Goal: Task Accomplishment & Management: Complete application form

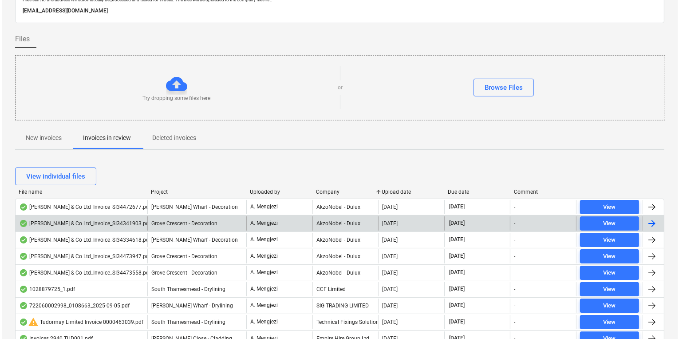
scroll to position [95, 0]
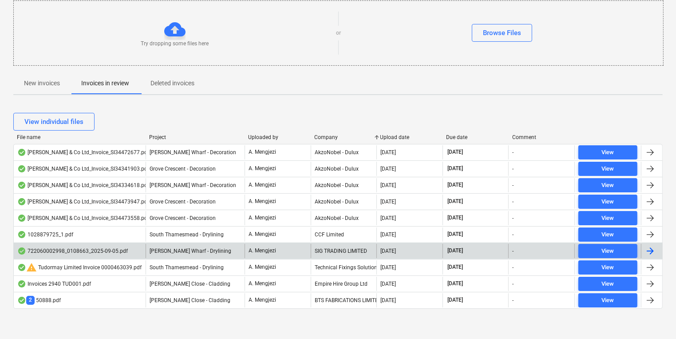
click at [354, 257] on div "722060002998_0108663_2025-09-05.pdf [PERSON_NAME] Wharf - Drylining A. Mengjezi…" at bounding box center [338, 250] width 650 height 16
click at [624, 251] on span "View" at bounding box center [608, 251] width 52 height 10
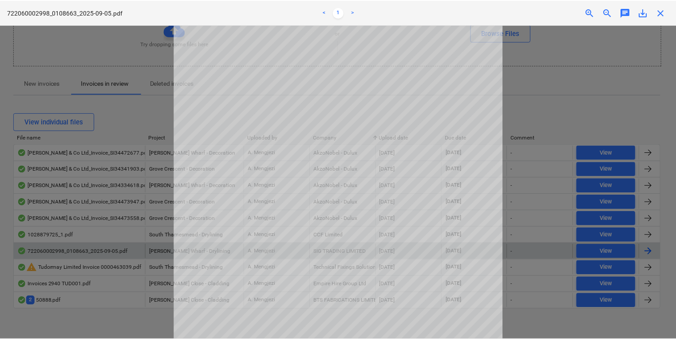
scroll to position [13, 0]
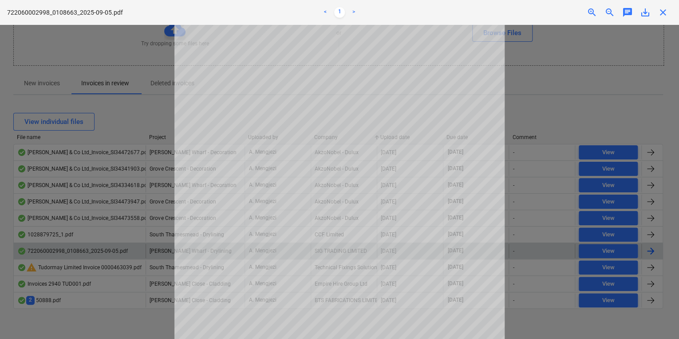
click at [526, 132] on div at bounding box center [339, 182] width 679 height 314
click at [656, 10] on div "close" at bounding box center [664, 12] width 18 height 11
click at [657, 8] on div "close" at bounding box center [664, 12] width 18 height 11
click at [660, 12] on span "close" at bounding box center [663, 12] width 11 height 11
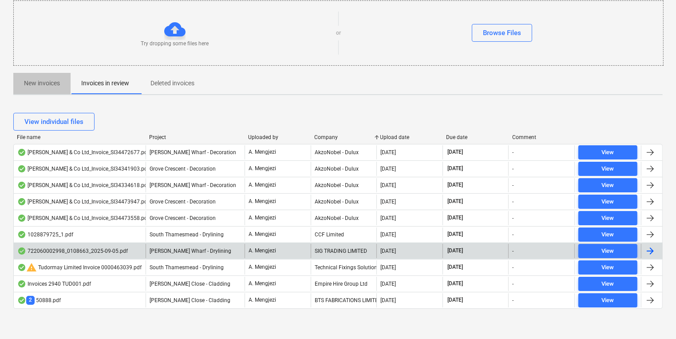
click at [39, 83] on p "New invoices" at bounding box center [42, 83] width 36 height 9
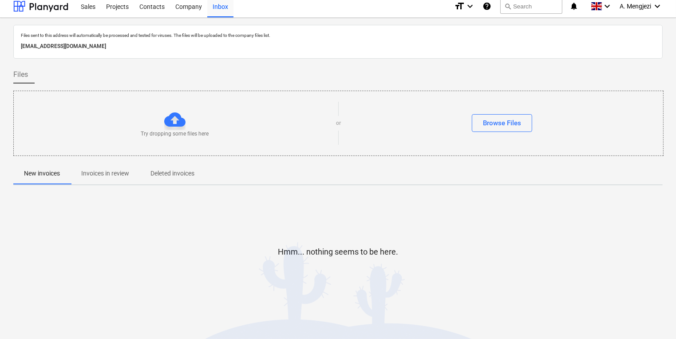
click at [119, 178] on span "Invoices in review" at bounding box center [105, 173] width 69 height 15
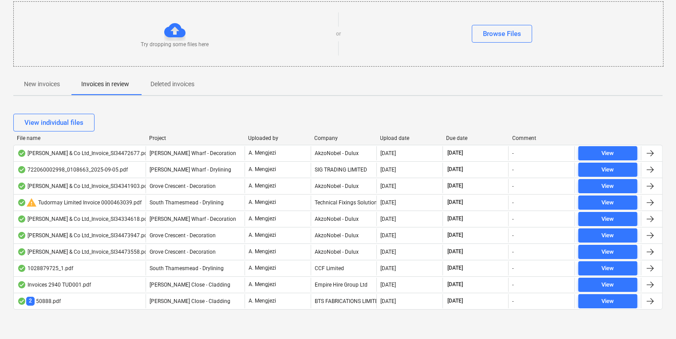
scroll to position [95, 0]
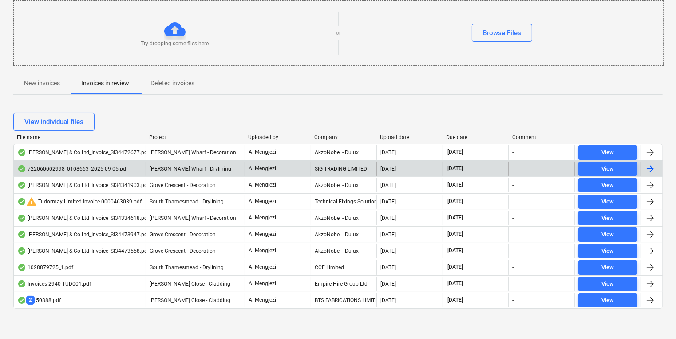
click at [320, 163] on div "SIG TRADING LIMITED" at bounding box center [344, 169] width 66 height 14
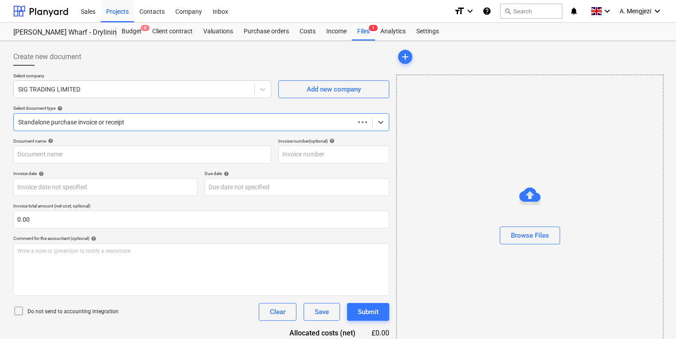
type input "722060002998"
type input "05 Sep 2025"
type input "[DATE]"
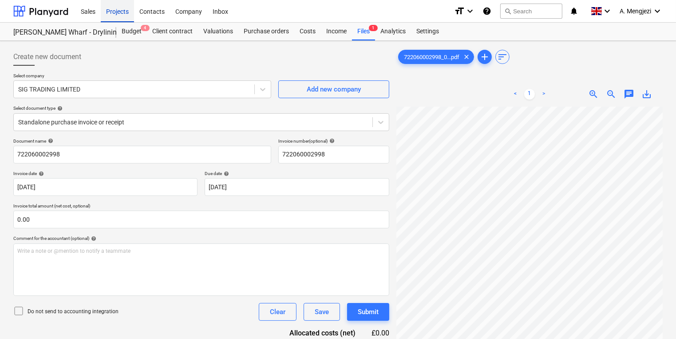
click at [116, 11] on div "Projects" at bounding box center [117, 11] width 33 height 23
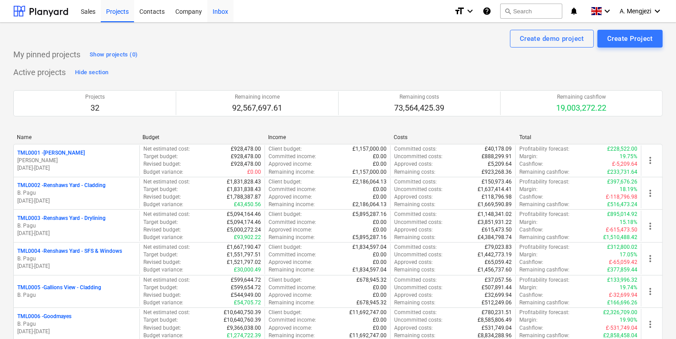
click at [215, 21] on div "Inbox" at bounding box center [220, 11] width 26 height 23
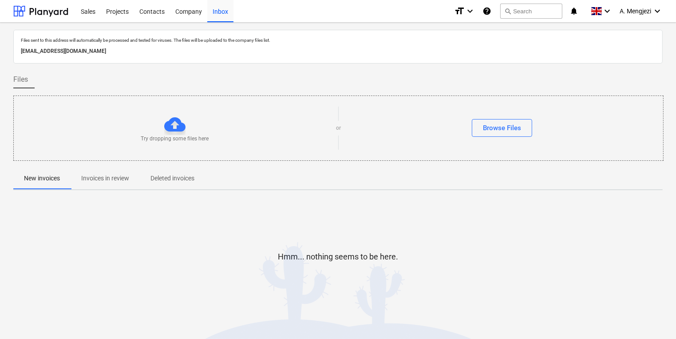
click at [86, 180] on p "Invoices in review" at bounding box center [105, 178] width 48 height 9
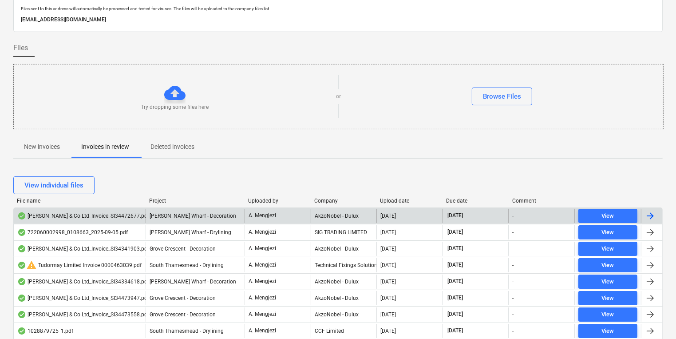
scroll to position [71, 0]
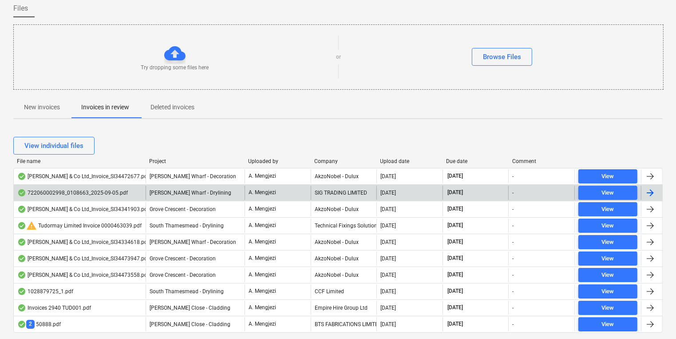
drag, startPoint x: 296, startPoint y: 192, endPoint x: 651, endPoint y: 191, distance: 355.2
click at [651, 191] on div at bounding box center [650, 192] width 11 height 11
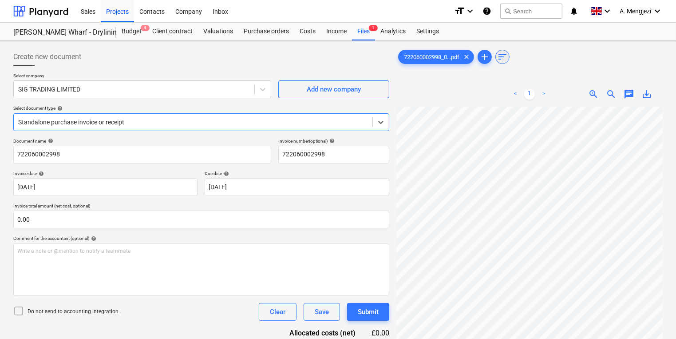
click at [504, 56] on span "sort" at bounding box center [502, 57] width 11 height 11
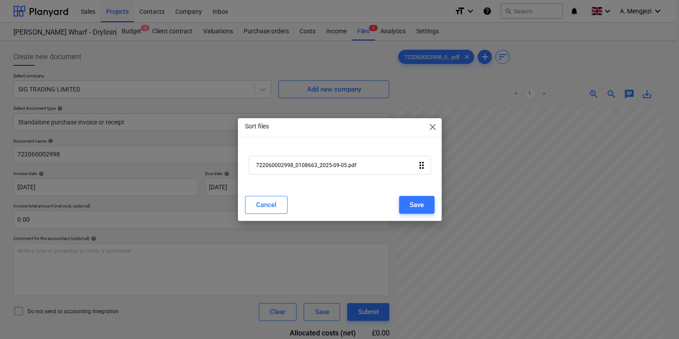
click at [166, 28] on div "Sort files close 722060002998_0108663_2025-09-05.pdf drag_indicator Cancel Save" at bounding box center [339, 169] width 679 height 339
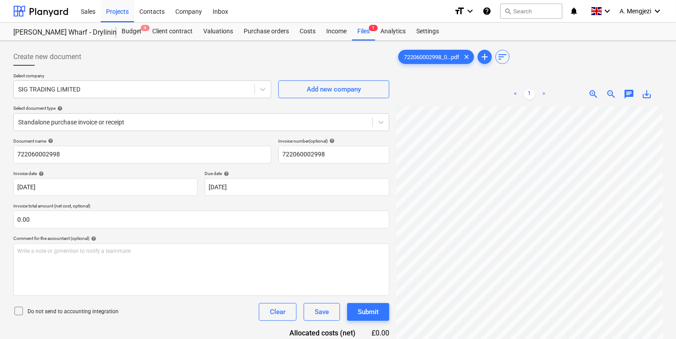
click at [238, 16] on div "Sales Projects Contacts Company Inbox" at bounding box center [261, 11] width 372 height 22
click at [226, 16] on div "Inbox" at bounding box center [220, 11] width 26 height 23
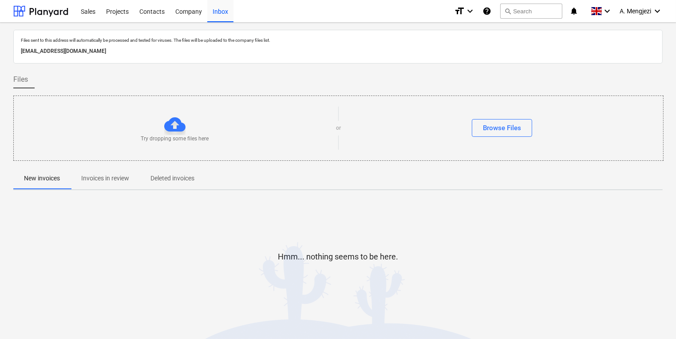
drag, startPoint x: 98, startPoint y: 192, endPoint x: 100, endPoint y: 183, distance: 9.1
click at [98, 191] on div "Files sent to this address will automatically be processed and tested for virus…" at bounding box center [338, 180] width 650 height 301
click at [100, 183] on span "Invoices in review" at bounding box center [105, 178] width 69 height 15
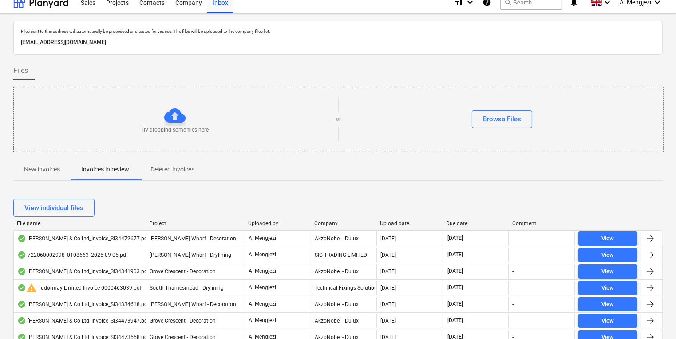
scroll to position [95, 0]
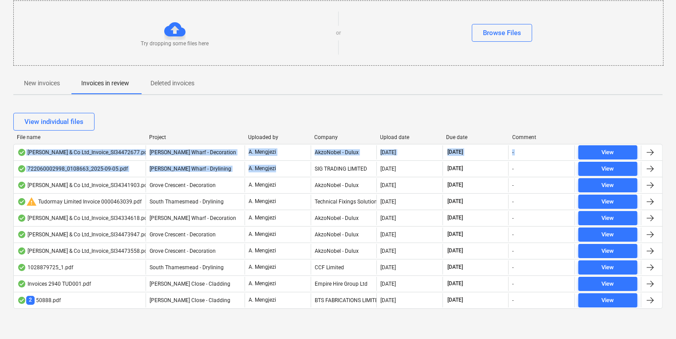
drag, startPoint x: 310, startPoint y: 167, endPoint x: 50, endPoint y: 135, distance: 261.4
click at [50, 135] on div "File name Project Uploaded by Company Upload date Due date Comment J P McDougal…" at bounding box center [338, 223] width 650 height 178
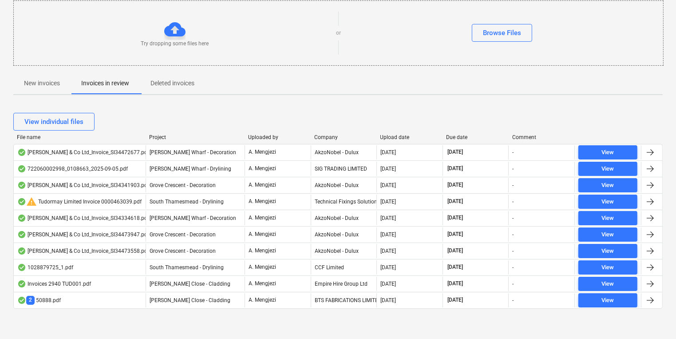
click at [263, 113] on div "View individual files" at bounding box center [338, 122] width 650 height 18
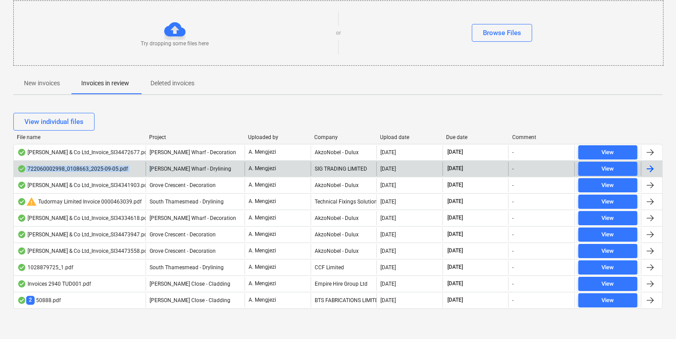
drag, startPoint x: 147, startPoint y: 169, endPoint x: 70, endPoint y: 171, distance: 77.7
click at [70, 171] on div "722060002998_0108663_2025-09-05.pdf Montgomery's Wharf - Drylining A. Mengjezi …" at bounding box center [338, 169] width 649 height 14
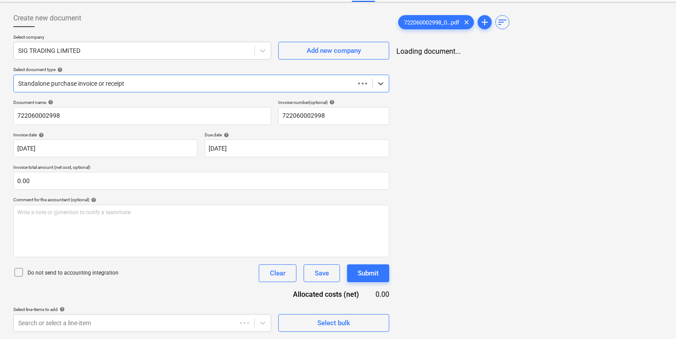
scroll to position [38, 0]
drag, startPoint x: 119, startPoint y: 171, endPoint x: 174, endPoint y: 171, distance: 55.5
click at [174, 171] on p "Invoice total amount (net cost, optional)" at bounding box center [201, 169] width 376 height 8
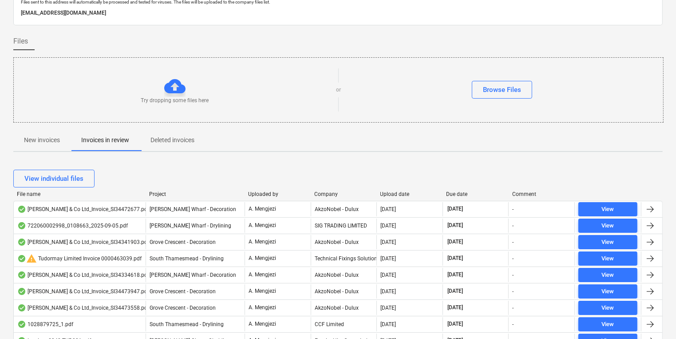
scroll to position [95, 0]
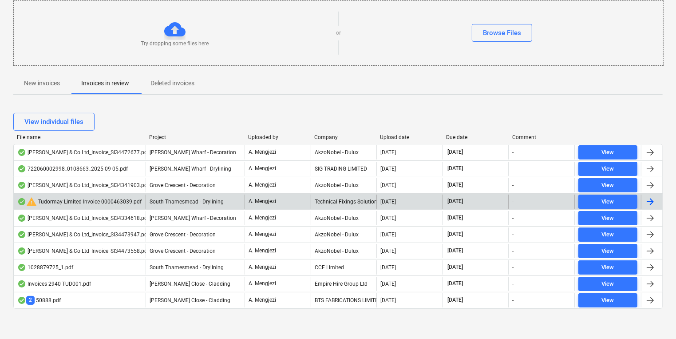
click at [53, 198] on div "warning Tudormay Limited Invoice 0000463039.pdf" at bounding box center [79, 201] width 124 height 11
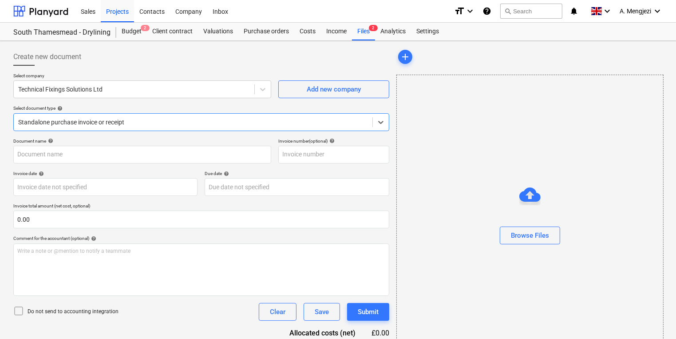
type input "0000463039"
type input "[DATE]"
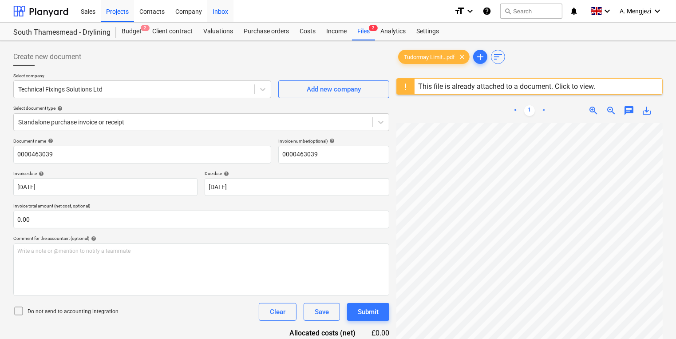
click at [227, 14] on div "Inbox" at bounding box center [220, 11] width 26 height 23
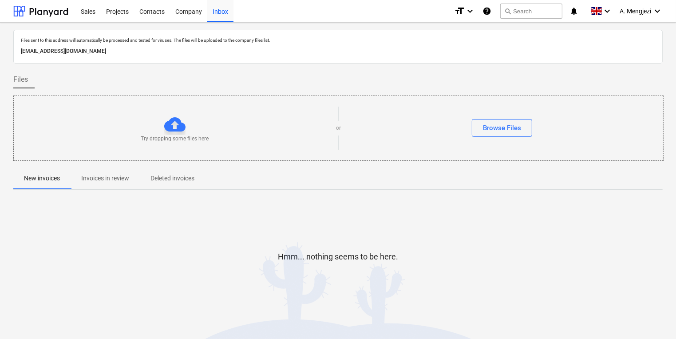
click at [118, 183] on span "Invoices in review" at bounding box center [105, 178] width 69 height 15
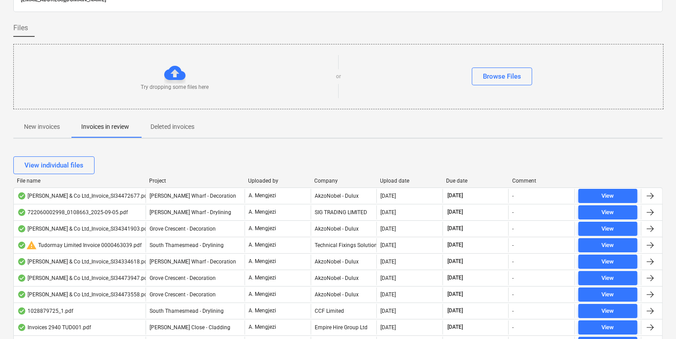
scroll to position [95, 0]
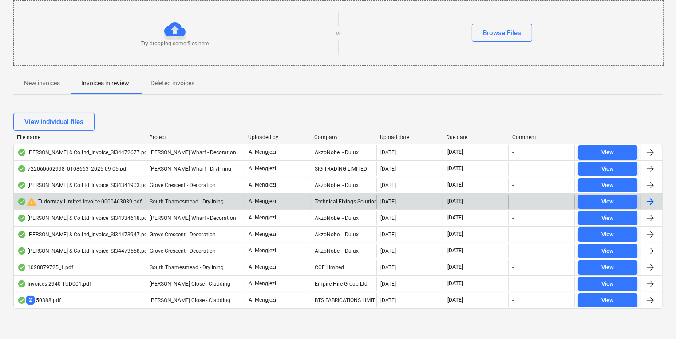
click at [34, 206] on span "warning" at bounding box center [31, 201] width 11 height 11
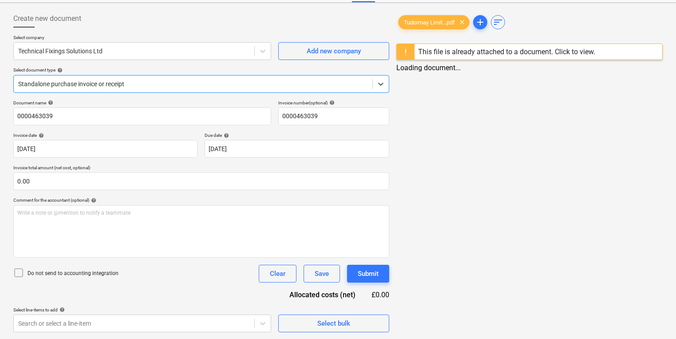
click at [498, 41] on div at bounding box center [530, 42] width 266 height 4
click at [570, 47] on div "This file is already attached to a document. Click to view." at bounding box center [507, 52] width 184 height 16
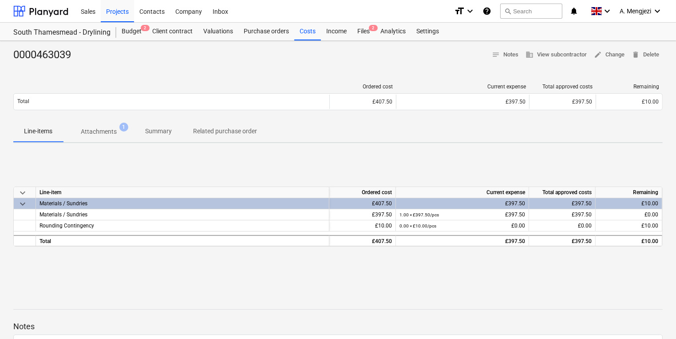
click at [446, 205] on div "£397.50" at bounding box center [463, 203] width 126 height 11
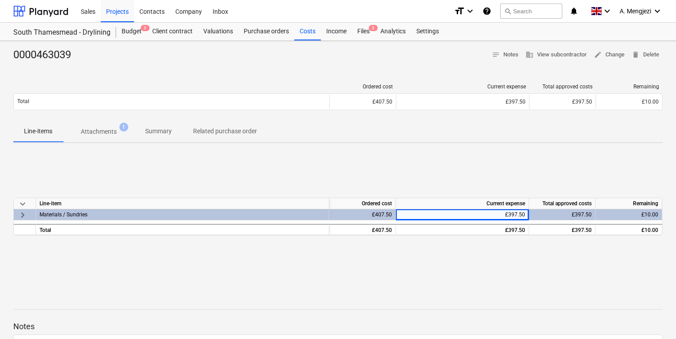
click at [427, 182] on div "keyboard_arrow_down Line-item Ordered cost Current expense Total approved costs…" at bounding box center [338, 216] width 650 height 133
click at [20, 218] on span "keyboard_arrow_right" at bounding box center [22, 215] width 11 height 11
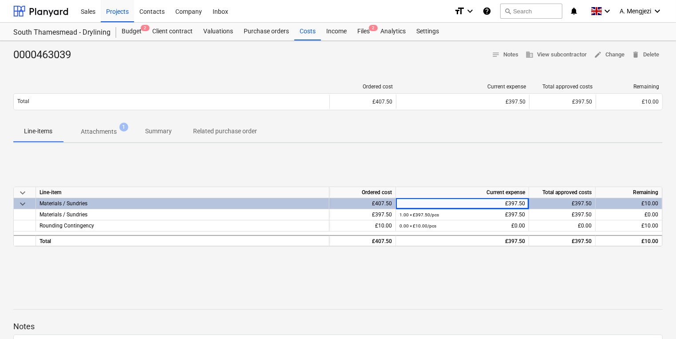
click at [91, 155] on div "keyboard_arrow_down Line-item Ordered cost Current expense Total approved costs…" at bounding box center [338, 216] width 650 height 133
click at [100, 133] on p "Attachments" at bounding box center [99, 131] width 36 height 9
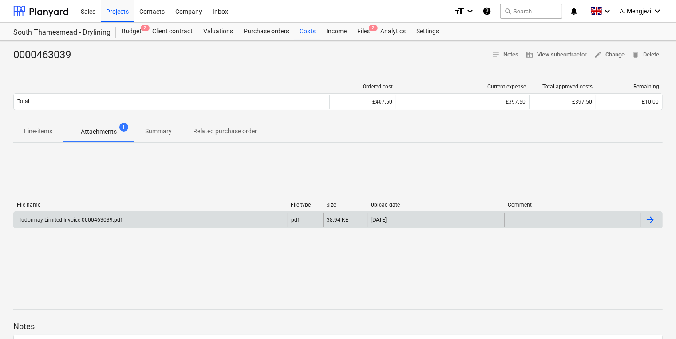
click at [172, 223] on div "Tudormay Limited Invoice 0000463039.pdf" at bounding box center [151, 220] width 274 height 14
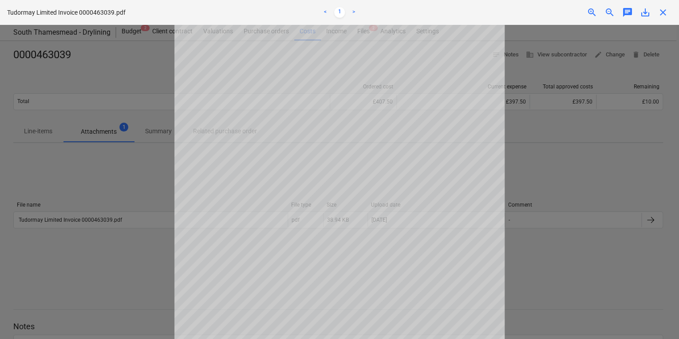
click at [527, 139] on div at bounding box center [339, 182] width 679 height 314
click at [666, 16] on span "close" at bounding box center [663, 12] width 11 height 11
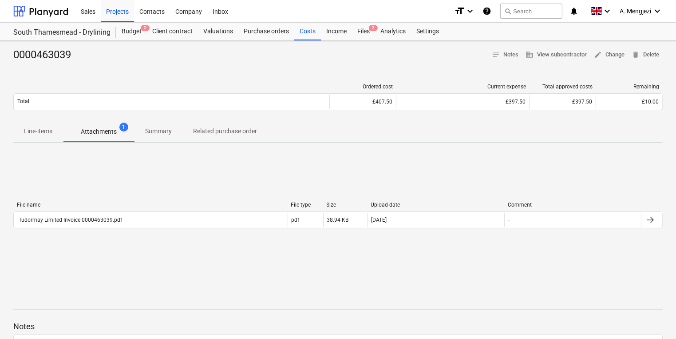
click at [234, 12] on div "Sales Projects Contacts Company Inbox" at bounding box center [261, 11] width 372 height 22
click at [229, 12] on div "Inbox" at bounding box center [220, 11] width 26 height 23
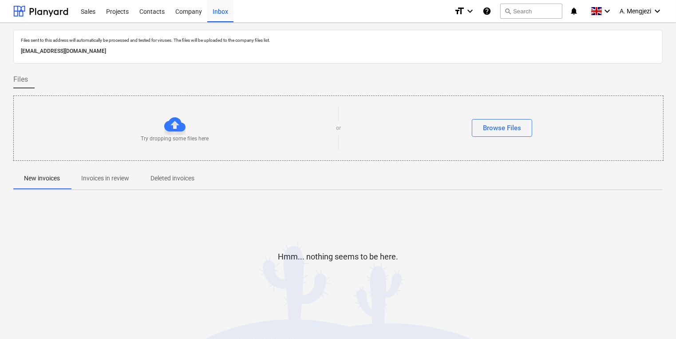
click at [106, 179] on p "Invoices in review" at bounding box center [105, 178] width 48 height 9
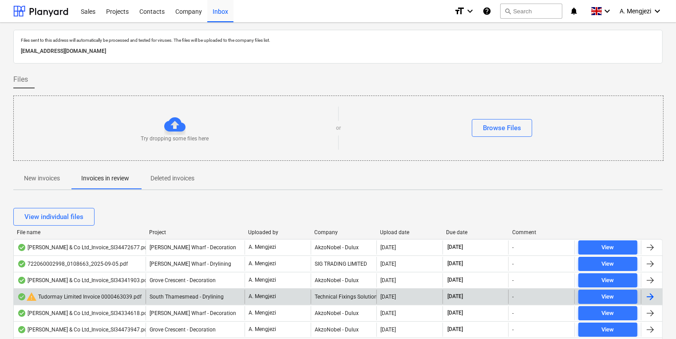
click at [123, 298] on div "warning Tudormay Limited Invoice 0000463039.pdf" at bounding box center [79, 296] width 124 height 11
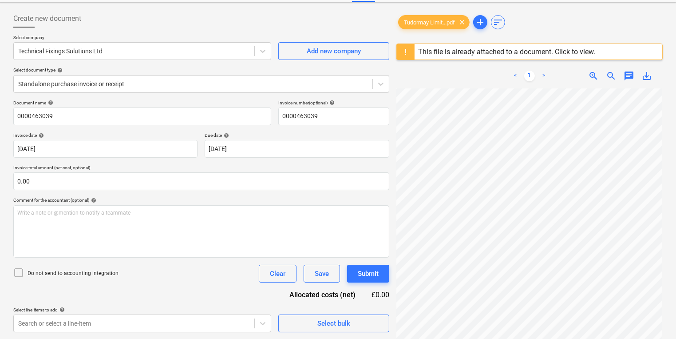
scroll to position [160, 68]
click at [499, 62] on div at bounding box center [530, 62] width 266 height 4
click at [506, 56] on div "This file is already attached to a document. Click to view." at bounding box center [506, 52] width 177 height 8
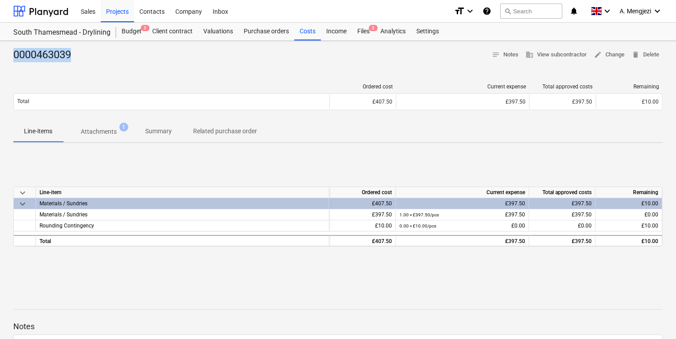
drag, startPoint x: 68, startPoint y: 55, endPoint x: 14, endPoint y: 59, distance: 54.3
click at [14, 59] on div "0000463039" at bounding box center [45, 55] width 65 height 14
copy div "0000463039"
click at [366, 34] on div "Files 2" at bounding box center [363, 32] width 23 height 18
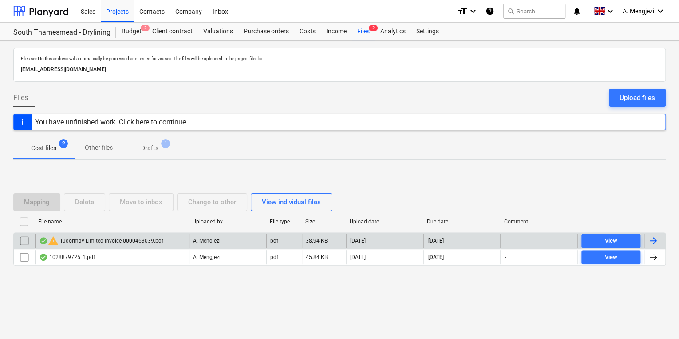
click at [647, 241] on div at bounding box center [654, 241] width 21 height 14
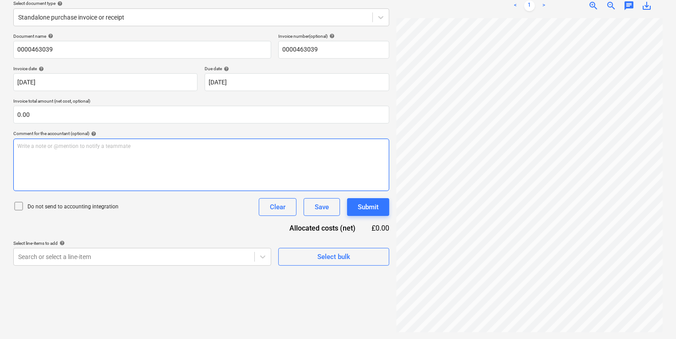
scroll to position [10, 68]
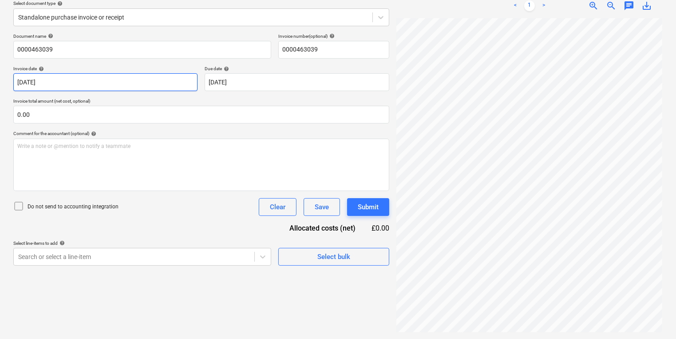
click at [123, 84] on body "Sales Projects Contacts Company Inbox format_size keyboard_arrow_down help sear…" at bounding box center [338, 64] width 676 height 339
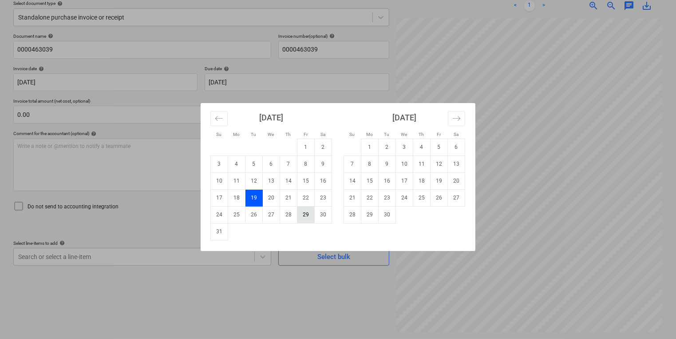
click at [306, 214] on td "29" at bounding box center [306, 214] width 17 height 17
type input "[DATE]"
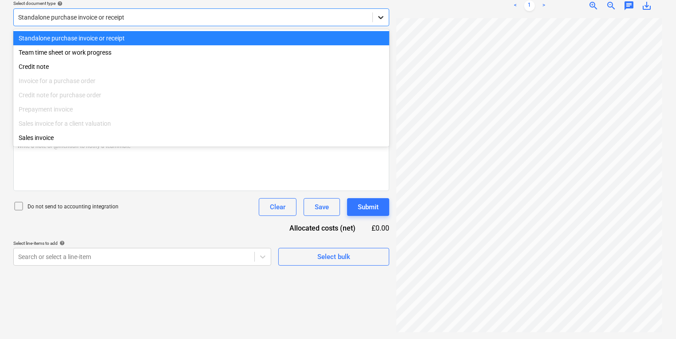
click at [377, 14] on icon at bounding box center [381, 17] width 9 height 9
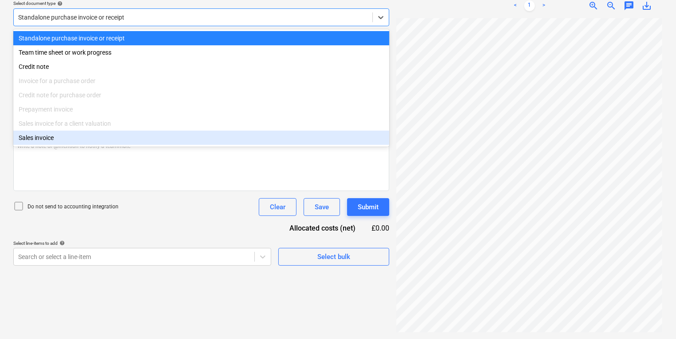
click at [151, 218] on div "Document name help 0000463039 Invoice number (optional) help 0000463039 Invoice…" at bounding box center [201, 149] width 376 height 232
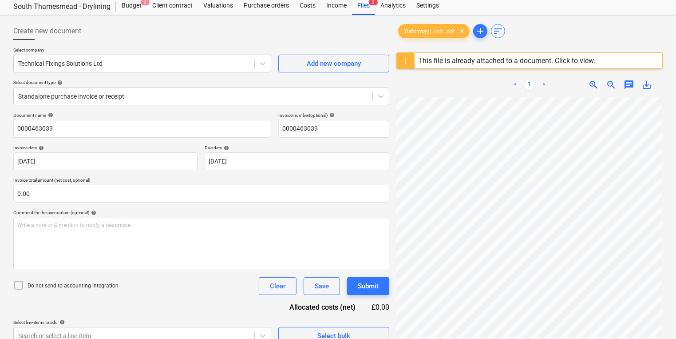
scroll to position [0, 0]
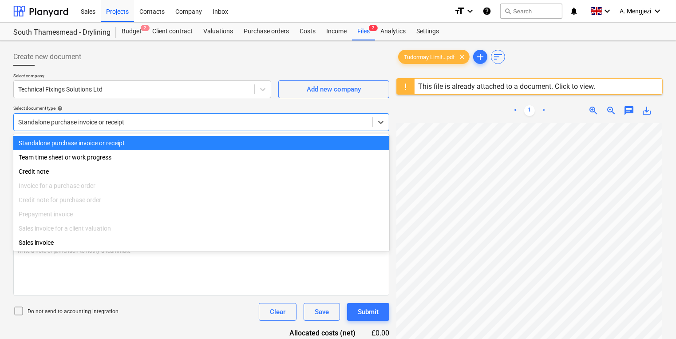
click at [146, 124] on div at bounding box center [193, 122] width 350 height 9
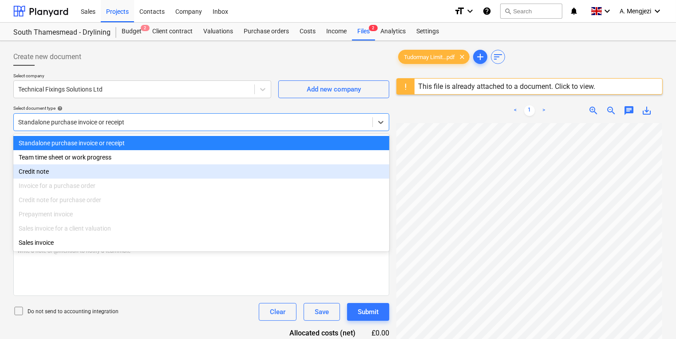
click at [131, 321] on div "Document name help 0000463039 Invoice number (optional) help 0000463039 Invoice…" at bounding box center [201, 254] width 376 height 232
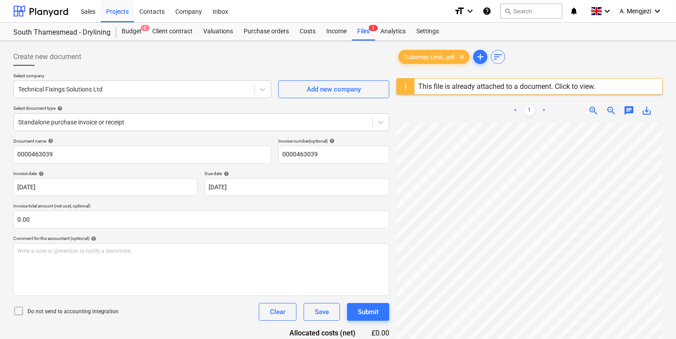
click at [305, 43] on div "Create new document Select company Technical Fixings Solutions Ltd Add new comp…" at bounding box center [338, 242] width 676 height 403
click at [305, 38] on div "Costs" at bounding box center [307, 32] width 27 height 18
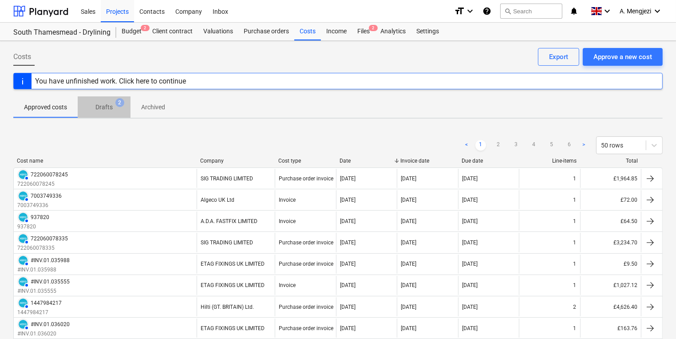
click at [105, 103] on p "Drafts" at bounding box center [103, 107] width 17 height 9
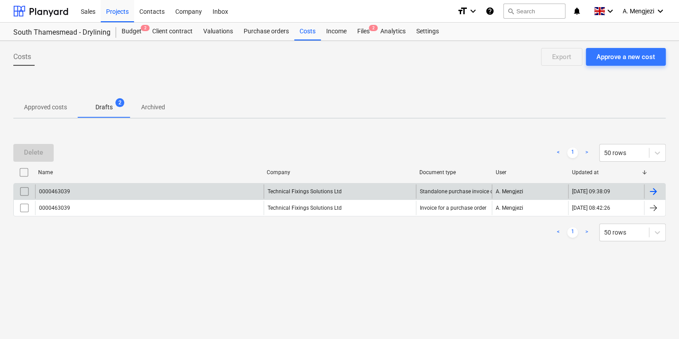
click at [26, 188] on input "checkbox" at bounding box center [24, 191] width 14 height 14
click at [37, 156] on div "Delete" at bounding box center [33, 153] width 19 height 12
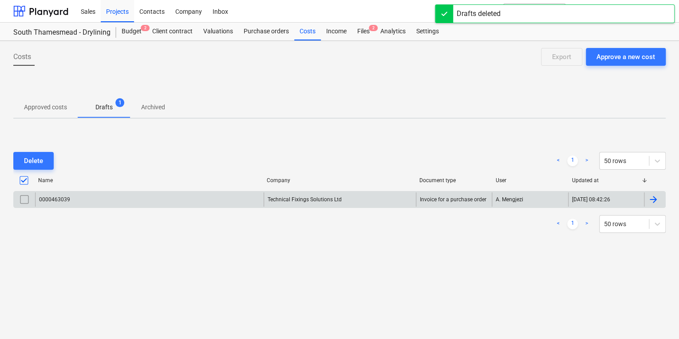
click at [652, 196] on div at bounding box center [653, 199] width 11 height 11
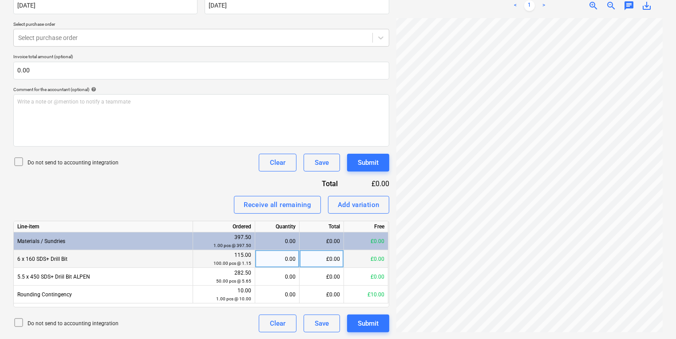
scroll to position [0, 68]
click at [282, 266] on div "0.00" at bounding box center [277, 259] width 37 height 18
type input "100"
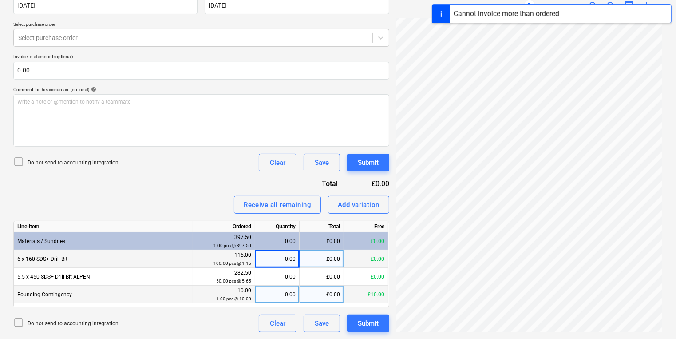
click at [281, 288] on div "0.00" at bounding box center [277, 295] width 37 height 18
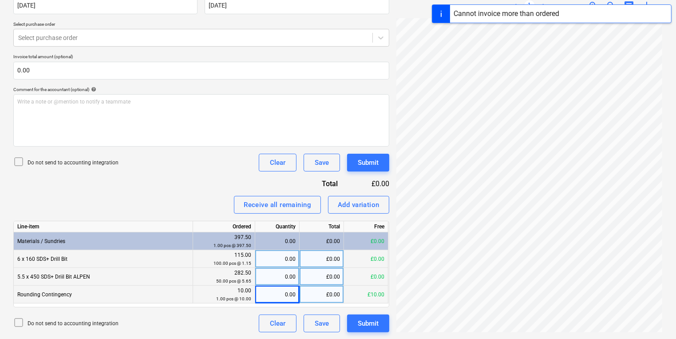
click at [281, 277] on div "0.00" at bounding box center [277, 277] width 37 height 18
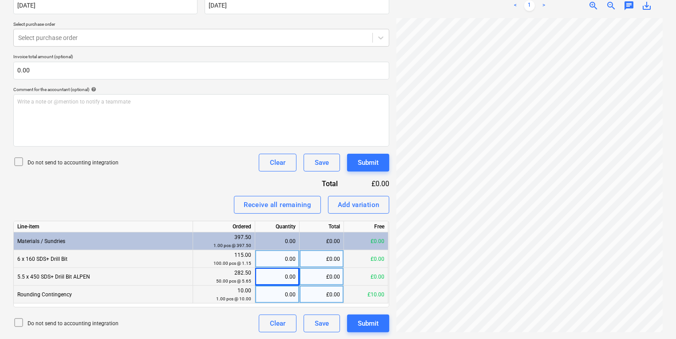
scroll to position [61, 0]
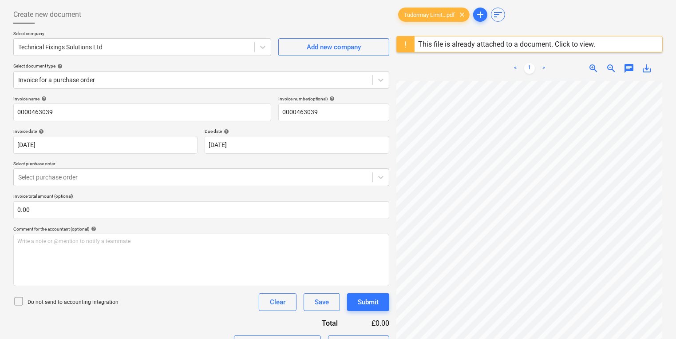
scroll to position [4, 0]
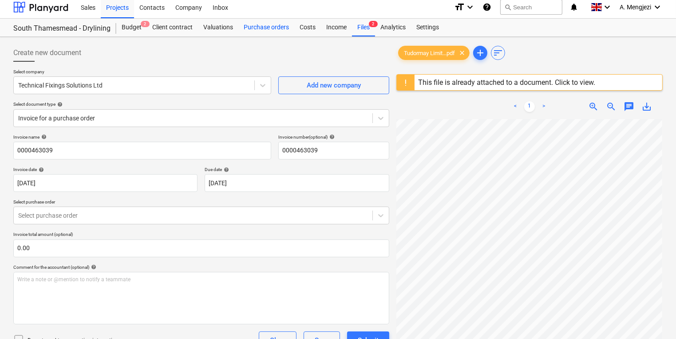
click at [274, 26] on div "Purchase orders" at bounding box center [266, 28] width 56 height 18
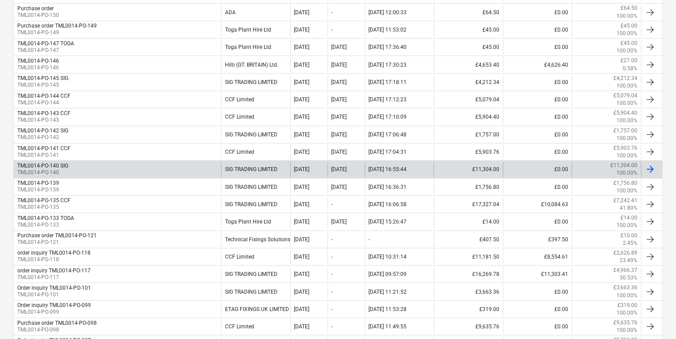
scroll to position [324, 0]
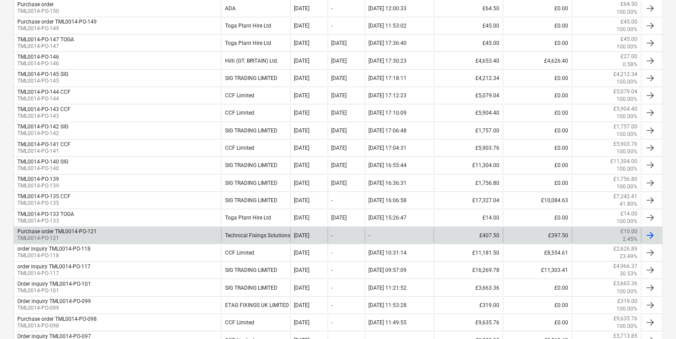
click at [126, 233] on div "Purchase order TML0014-PO-121 TML0014-PO-121" at bounding box center [117, 235] width 207 height 15
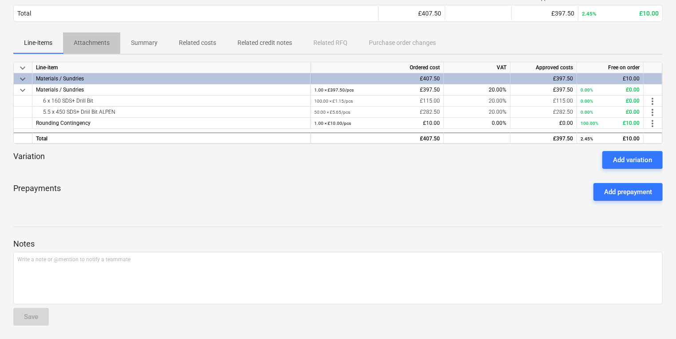
click at [79, 40] on p "Attachments" at bounding box center [92, 42] width 36 height 9
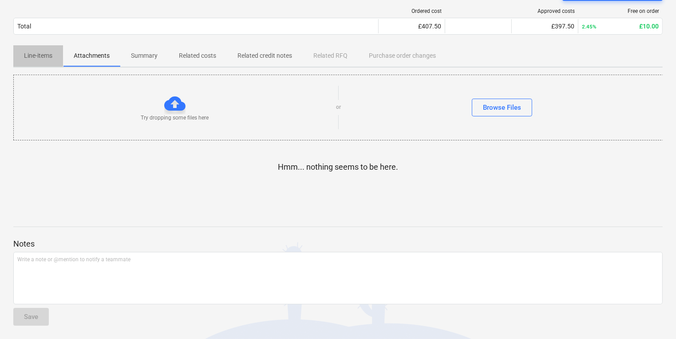
click at [36, 54] on p "Line-items" at bounding box center [38, 55] width 28 height 9
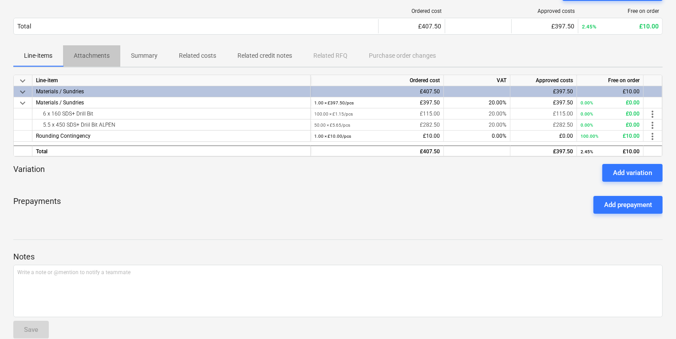
click at [95, 52] on p "Attachments" at bounding box center [92, 55] width 36 height 9
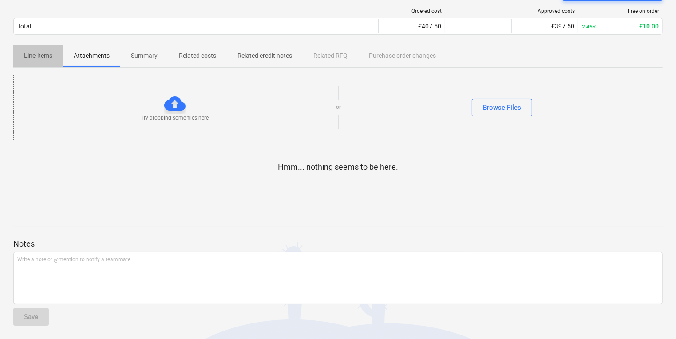
click at [37, 55] on p "Line-items" at bounding box center [38, 55] width 28 height 9
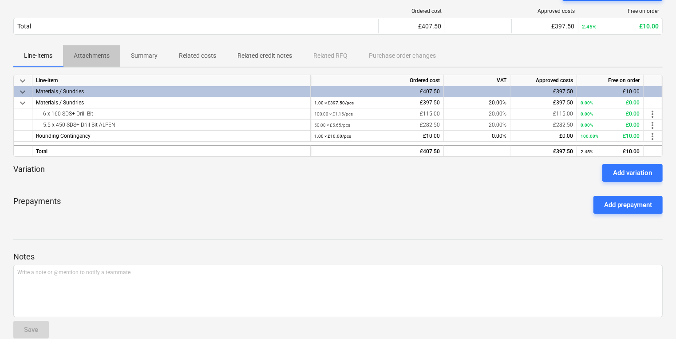
click at [96, 54] on p "Attachments" at bounding box center [92, 55] width 36 height 9
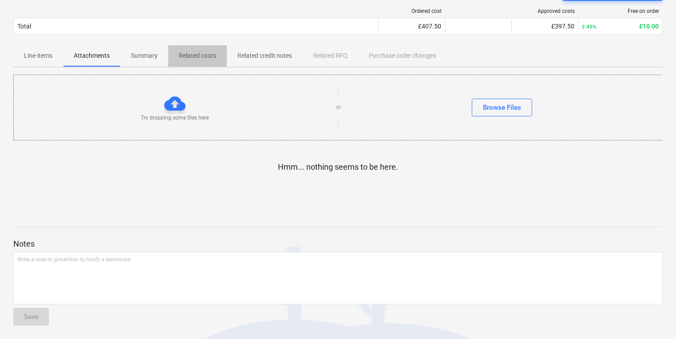
click at [205, 56] on p "Related costs" at bounding box center [197, 55] width 37 height 9
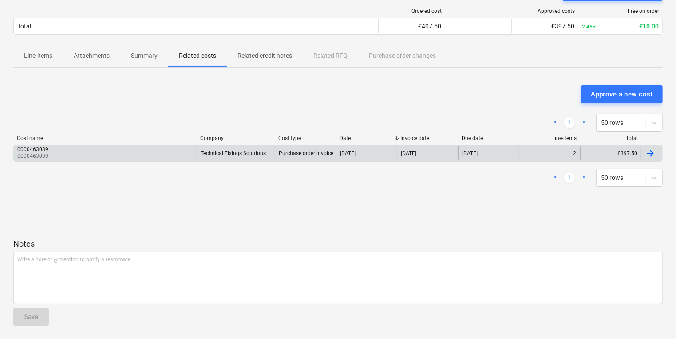
click at [542, 151] on div "2" at bounding box center [549, 153] width 61 height 14
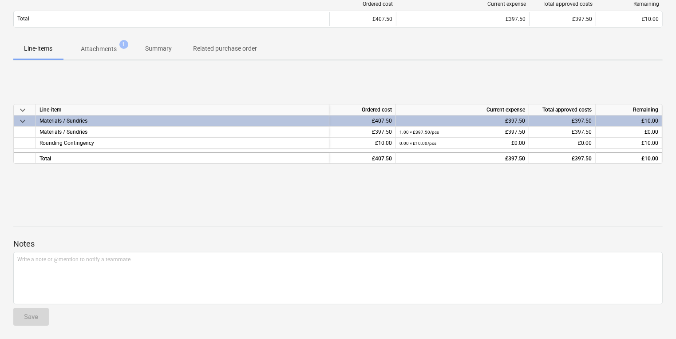
click at [100, 51] on p "Attachments" at bounding box center [99, 48] width 36 height 9
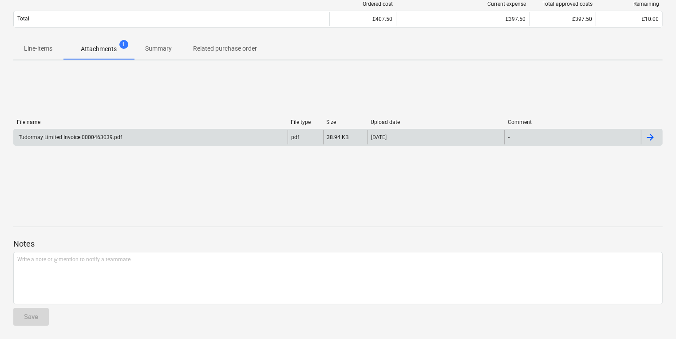
click at [183, 140] on div "Tudormay Limited Invoice 0000463039.pdf" at bounding box center [151, 137] width 274 height 14
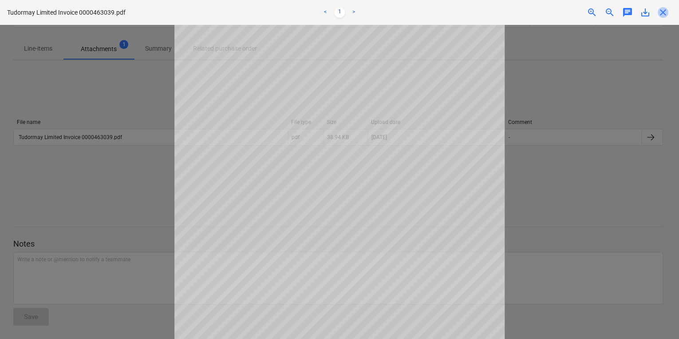
click at [663, 13] on span "close" at bounding box center [663, 12] width 11 height 11
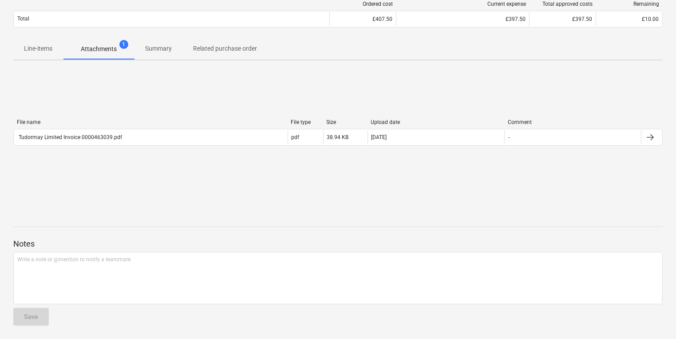
click at [44, 46] on p "Line-items" at bounding box center [38, 48] width 28 height 9
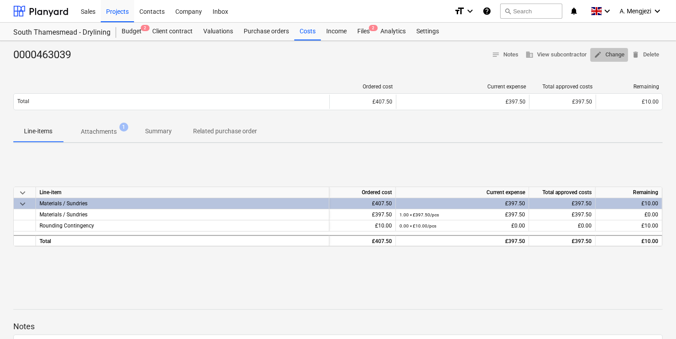
click at [598, 48] on button "edit Change" at bounding box center [610, 55] width 38 height 14
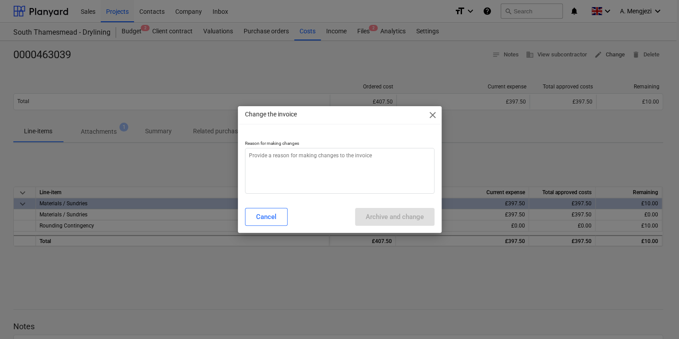
type textarea "x"
click at [330, 177] on textarea at bounding box center [340, 171] width 190 height 46
type textarea "e"
type textarea "x"
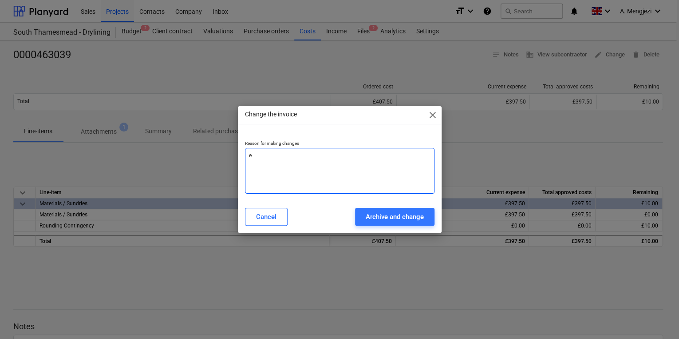
type textarea "er"
type textarea "x"
type textarea "err"
type textarea "x"
type textarea "erro"
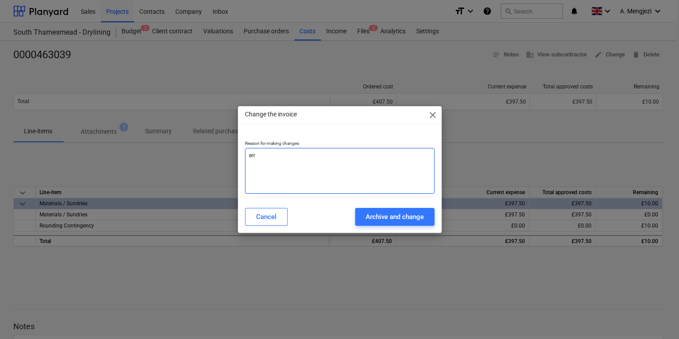
type textarea "x"
type textarea "error"
type textarea "x"
type textarea "error"
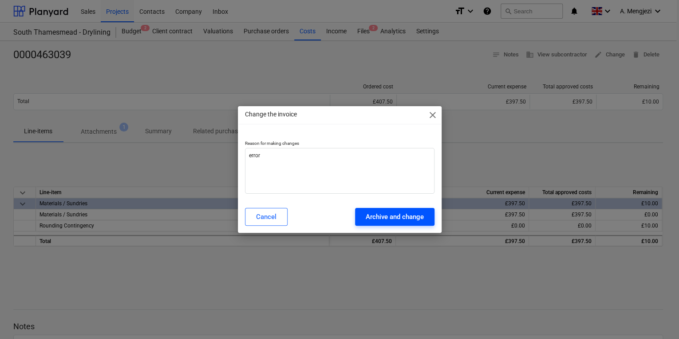
click at [368, 208] on button "Archive and change" at bounding box center [394, 217] width 79 height 18
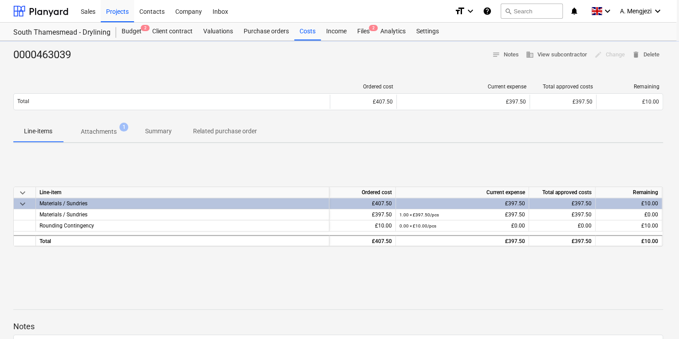
type textarea "x"
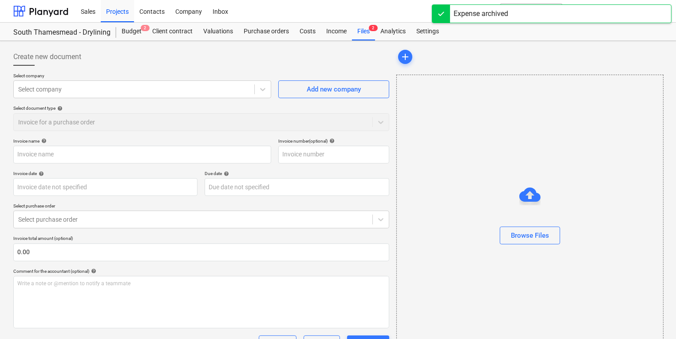
type input "0000463039"
type input "[DATE]"
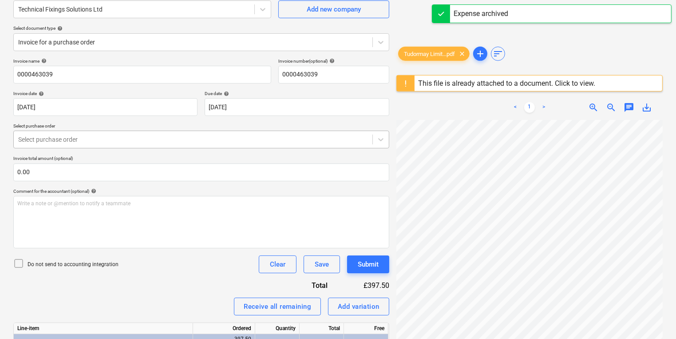
scroll to position [182, 0]
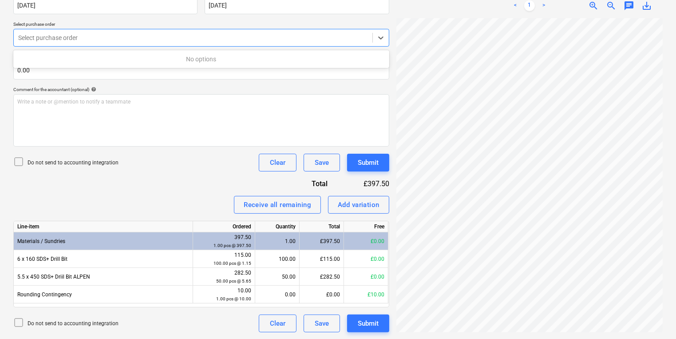
click at [76, 39] on div at bounding box center [193, 37] width 350 height 9
click at [382, 40] on icon at bounding box center [381, 37] width 9 height 9
type input "1"
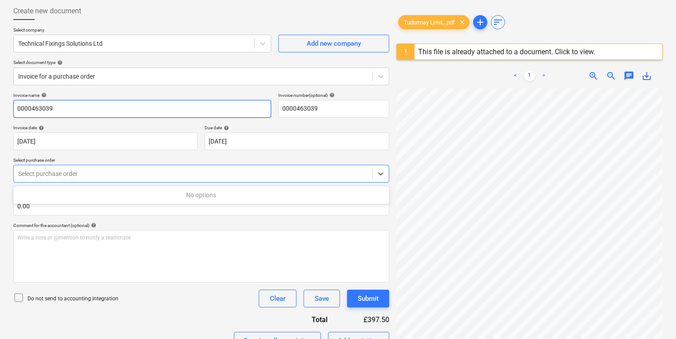
scroll to position [40, 0]
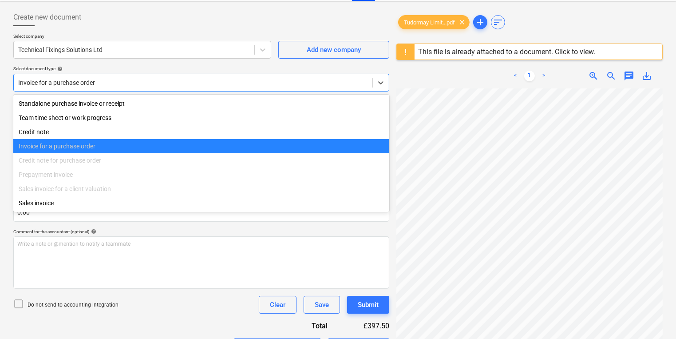
click at [141, 76] on div "Invoice for a purchase order" at bounding box center [193, 82] width 359 height 12
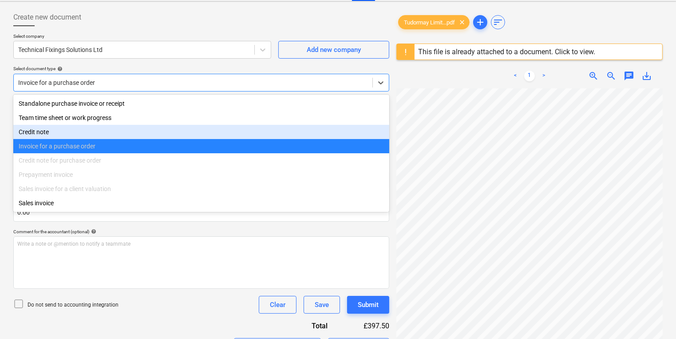
click at [114, 148] on div "Invoice for a purchase order" at bounding box center [201, 146] width 376 height 14
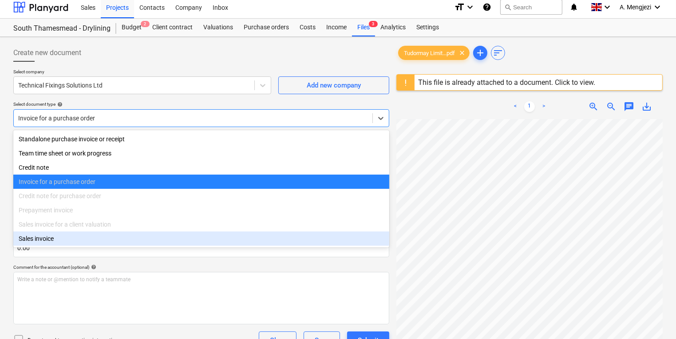
scroll to position [17, 0]
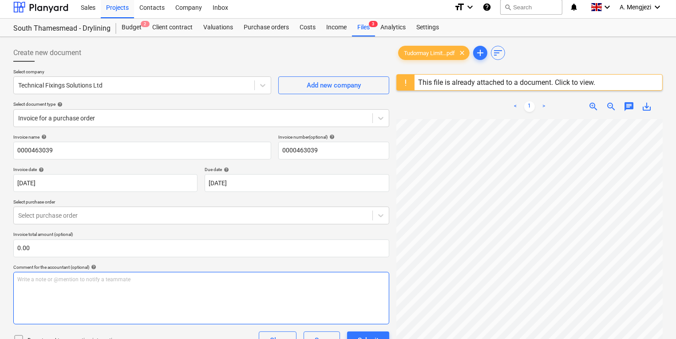
click at [243, 302] on div "Write a note or @mention to notify a teammate ﻿" at bounding box center [201, 298] width 376 height 52
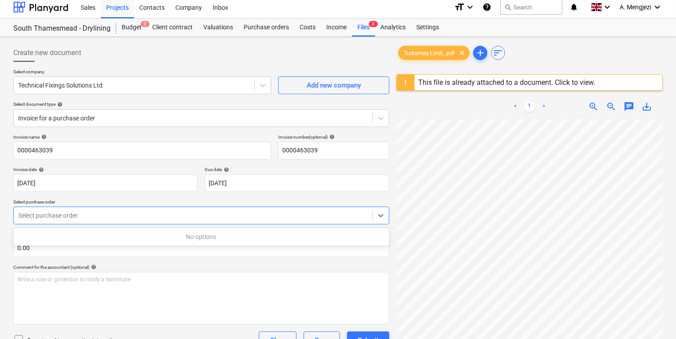
click at [214, 213] on div at bounding box center [193, 215] width 350 height 9
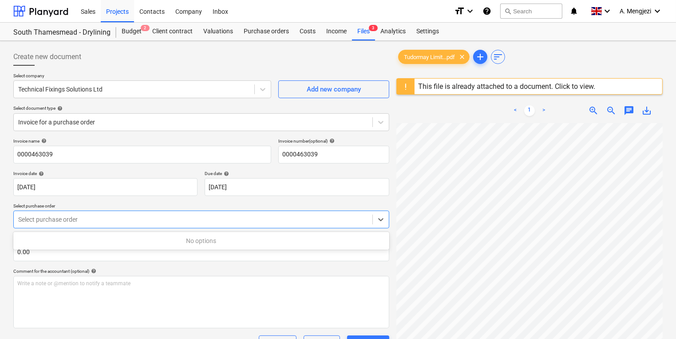
scroll to position [0, 0]
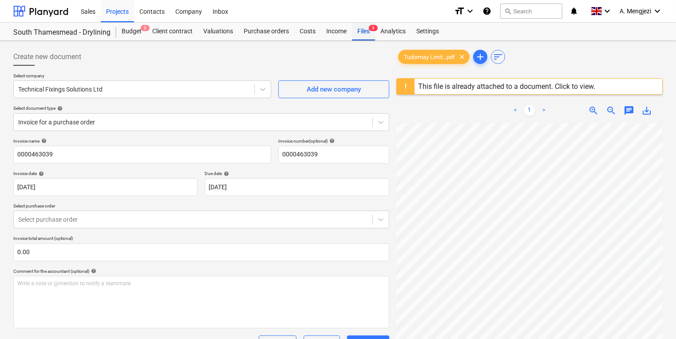
click at [373, 33] on div "Files 3" at bounding box center [363, 32] width 23 height 18
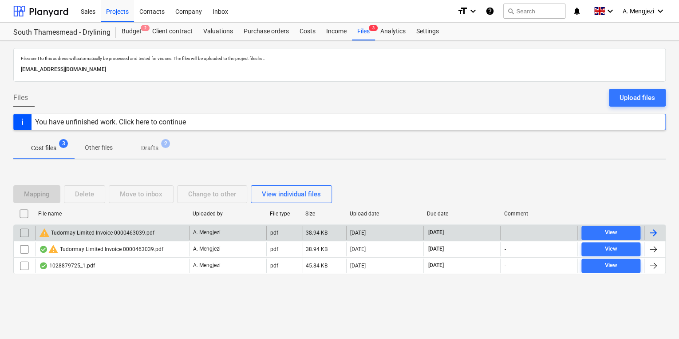
click at [167, 233] on div "warning Tudormay Limited Invoice 0000463039.pdf" at bounding box center [112, 233] width 154 height 14
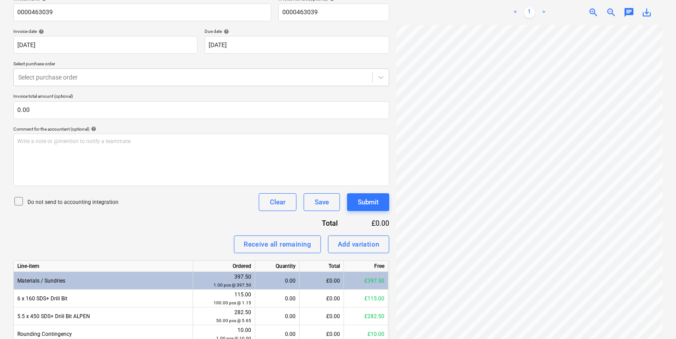
scroll to position [107, 0]
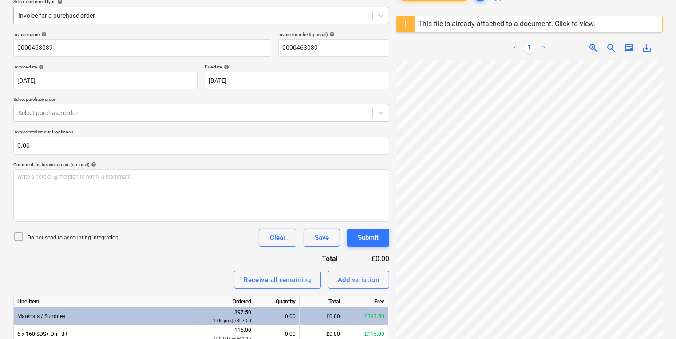
click at [211, 15] on div at bounding box center [193, 15] width 350 height 9
click at [244, 9] on div "Invoice for a purchase order" at bounding box center [193, 15] width 359 height 12
click at [180, 105] on div "Select purchase order" at bounding box center [201, 113] width 376 height 18
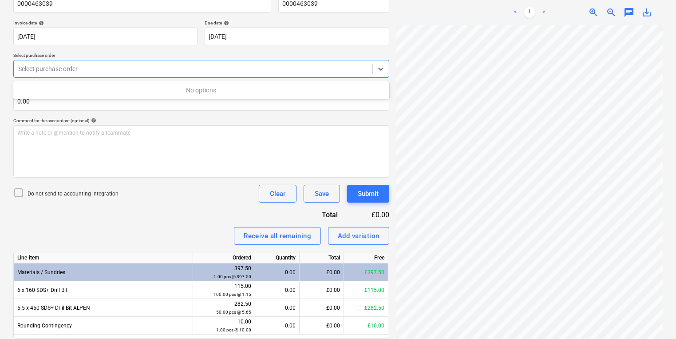
scroll to position [182, 0]
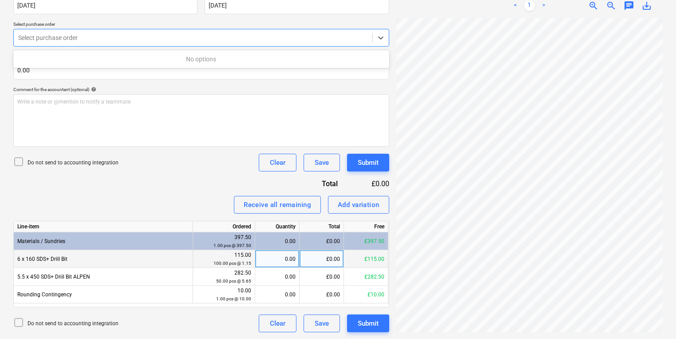
click at [291, 258] on div "0.00" at bounding box center [277, 259] width 37 height 18
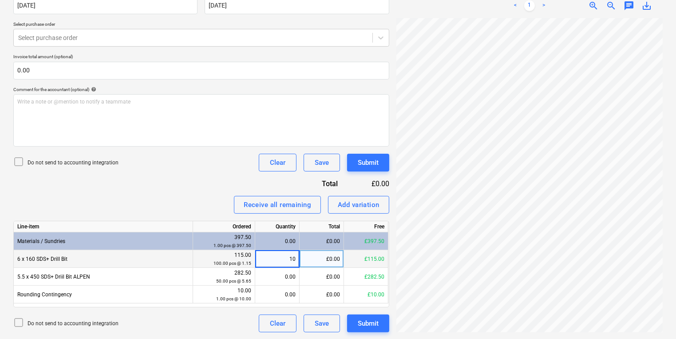
type input "100"
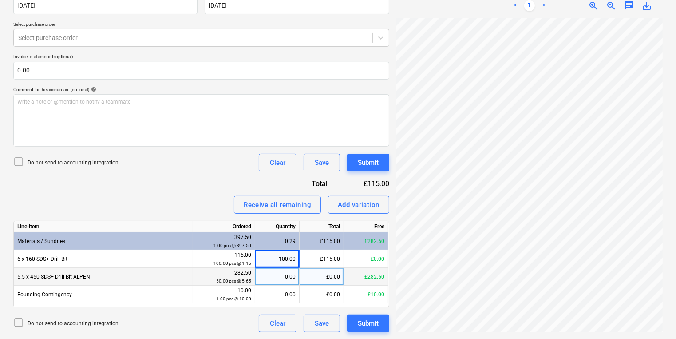
click at [269, 281] on div "0.00" at bounding box center [277, 277] width 37 height 18
type input "50"
click at [363, 330] on button "Submit" at bounding box center [368, 323] width 42 height 18
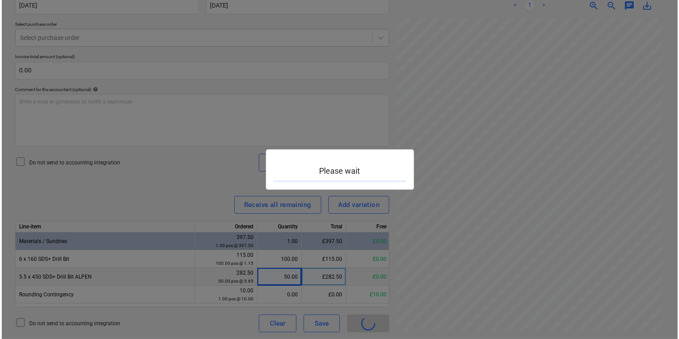
scroll to position [159, 68]
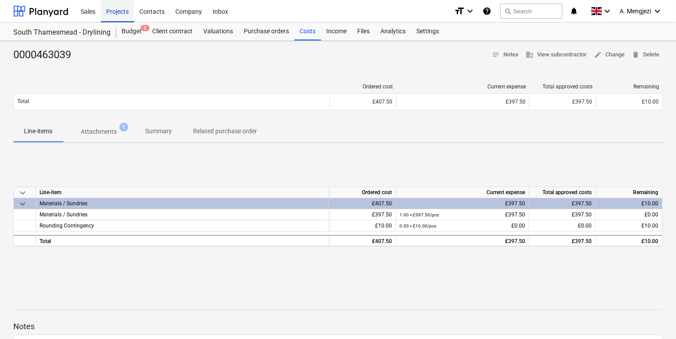
click at [124, 11] on div "Projects" at bounding box center [117, 11] width 33 height 23
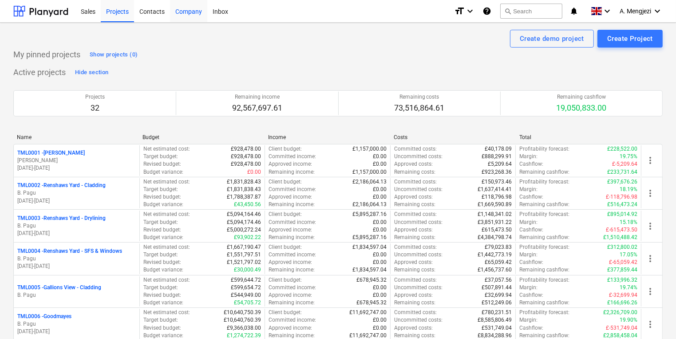
click at [199, 8] on div "Company" at bounding box center [188, 11] width 37 height 23
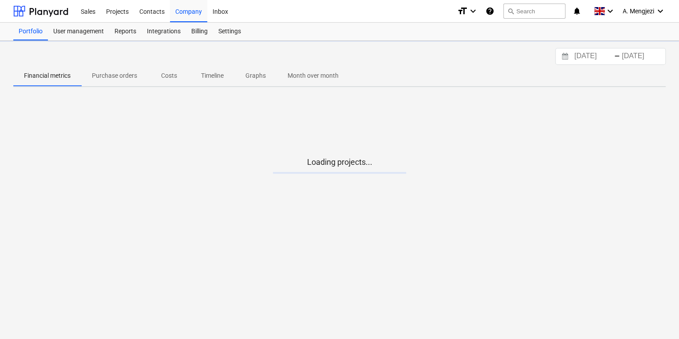
click at [234, 9] on div "Sales Projects Contacts Company Inbox" at bounding box center [262, 11] width 375 height 22
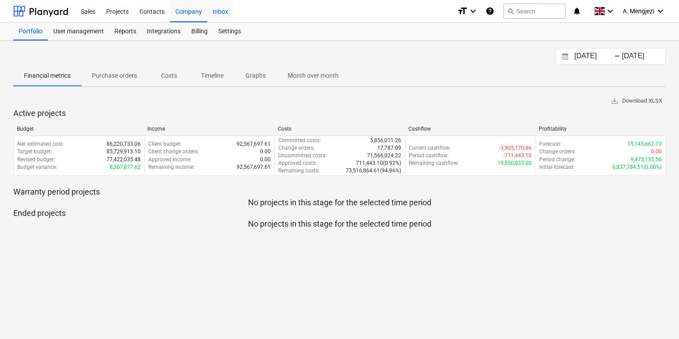
click at [226, 11] on div "Inbox" at bounding box center [220, 11] width 26 height 23
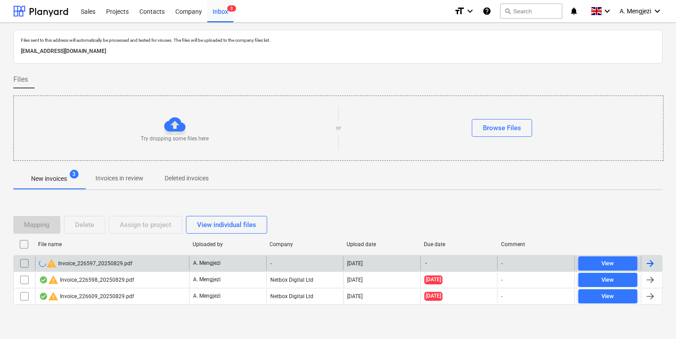
click at [320, 261] on div "-" at bounding box center [304, 263] width 77 height 14
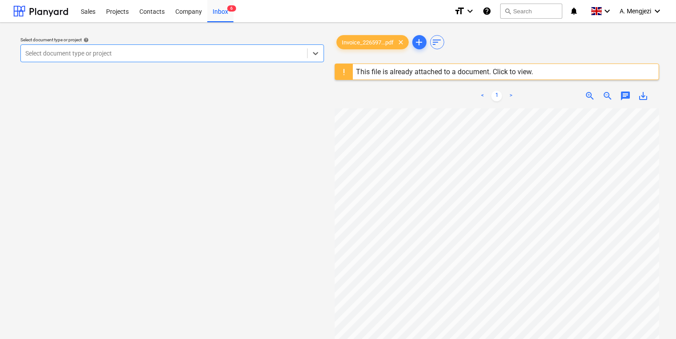
click at [456, 76] on div "This file is already attached to a document. Click to view." at bounding box center [445, 72] width 184 height 16
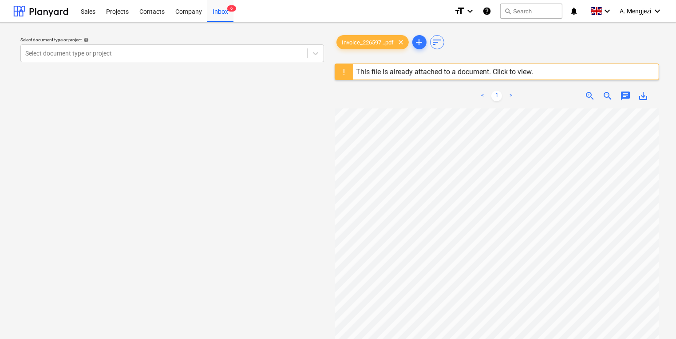
click at [458, 69] on div "This file is already attached to a document. Click to view." at bounding box center [445, 71] width 177 height 8
click at [506, 69] on div "This file is already attached to a document. Click to view." at bounding box center [445, 71] width 177 height 8
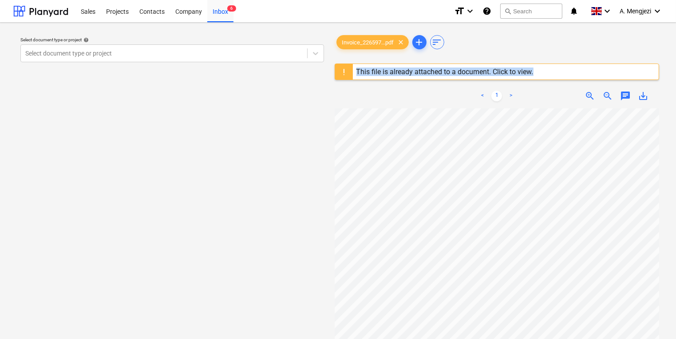
click at [506, 69] on div "This file is already attached to a document. Click to view." at bounding box center [445, 71] width 177 height 8
drag, startPoint x: 506, startPoint y: 69, endPoint x: 572, endPoint y: 63, distance: 66.5
click at [572, 63] on div "This file is already attached to a document. Click to view." at bounding box center [497, 71] width 325 height 16
click at [551, 78] on div "This file is already attached to a document. Click to view." at bounding box center [497, 71] width 325 height 16
click at [448, 78] on div "This file is already attached to a document. Click to view." at bounding box center [445, 72] width 184 height 16
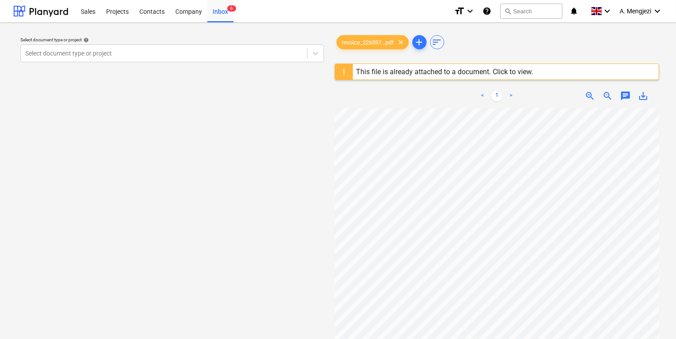
click at [447, 67] on div "This file is already attached to a document. Click to view." at bounding box center [445, 71] width 177 height 8
click at [529, 8] on button "search Search" at bounding box center [531, 11] width 62 height 15
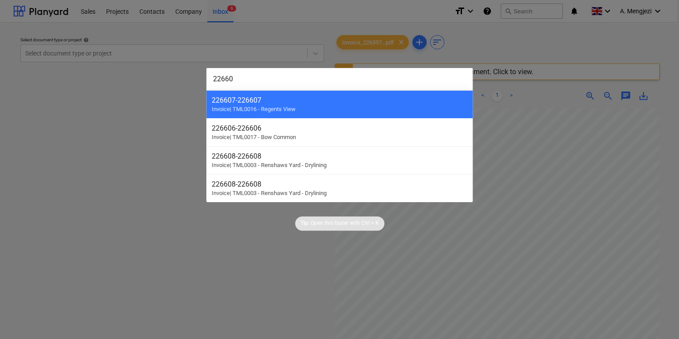
type input "226609"
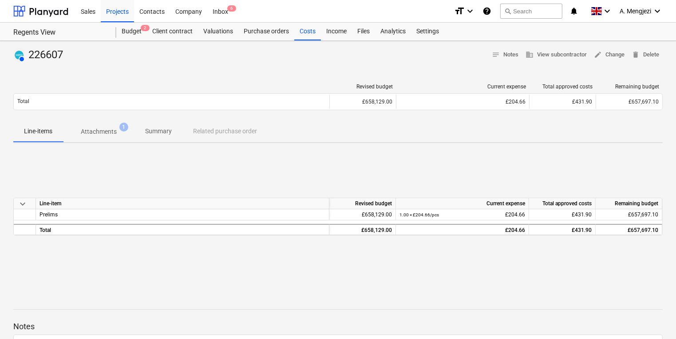
click at [97, 133] on p "Attachments" at bounding box center [99, 131] width 36 height 9
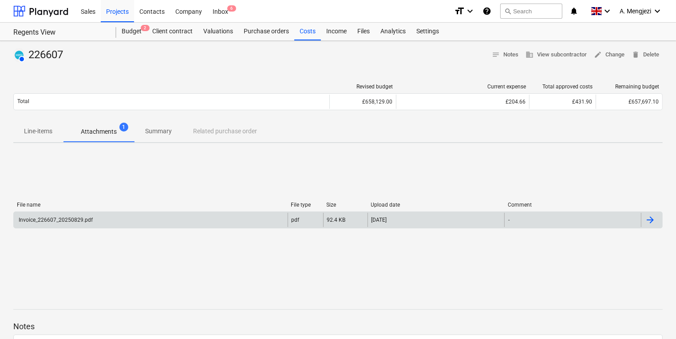
click at [468, 219] on div "[DATE]" at bounding box center [436, 220] width 137 height 14
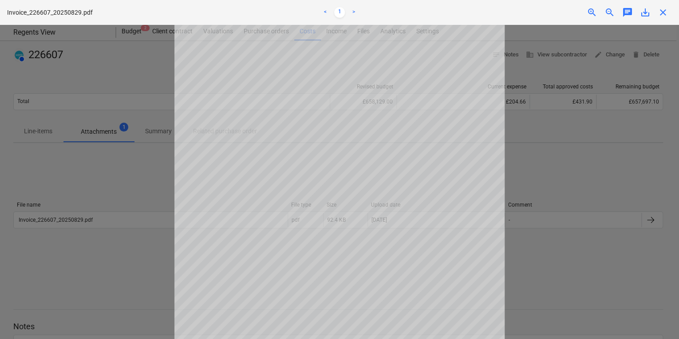
click at [640, 197] on div at bounding box center [339, 182] width 679 height 314
click at [675, 11] on div "Invoice_226607_20250829.pdf < 1 > zoom_in zoom_out chat 0 save_alt close" at bounding box center [339, 12] width 679 height 25
click at [664, 14] on span "close" at bounding box center [663, 12] width 11 height 11
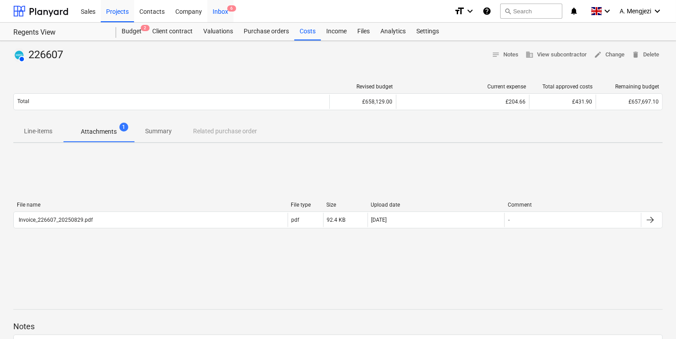
click at [234, 9] on span "6" at bounding box center [231, 8] width 9 height 6
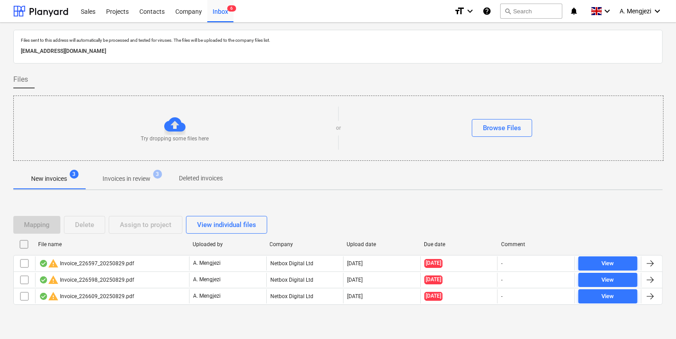
click at [103, 312] on div at bounding box center [338, 311] width 650 height 7
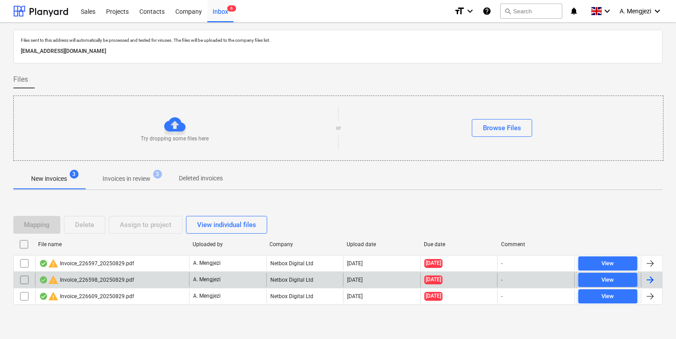
click at [143, 279] on div "warning Invoice_226598_20250829.pdf" at bounding box center [112, 280] width 154 height 14
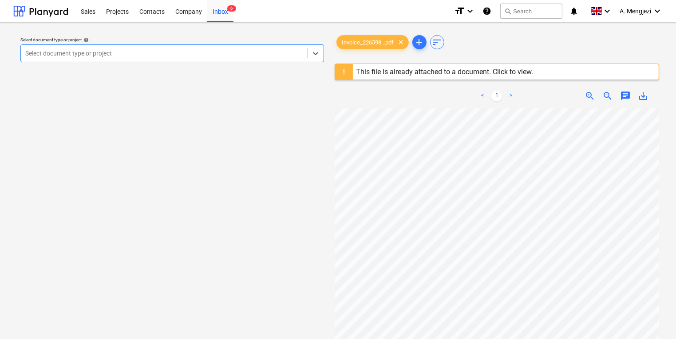
click at [496, 67] on div "This file is already attached to a document. Click to view." at bounding box center [445, 71] width 177 height 8
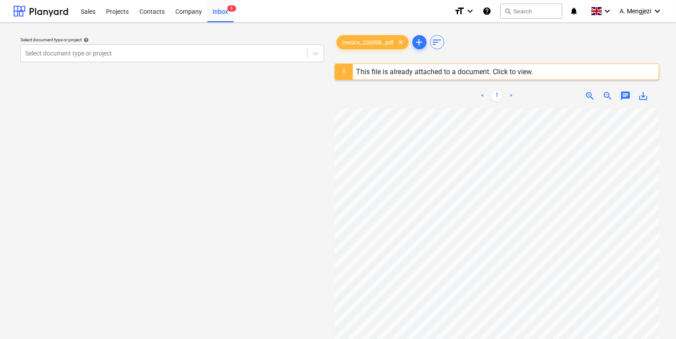
click at [421, 69] on div "This file is already attached to a document. Click to view." at bounding box center [445, 71] width 177 height 8
click at [539, 64] on div "This file is already attached to a document. Click to view." at bounding box center [497, 71] width 325 height 16
click at [527, 70] on div "This file is already attached to a document. Click to view." at bounding box center [445, 71] width 177 height 8
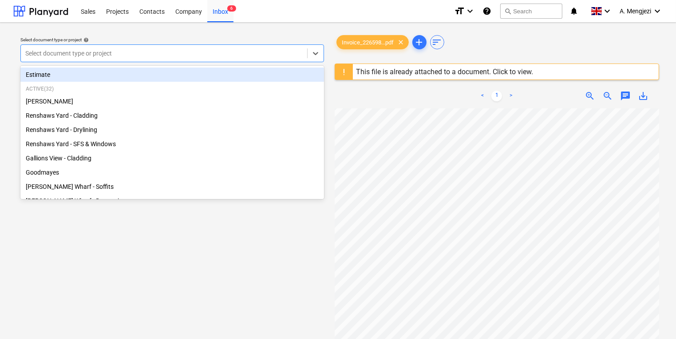
click at [125, 59] on div "Select document type or project" at bounding box center [164, 53] width 286 height 12
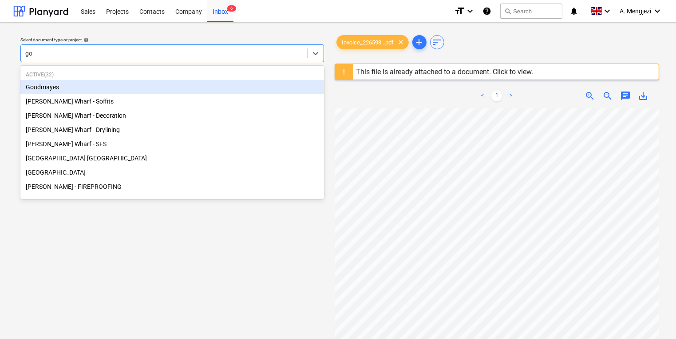
type input "goo"
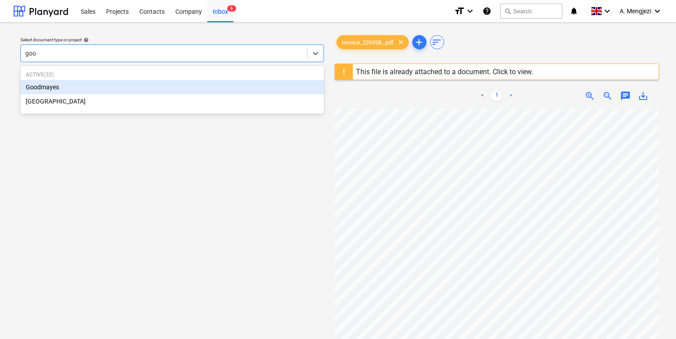
click at [162, 86] on div "Goodmayes" at bounding box center [172, 87] width 304 height 14
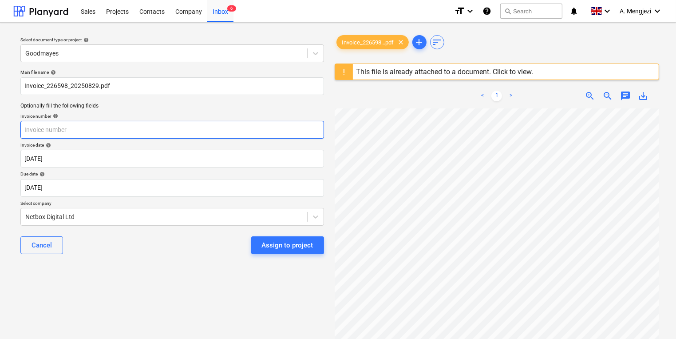
click at [156, 124] on input "text" at bounding box center [172, 130] width 304 height 18
type input "226598"
click at [247, 304] on div "Select document type or project help Goodmayes Main file name help Invoice_2265…" at bounding box center [172, 228] width 318 height 396
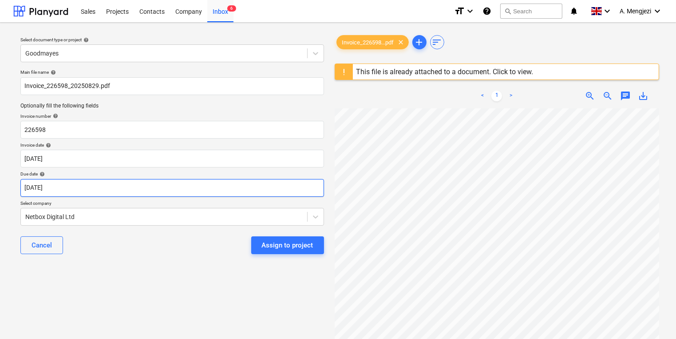
click at [196, 187] on body "Sales Projects Contacts Company Inbox 6 format_size keyboard_arrow_down help se…" at bounding box center [338, 169] width 676 height 339
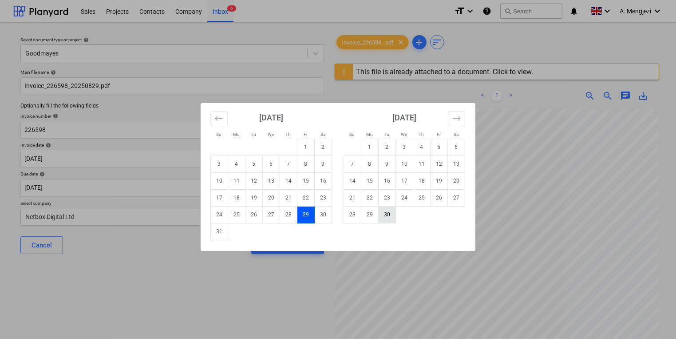
click at [384, 217] on td "30" at bounding box center [387, 214] width 17 height 17
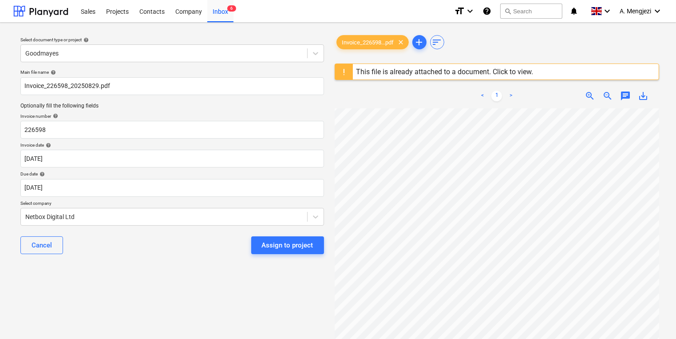
scroll to position [159, 0]
drag, startPoint x: 675, startPoint y: 202, endPoint x: 676, endPoint y: 209, distance: 7.2
click at [676, 210] on div "Select document type or project help Goodmayes Main file name help Invoice_2265…" at bounding box center [338, 228] width 676 height 410
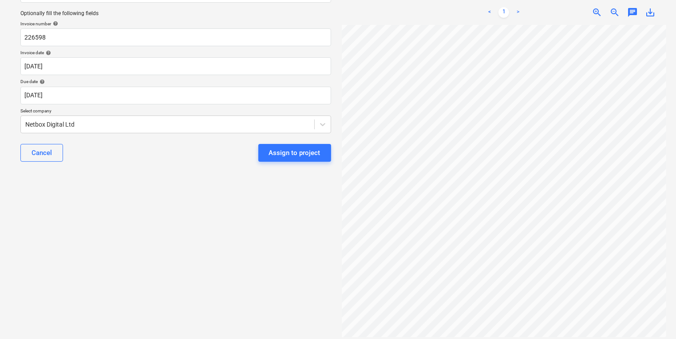
scroll to position [94, 0]
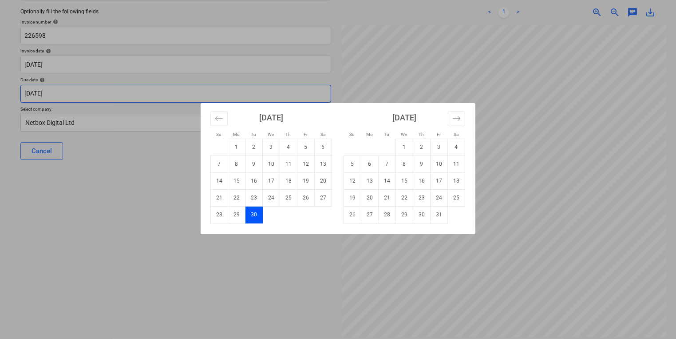
click at [190, 99] on body "Sales Projects Contacts Company Inbox 6 format_size keyboard_arrow_down help se…" at bounding box center [338, 75] width 676 height 339
click at [290, 195] on td "25" at bounding box center [288, 197] width 17 height 17
type input "[DATE]"
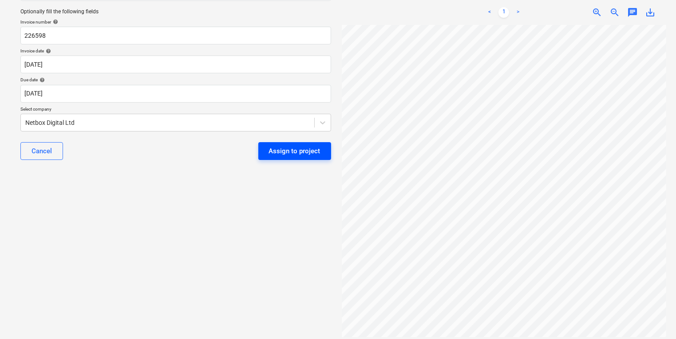
click at [284, 150] on div "Assign to project" at bounding box center [295, 151] width 52 height 12
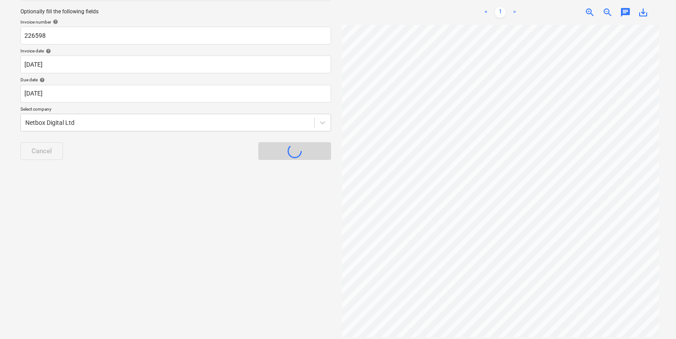
scroll to position [5, 0]
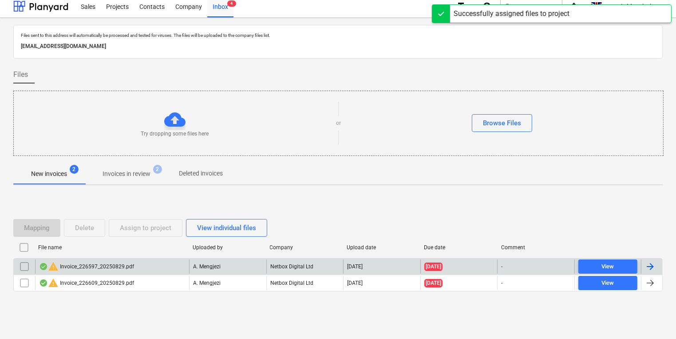
click at [205, 267] on p "A. Mengjezi" at bounding box center [207, 267] width 28 height 8
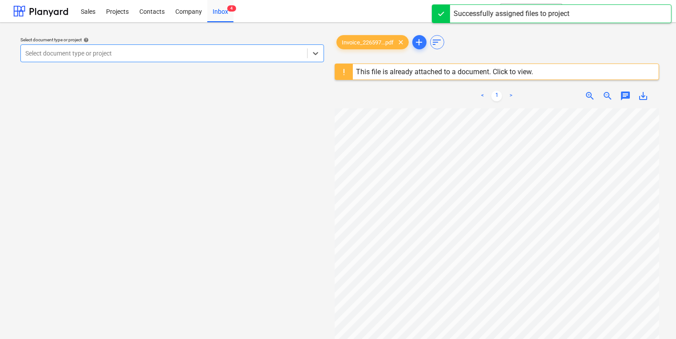
scroll to position [36, 0]
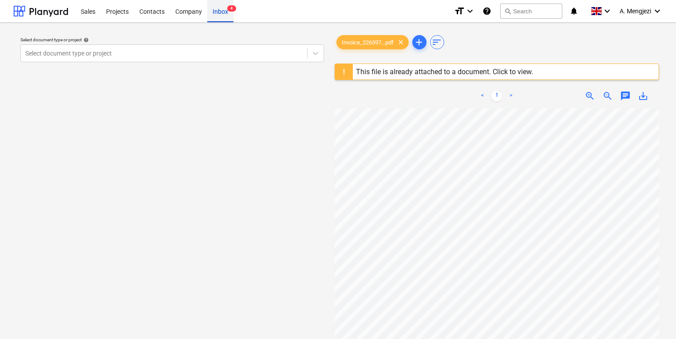
click at [218, 7] on div "Inbox 4" at bounding box center [220, 11] width 26 height 23
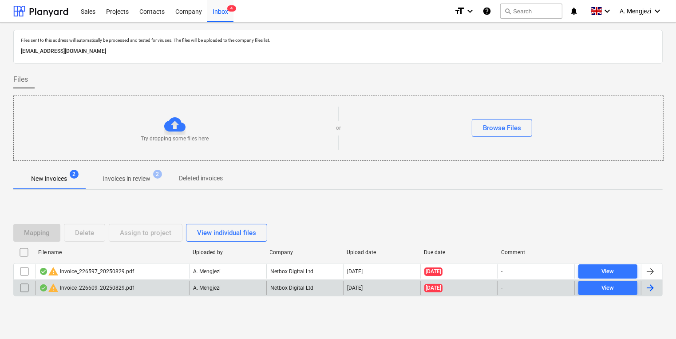
click at [95, 288] on div "warning Invoice_226609_20250829.pdf" at bounding box center [86, 287] width 95 height 11
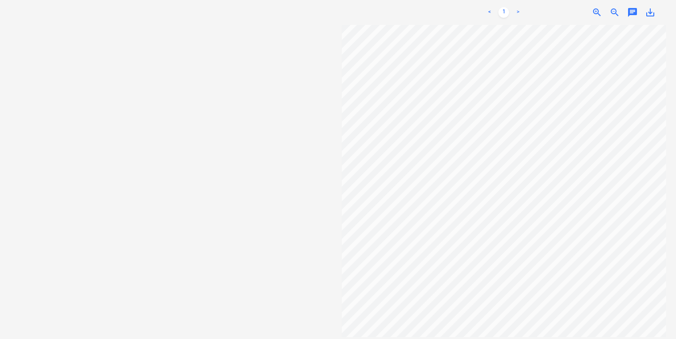
scroll to position [94, 0]
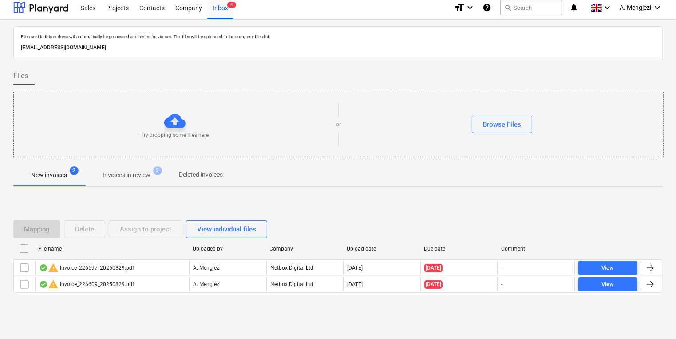
scroll to position [5, 0]
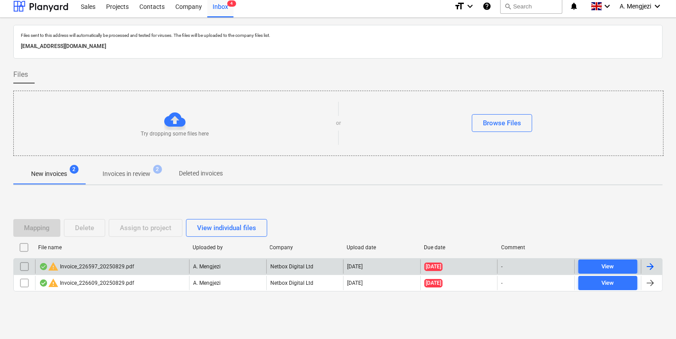
click at [155, 267] on div "warning Invoice_226597_20250829.pdf" at bounding box center [112, 266] width 154 height 14
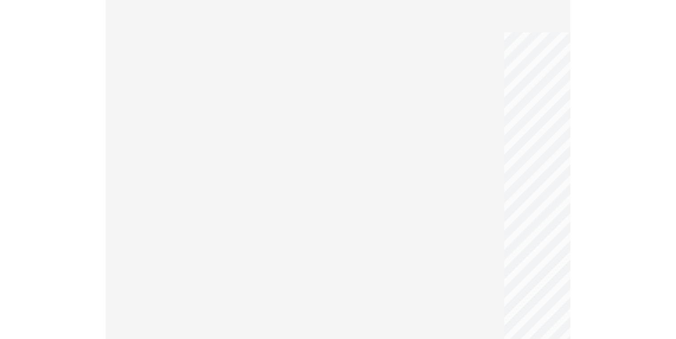
scroll to position [16, 0]
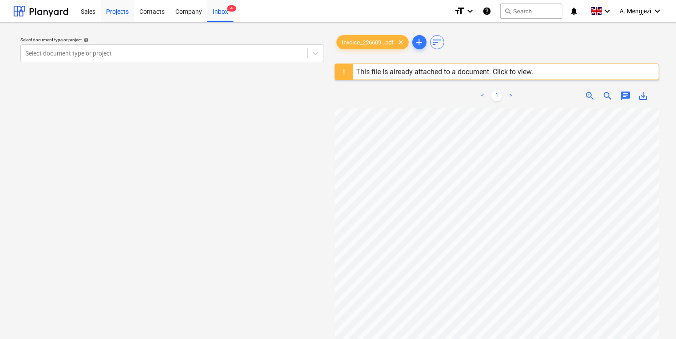
drag, startPoint x: 137, startPoint y: 12, endPoint x: 127, endPoint y: 14, distance: 9.4
click at [137, 12] on div "Contacts" at bounding box center [152, 11] width 36 height 23
click at [127, 14] on div "Projects" at bounding box center [117, 11] width 33 height 23
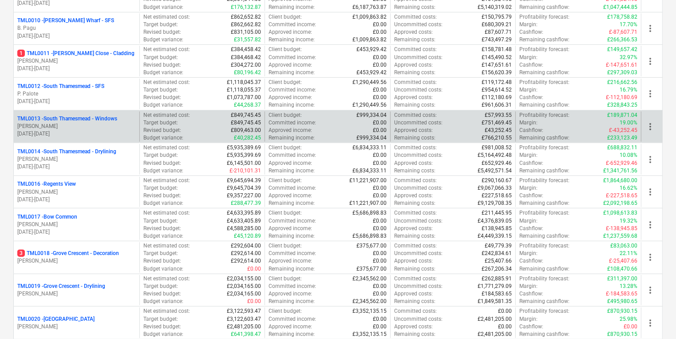
scroll to position [533, 0]
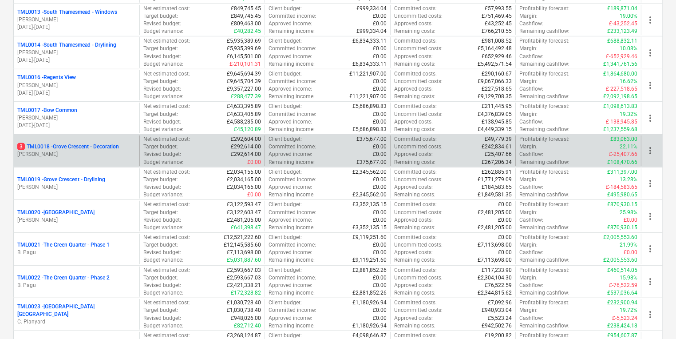
click at [158, 146] on p "Target budget :" at bounding box center [160, 147] width 35 height 8
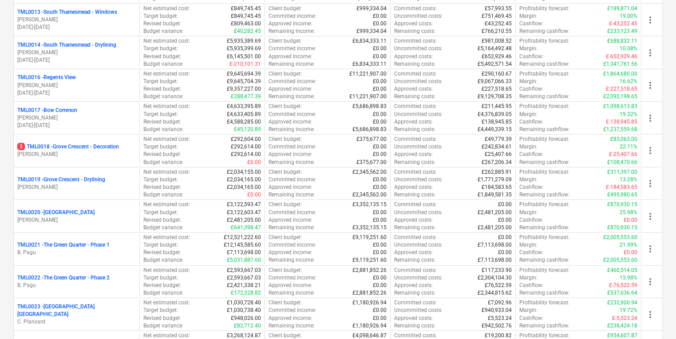
drag, startPoint x: 97, startPoint y: 148, endPoint x: 93, endPoint y: 153, distance: 6.7
click at [96, 150] on div "3 TML0018 - Grove Crescent - Decoration [PERSON_NAME]" at bounding box center [76, 150] width 119 height 15
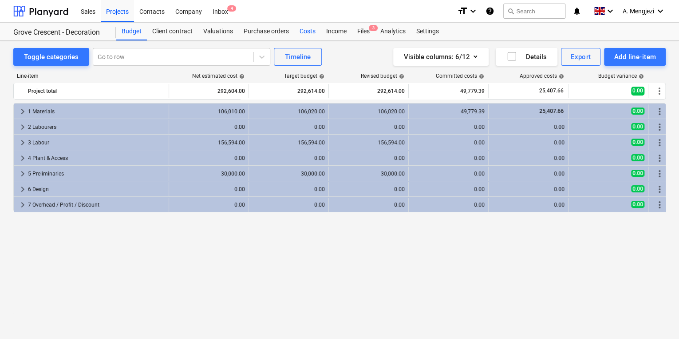
click at [304, 29] on div "Costs" at bounding box center [307, 32] width 27 height 18
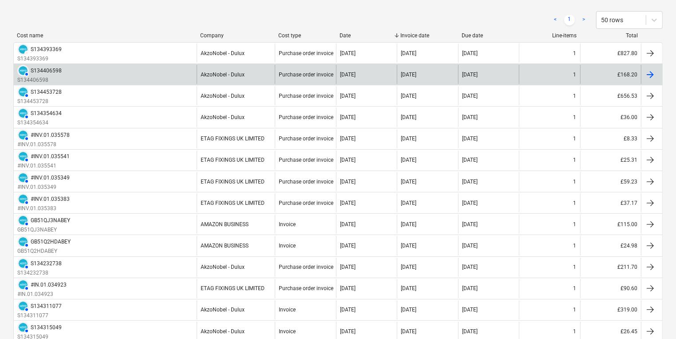
scroll to position [142, 0]
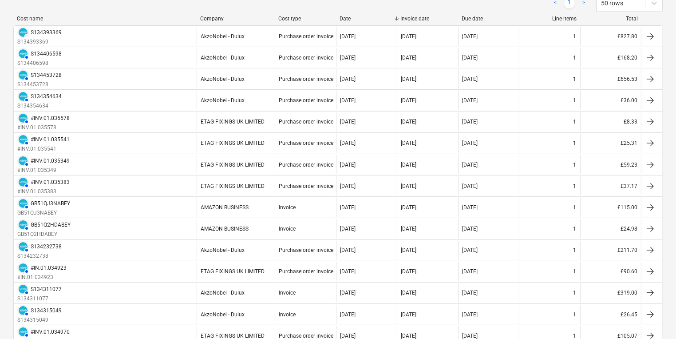
click at [218, 21] on div "Cost name Company Cost type Date Invoice date Due date Line-items Total" at bounding box center [338, 21] width 650 height 10
click at [217, 18] on div "Company" at bounding box center [235, 19] width 71 height 6
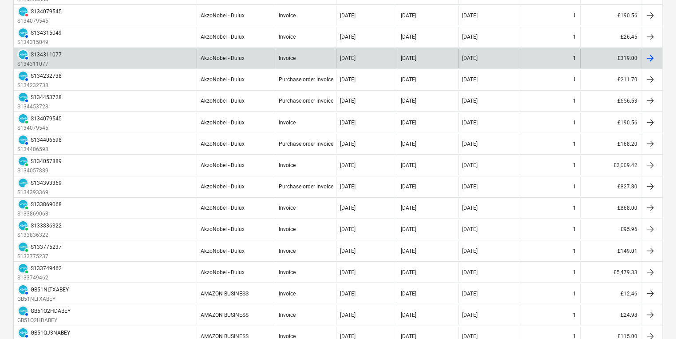
scroll to position [355, 0]
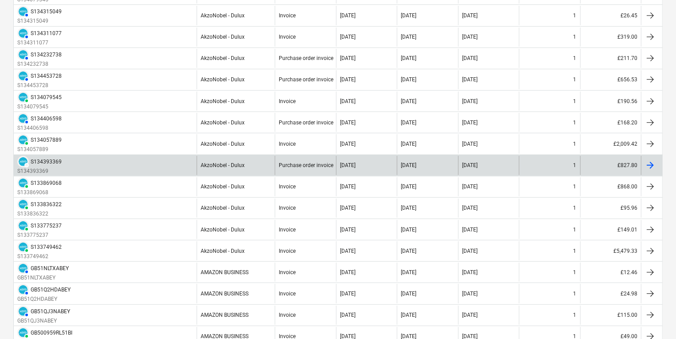
click at [124, 156] on div "DRAFT S134393369 S134393369" at bounding box center [105, 165] width 183 height 19
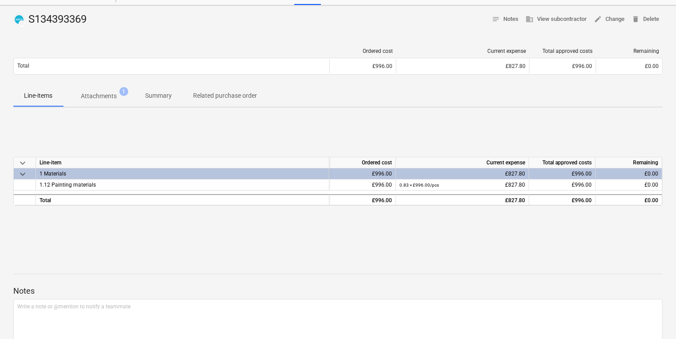
scroll to position [71, 0]
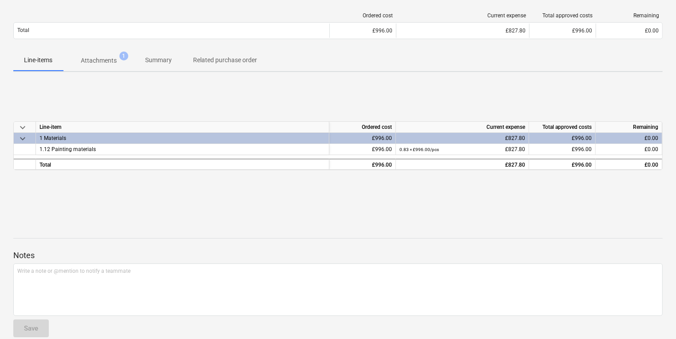
click at [112, 63] on p "Attachments" at bounding box center [99, 60] width 36 height 9
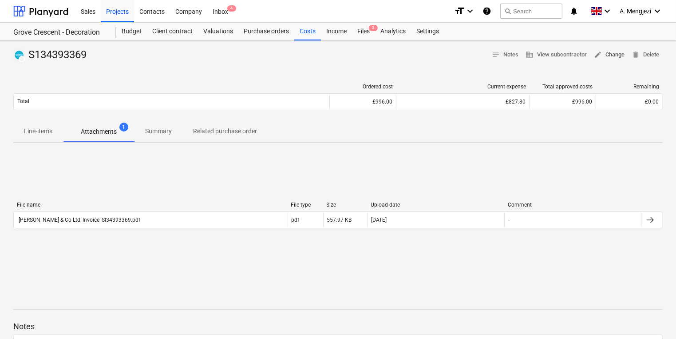
click at [615, 51] on span "edit Change" at bounding box center [609, 55] width 31 height 10
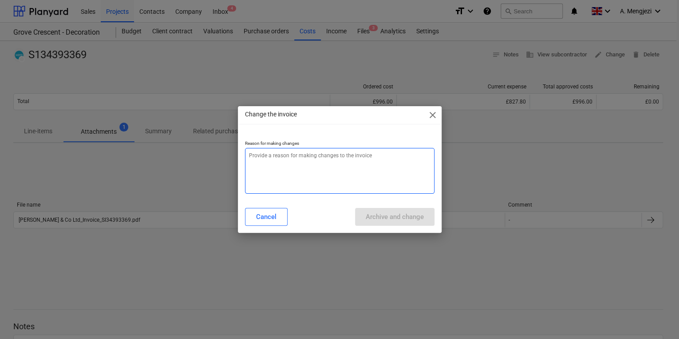
click at [405, 151] on textarea at bounding box center [340, 171] width 190 height 46
type textarea "x"
type textarea "e"
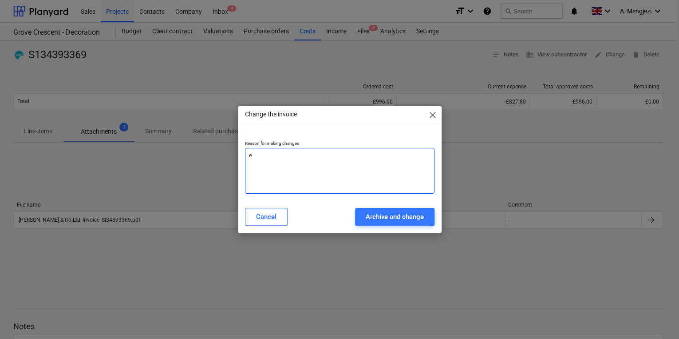
type textarea "x"
type textarea "er"
type textarea "x"
type textarea "err"
type textarea "x"
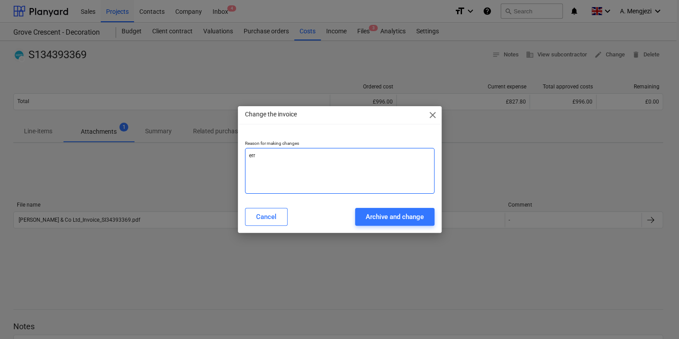
type textarea "erro"
type textarea "x"
type textarea "error"
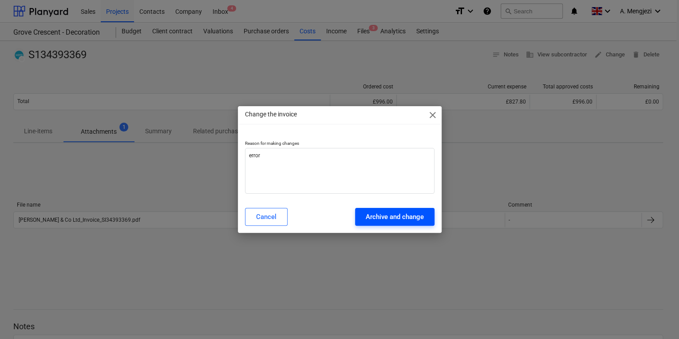
click at [389, 213] on div "Archive and change" at bounding box center [395, 217] width 58 height 12
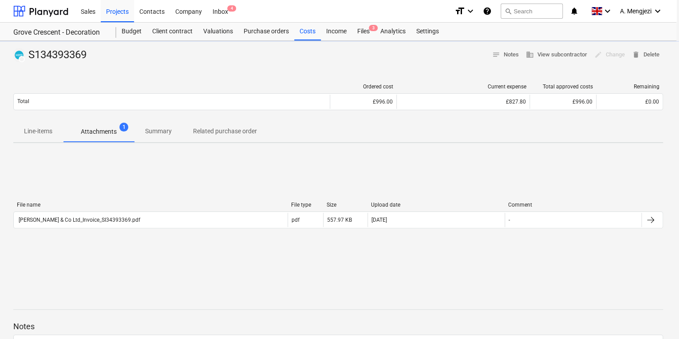
type textarea "x"
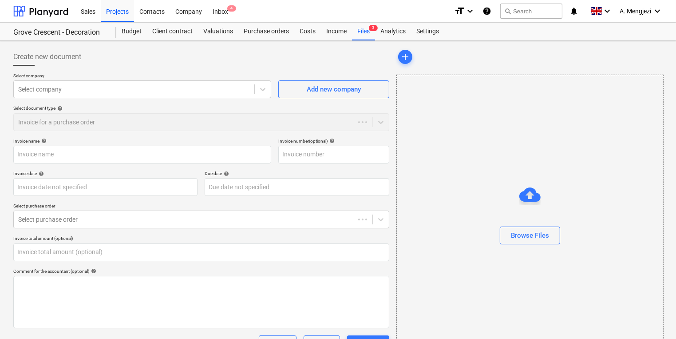
type input "0.00"
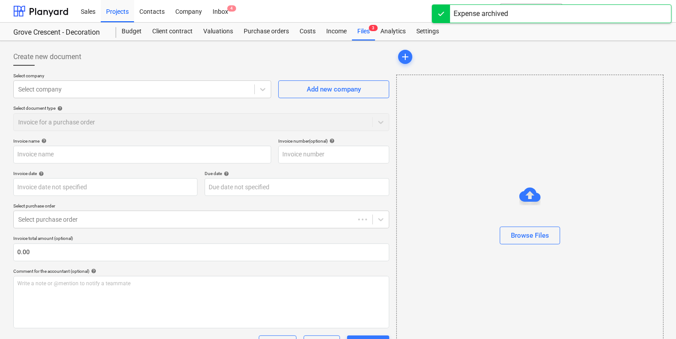
type input "S134393369"
type input "[DATE]"
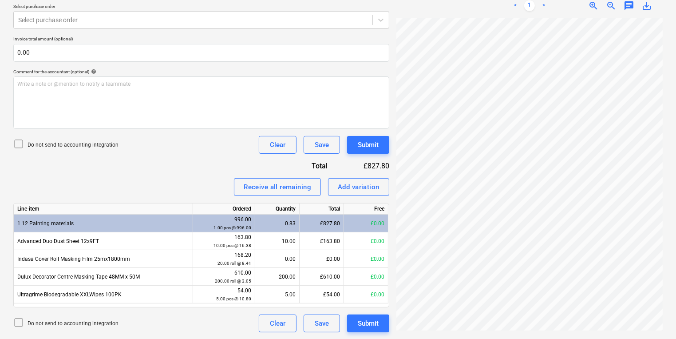
scroll to position [159, 36]
drag, startPoint x: 525, startPoint y: 333, endPoint x: 554, endPoint y: 333, distance: 28.9
click at [554, 333] on div "[PERSON_NAME] ...pdf clear add sort This file is already attached to a document…" at bounding box center [530, 90] width 274 height 491
drag, startPoint x: 539, startPoint y: 333, endPoint x: 585, endPoint y: 333, distance: 46.2
click at [585, 333] on div "[PERSON_NAME] ...pdf clear add sort This file is already attached to a document…" at bounding box center [530, 90] width 274 height 491
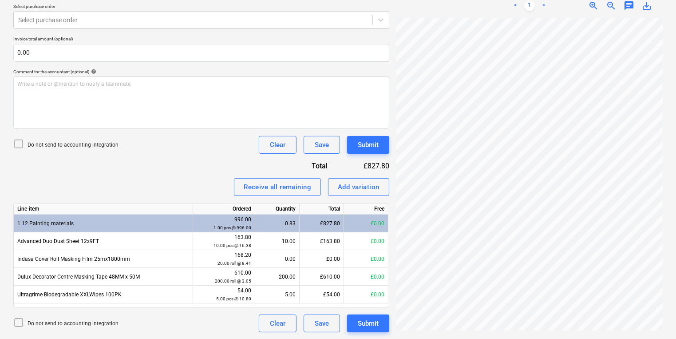
drag, startPoint x: 580, startPoint y: 332, endPoint x: 616, endPoint y: 333, distance: 36.0
click at [616, 333] on div "[PERSON_NAME] ...pdf clear add sort This file is already attached to a document…" at bounding box center [530, 90] width 274 height 491
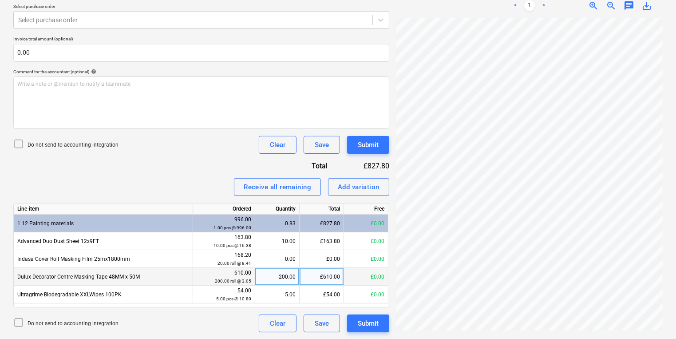
click at [325, 275] on div "£610.00" at bounding box center [322, 277] width 44 height 18
type input "388.01"
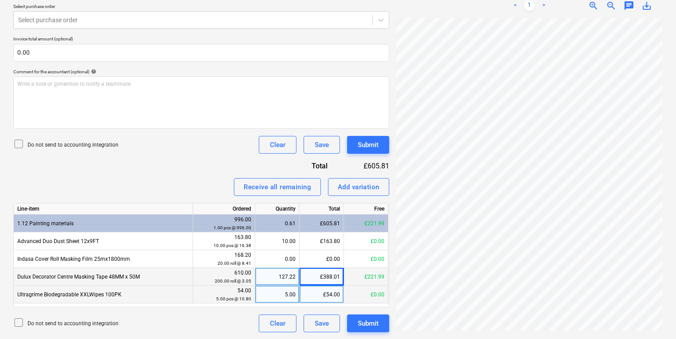
click at [330, 297] on div "£54.00" at bounding box center [322, 295] width 44 height 18
type input "49.95"
click at [17, 139] on icon at bounding box center [18, 144] width 11 height 11
click at [382, 329] on button "Submit" at bounding box center [368, 323] width 42 height 18
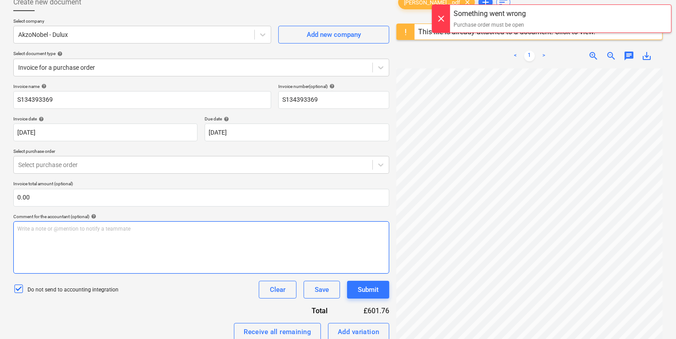
scroll to position [199, 0]
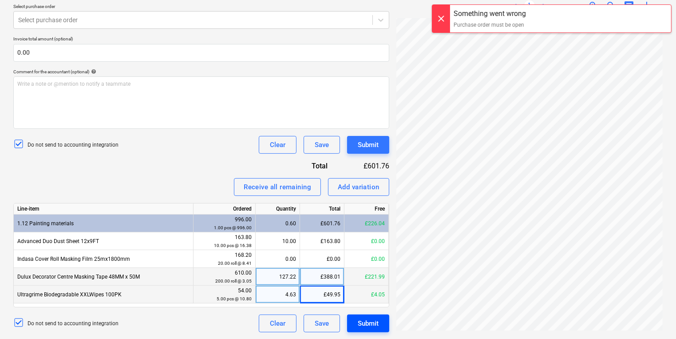
click at [381, 329] on button "Submit" at bounding box center [368, 323] width 42 height 18
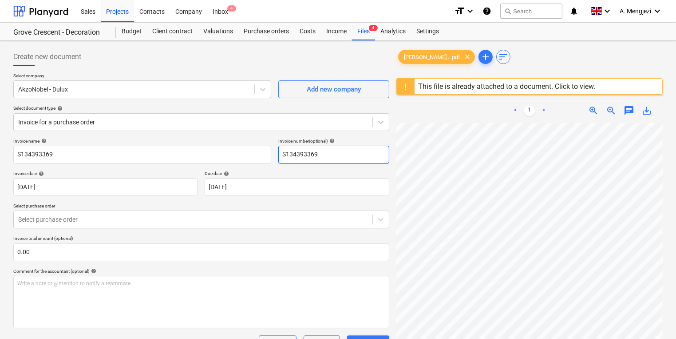
scroll to position [0, 69]
click at [270, 28] on div "Purchase orders" at bounding box center [266, 32] width 56 height 18
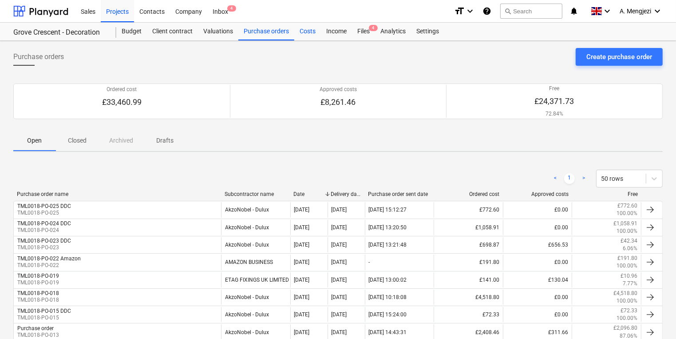
click at [309, 38] on div "Costs" at bounding box center [307, 32] width 27 height 18
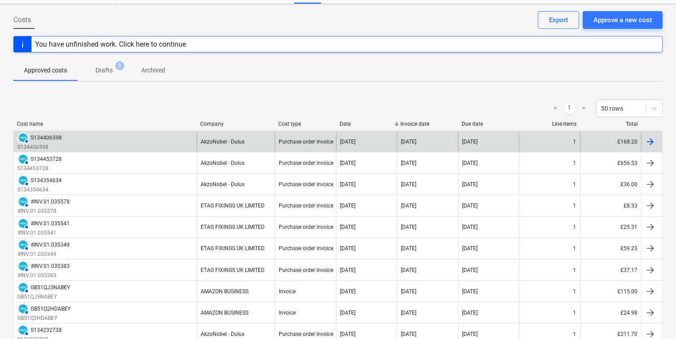
scroll to position [36, 0]
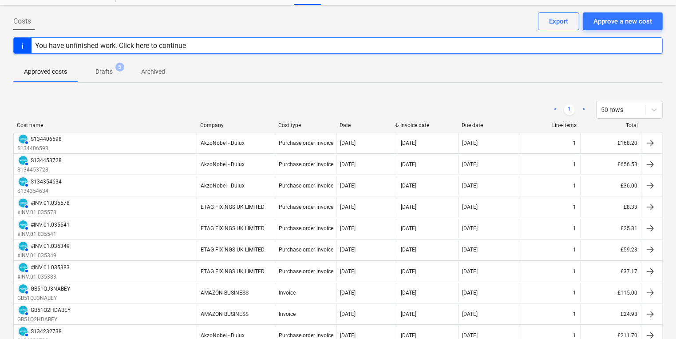
click at [215, 127] on div "Company" at bounding box center [235, 125] width 71 height 6
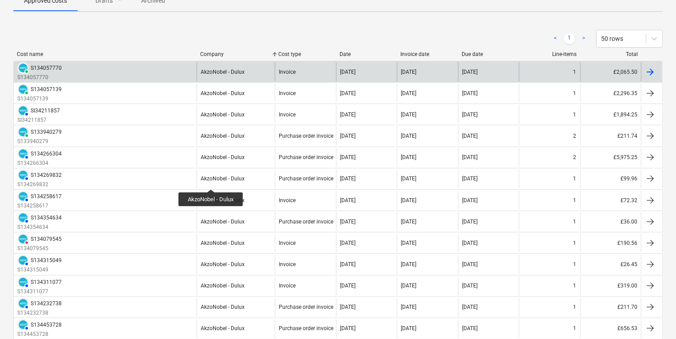
scroll to position [0, 0]
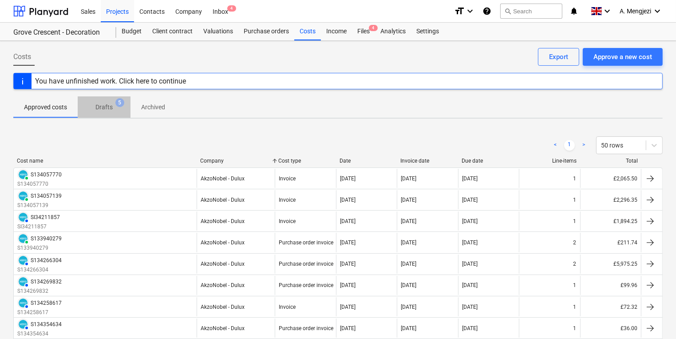
click at [113, 108] on span "Drafts 5" at bounding box center [104, 107] width 32 height 9
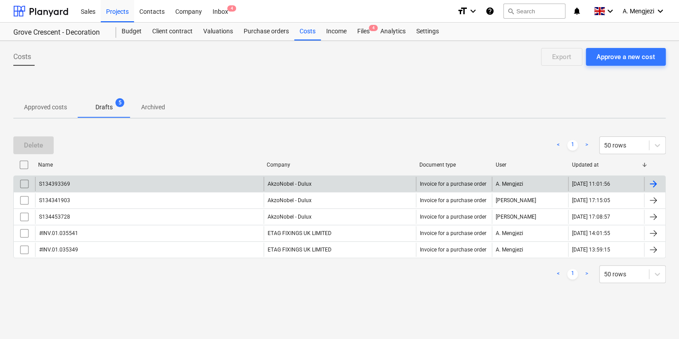
click at [183, 184] on div "S134393369" at bounding box center [149, 184] width 229 height 14
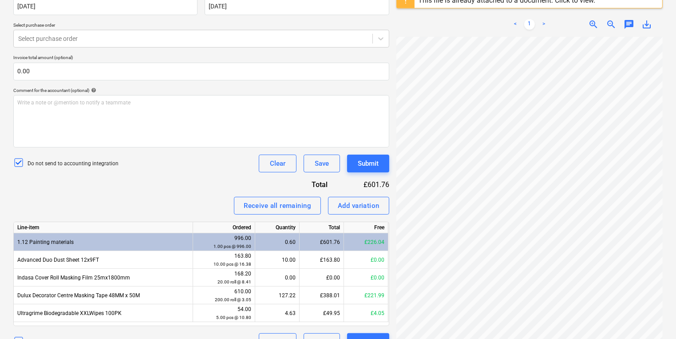
scroll to position [164, 0]
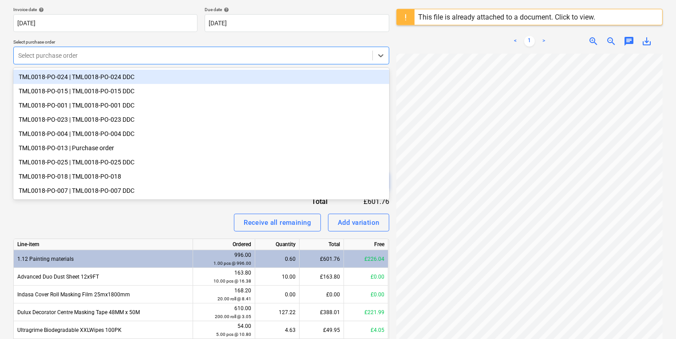
click at [143, 55] on div at bounding box center [193, 55] width 350 height 9
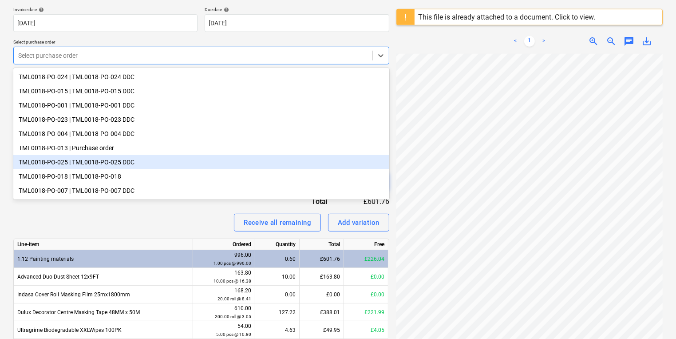
scroll to position [1, 0]
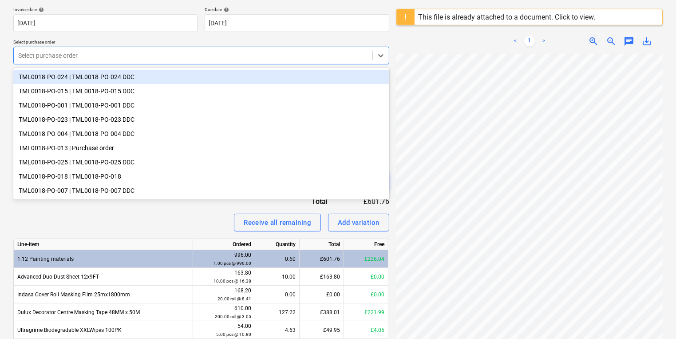
click at [464, 39] on div "< 1 > zoom_in zoom_out chat 0 save_alt" at bounding box center [530, 41] width 266 height 25
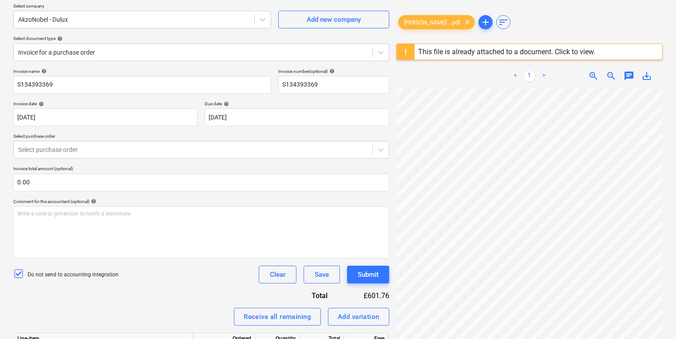
scroll to position [57, 0]
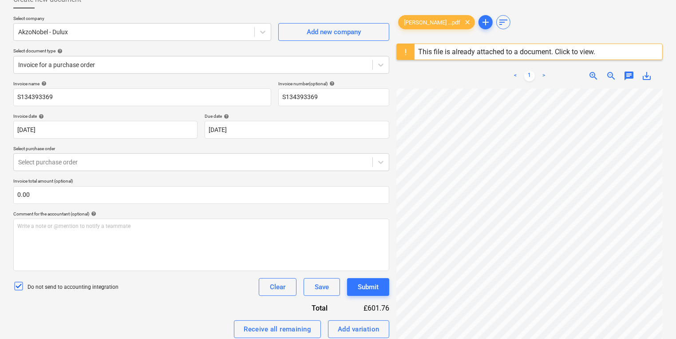
click at [571, 52] on div "This file is already attached to a document. Click to view." at bounding box center [506, 52] width 177 height 8
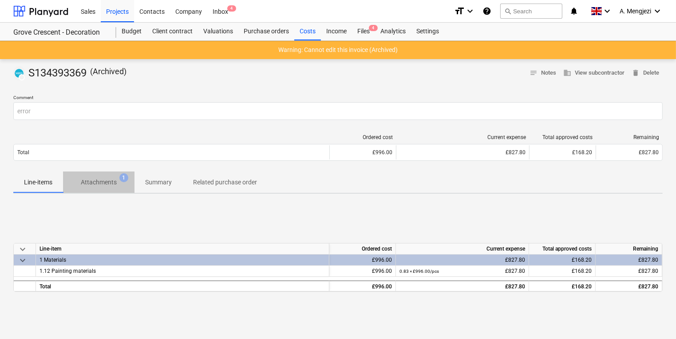
click at [99, 181] on p "Attachments" at bounding box center [99, 182] width 36 height 9
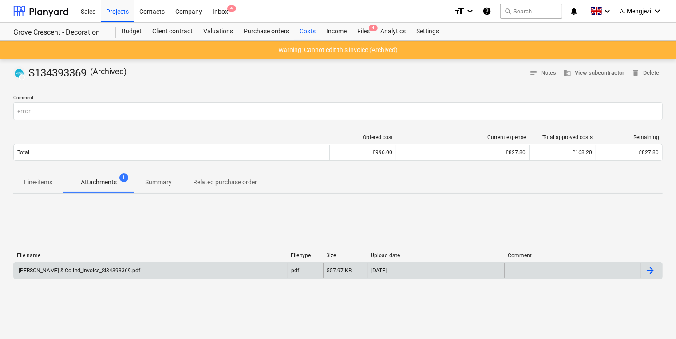
click at [543, 268] on div "-" at bounding box center [572, 270] width 137 height 14
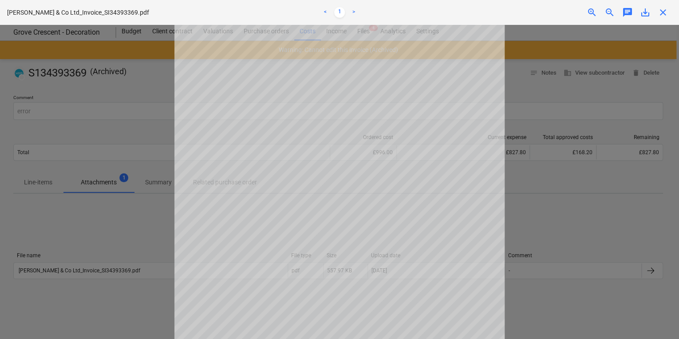
click at [662, 11] on span "close" at bounding box center [663, 12] width 11 height 11
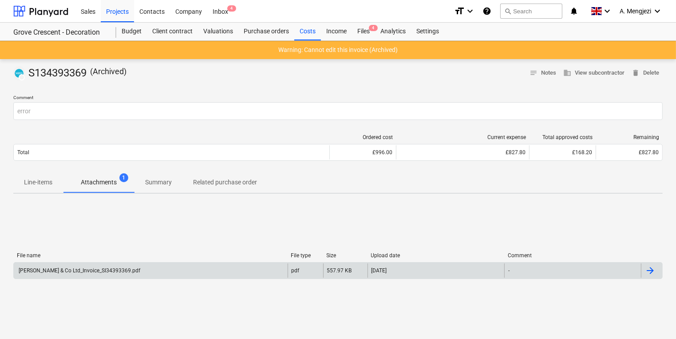
click at [647, 270] on div at bounding box center [650, 270] width 11 height 11
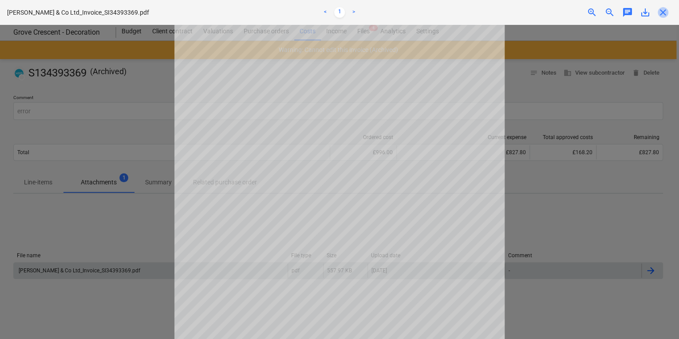
click at [664, 9] on span "close" at bounding box center [663, 12] width 11 height 11
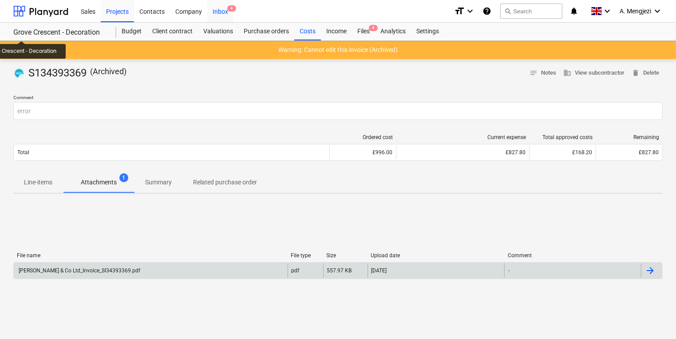
click at [217, 14] on div "Inbox 4" at bounding box center [220, 11] width 26 height 23
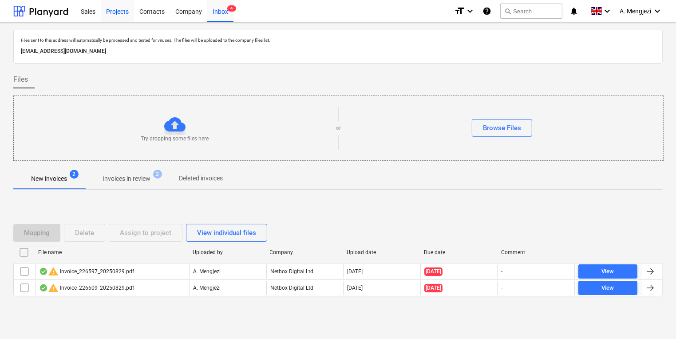
click at [108, 17] on div "Projects" at bounding box center [117, 11] width 33 height 23
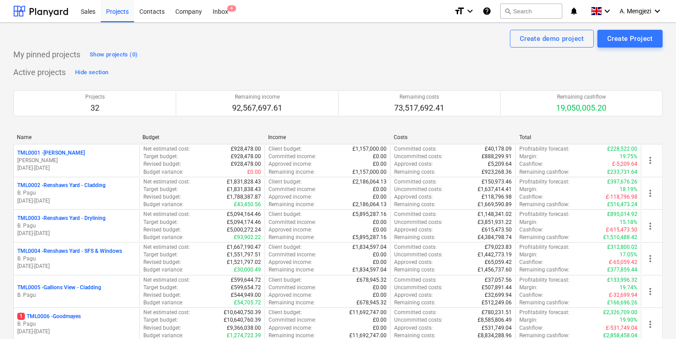
click at [234, 16] on div "Sales Projects Contacts Company Inbox 4" at bounding box center [261, 11] width 372 height 22
click at [226, 12] on div "Inbox 4" at bounding box center [220, 11] width 26 height 23
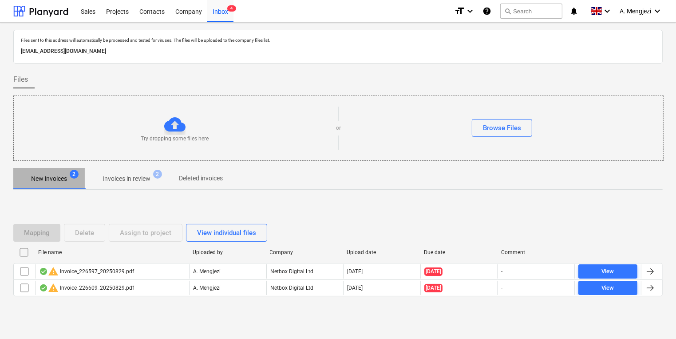
click at [59, 168] on button "New invoices 2" at bounding box center [48, 178] width 71 height 21
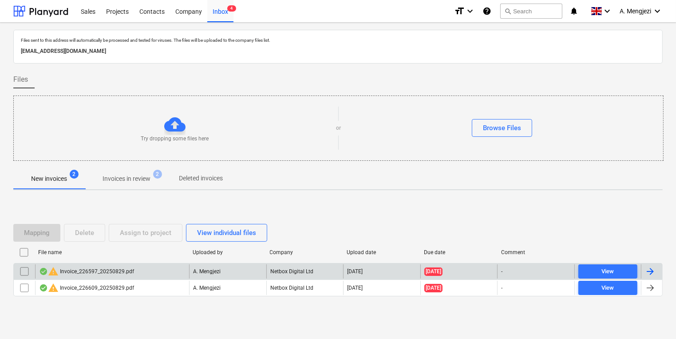
click at [27, 269] on input "checkbox" at bounding box center [24, 271] width 14 height 14
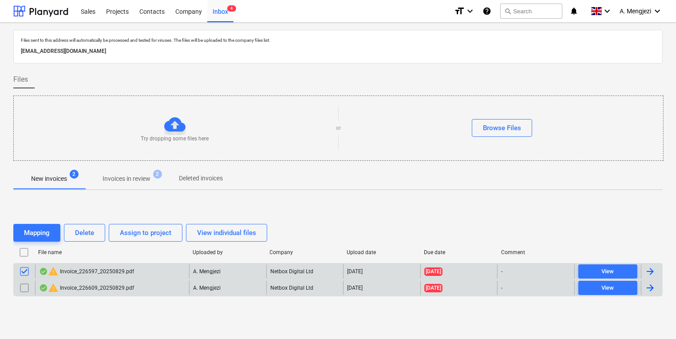
click at [21, 287] on input "checkbox" at bounding box center [24, 288] width 14 height 14
click at [82, 234] on div "Delete" at bounding box center [84, 233] width 19 height 12
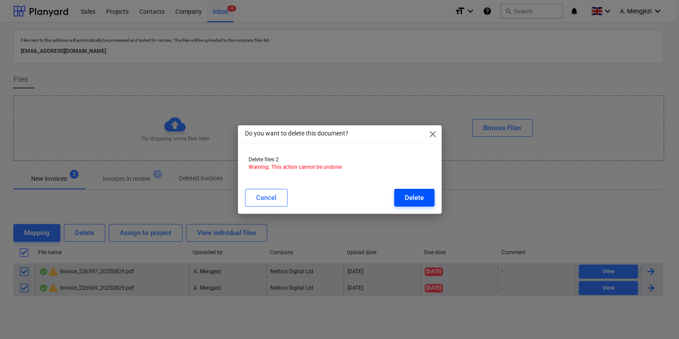
click at [430, 196] on button "Delete" at bounding box center [414, 198] width 40 height 18
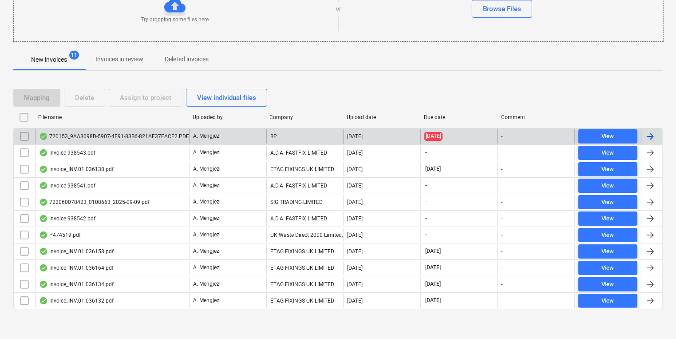
click at [162, 134] on div "720153_9AA3098D-5907-4F91-83B6-821AF37EACE2.PDF" at bounding box center [114, 136] width 150 height 7
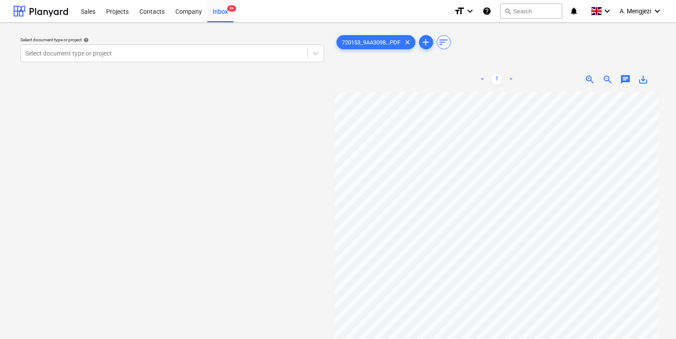
scroll to position [1, 21]
click at [248, 55] on div at bounding box center [164, 53] width 278 height 9
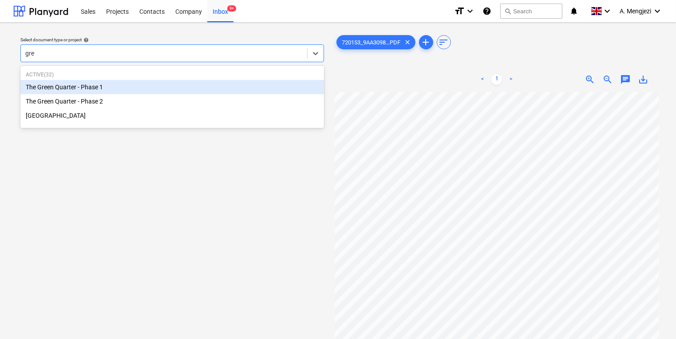
type input "gree"
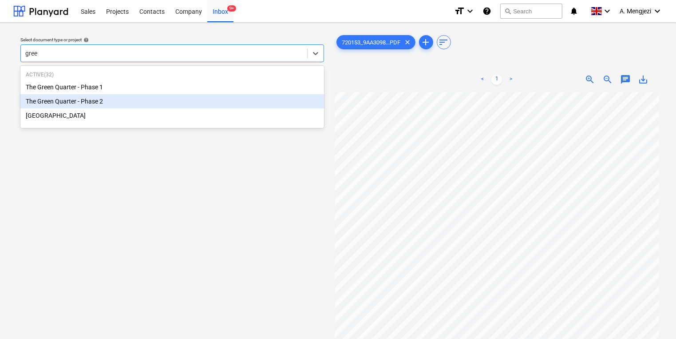
click at [216, 97] on div "The Green Quarter - Phase 2" at bounding box center [172, 101] width 304 height 14
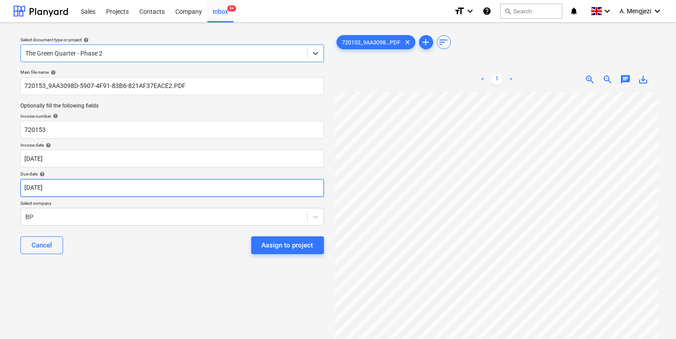
click at [164, 202] on body "Sales Projects Contacts Company Inbox 9+ format_size keyboard_arrow_down help s…" at bounding box center [338, 169] width 676 height 339
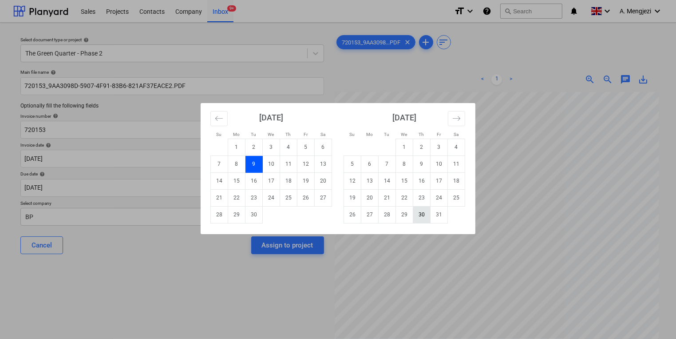
click at [414, 222] on td "30" at bounding box center [421, 214] width 17 height 17
type input "[DATE]"
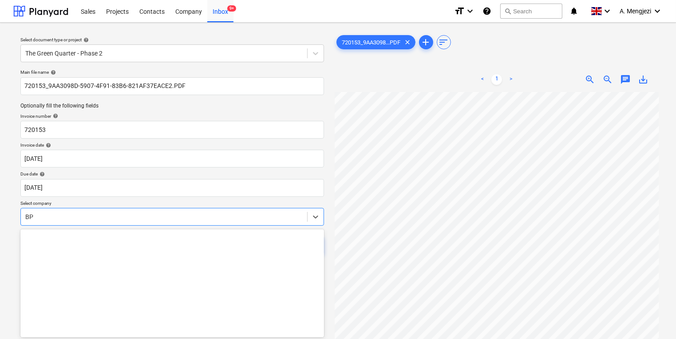
scroll to position [28, 0]
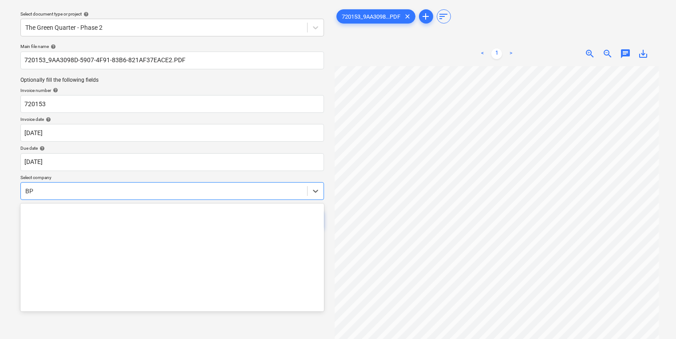
click at [185, 208] on body "Sales Projects Contacts Company Inbox 9+ format_size keyboard_arrow_down help s…" at bounding box center [338, 143] width 676 height 339
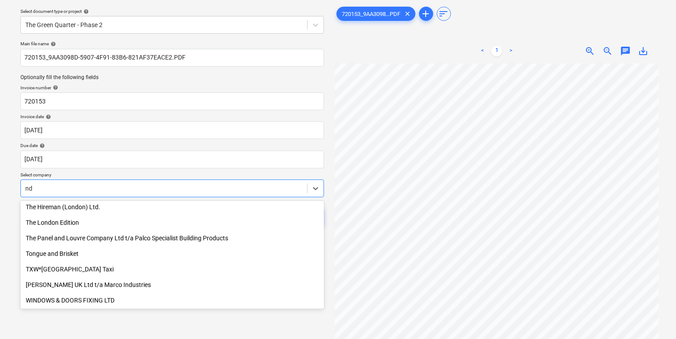
scroll to position [484, 0]
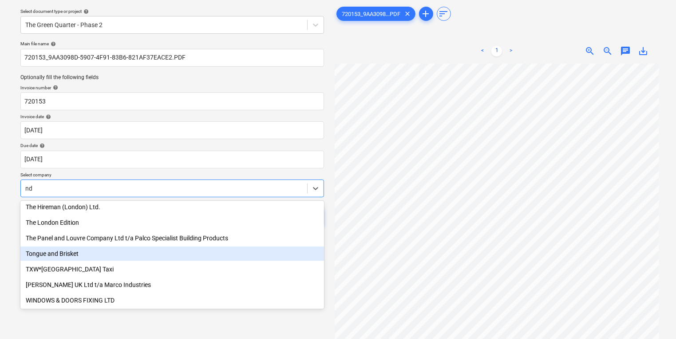
type input "ndi"
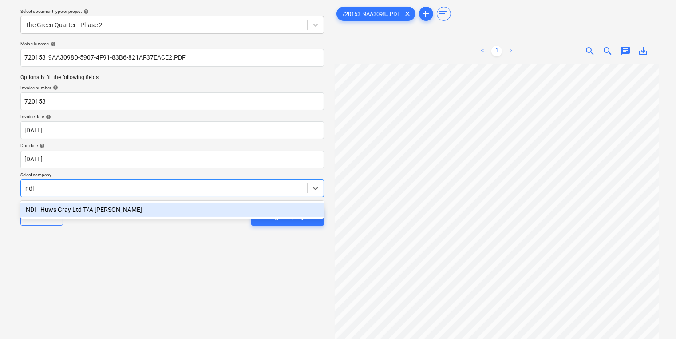
click at [128, 210] on div "NDI - Huws Gray Ltd T/A [PERSON_NAME]" at bounding box center [172, 209] width 304 height 14
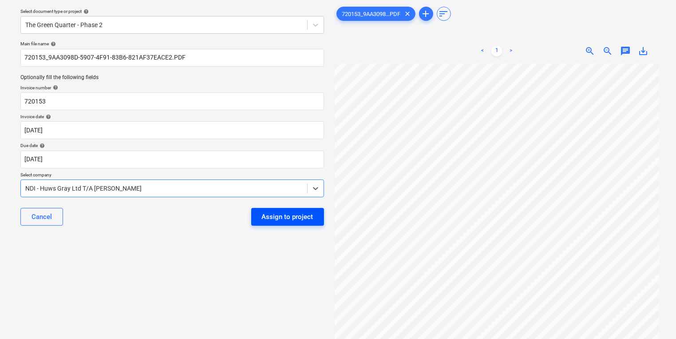
click at [263, 216] on button "Assign to project" at bounding box center [287, 217] width 73 height 18
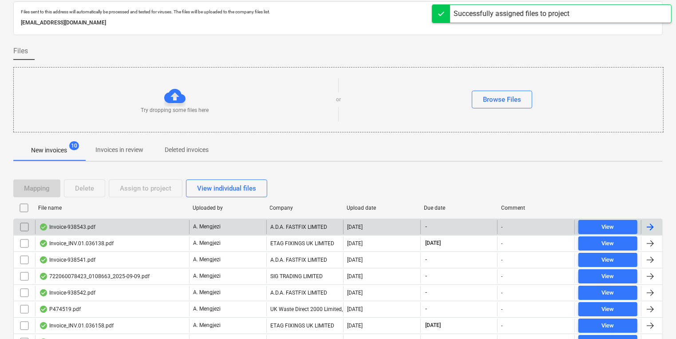
click at [187, 230] on div "Invoice-938543.pdf" at bounding box center [112, 227] width 154 height 14
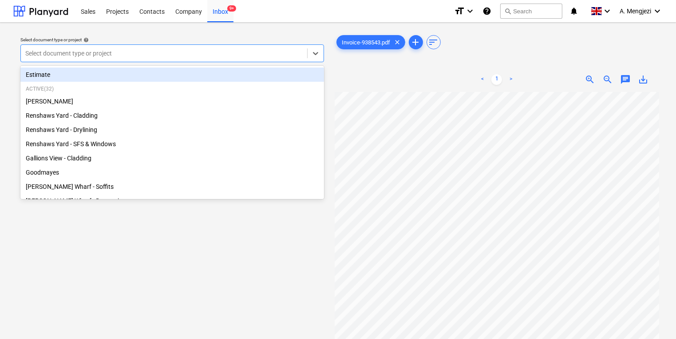
click at [247, 52] on div at bounding box center [164, 53] width 278 height 9
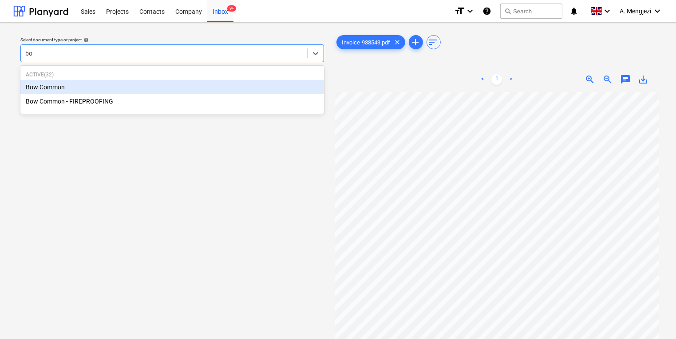
type input "bow"
click at [240, 92] on div "Bow Common" at bounding box center [172, 87] width 304 height 14
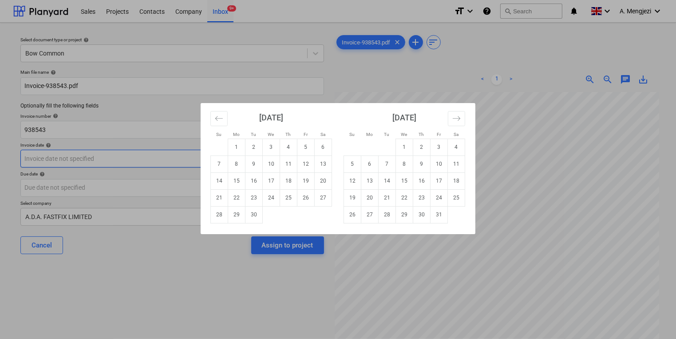
click at [202, 156] on body "Sales Projects Contacts Company Inbox 9+ format_size keyboard_arrow_down help s…" at bounding box center [338, 169] width 676 height 339
click at [269, 163] on td "10" at bounding box center [271, 163] width 17 height 17
type input "[DATE]"
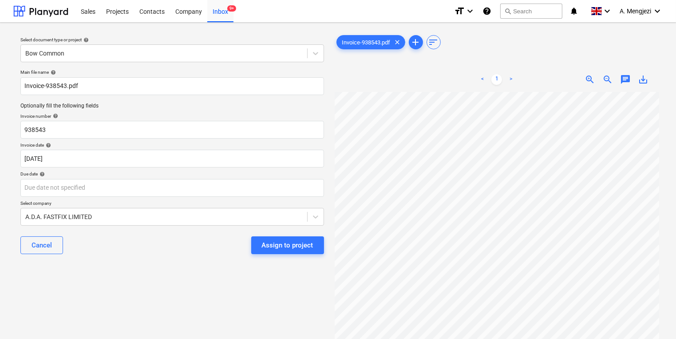
scroll to position [17, 0]
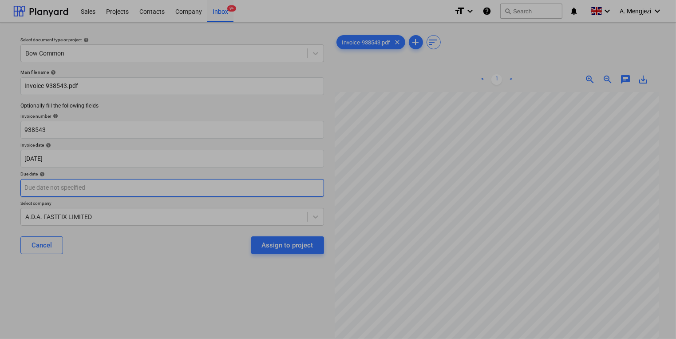
click at [191, 183] on body "Sales Projects Contacts Company Inbox 9+ format_size keyboard_arrow_down help s…" at bounding box center [338, 169] width 676 height 339
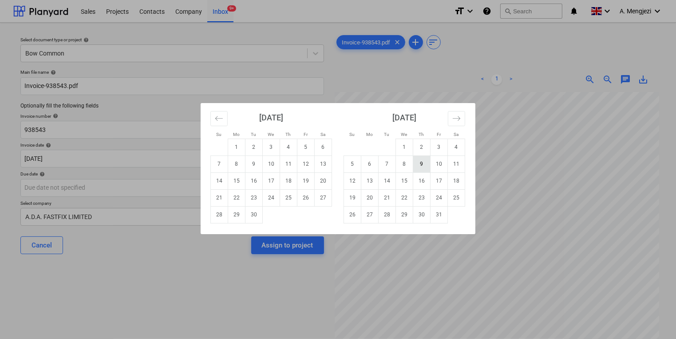
click at [414, 163] on td "9" at bounding box center [421, 163] width 17 height 17
type input "[DATE]"
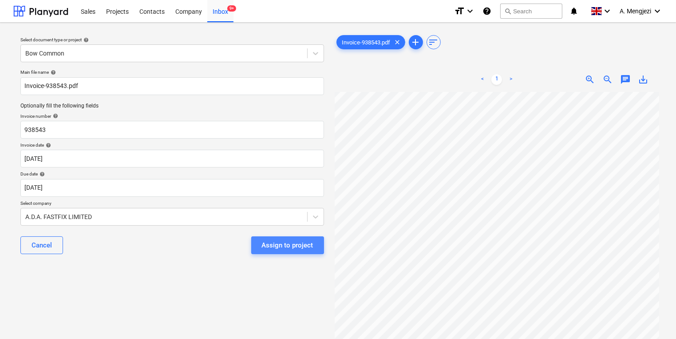
click at [308, 241] on div "Assign to project" at bounding box center [288, 245] width 52 height 12
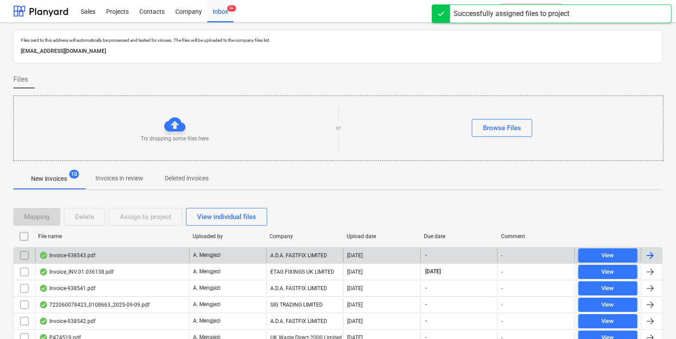
click at [264, 248] on div "A. Mengjezi" at bounding box center [227, 255] width 77 height 14
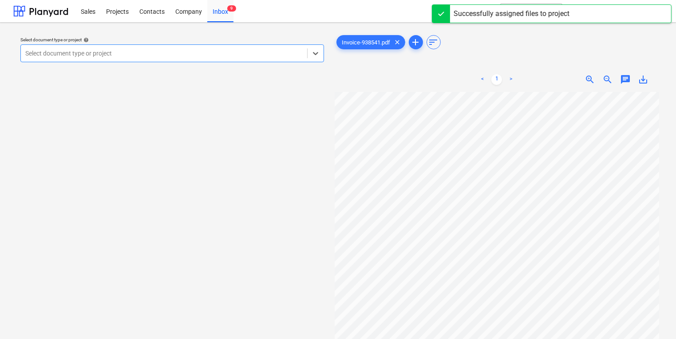
click at [167, 52] on div at bounding box center [164, 53] width 278 height 9
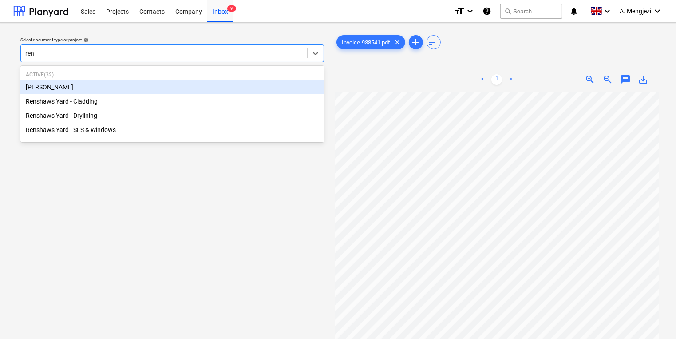
type input "rens"
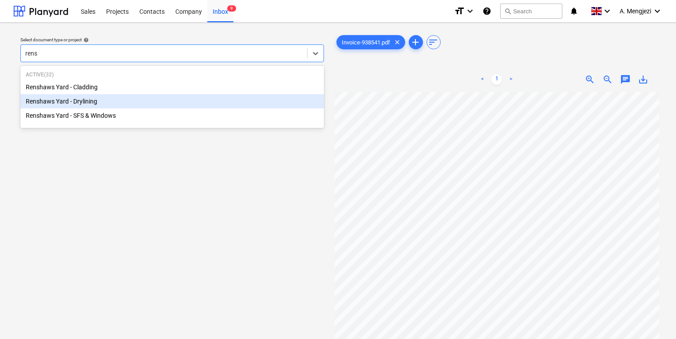
click at [150, 99] on div "Renshaws Yard - Drylining" at bounding box center [172, 101] width 304 height 14
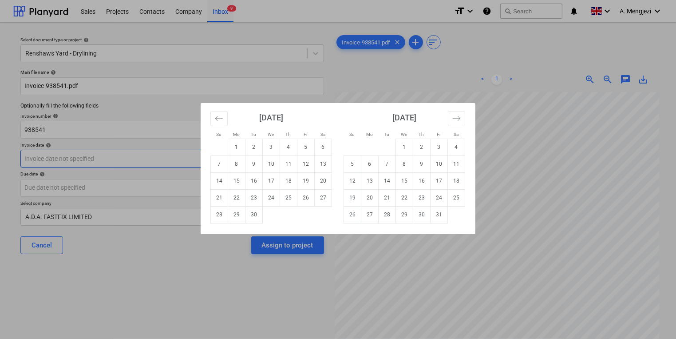
click at [142, 164] on body "Sales Projects Contacts Company Inbox 9 format_size keyboard_arrow_down help se…" at bounding box center [338, 169] width 676 height 339
click at [272, 165] on td "10" at bounding box center [271, 163] width 17 height 17
type input "[DATE]"
click at [226, 194] on body "Sales Projects Contacts Company Inbox 9 format_size keyboard_arrow_down help se…" at bounding box center [338, 169] width 676 height 339
click at [422, 168] on td "9" at bounding box center [421, 163] width 17 height 17
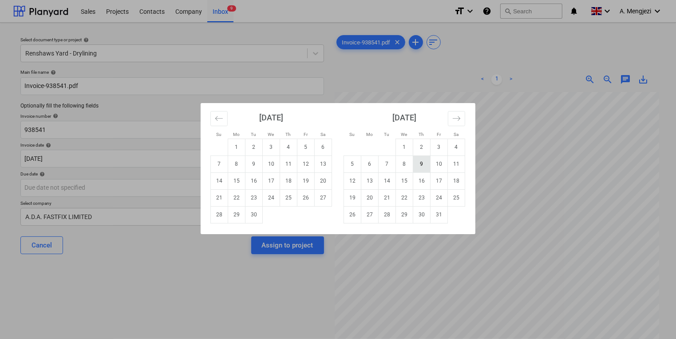
type input "[DATE]"
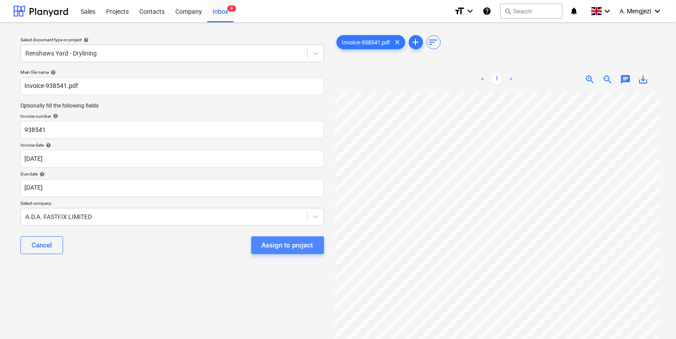
click at [295, 243] on div "Assign to project" at bounding box center [288, 245] width 52 height 12
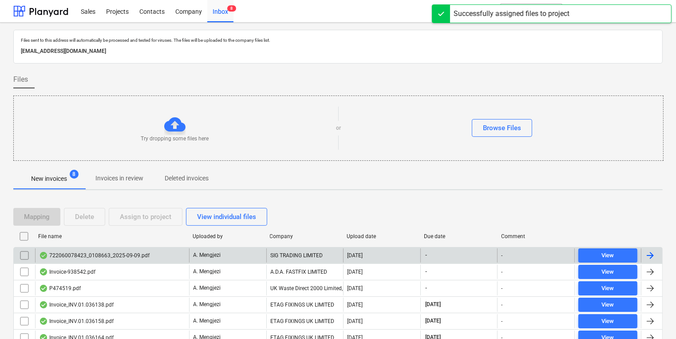
click at [159, 257] on div "722060078423_0108663_2025-09-09.pdf" at bounding box center [112, 255] width 154 height 14
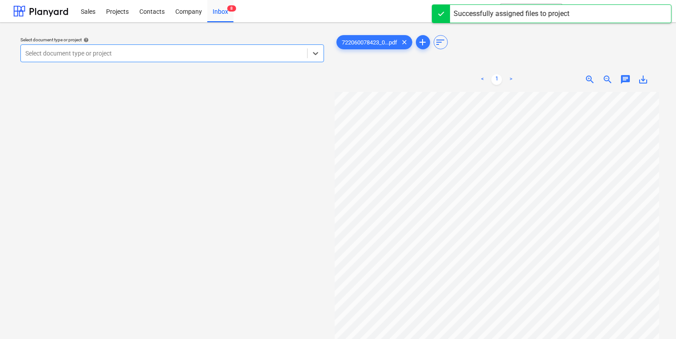
click at [173, 51] on div at bounding box center [164, 53] width 278 height 9
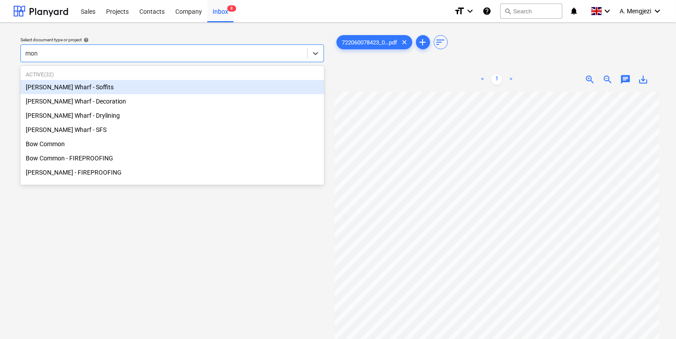
type input "mont"
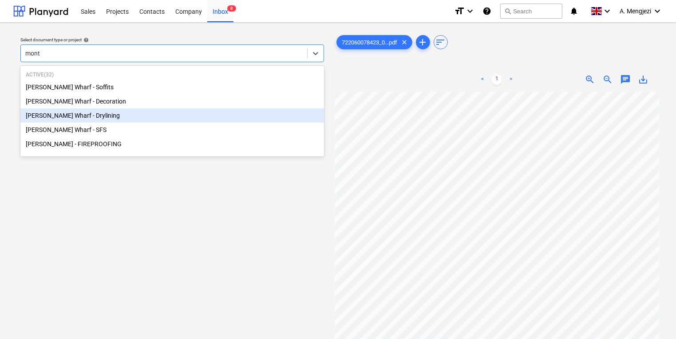
click at [149, 111] on div "[PERSON_NAME] Wharf - Drylining" at bounding box center [172, 115] width 304 height 14
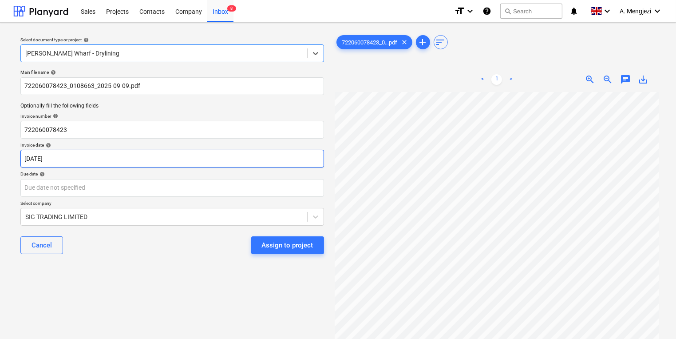
click at [144, 161] on body "Sales Projects Contacts Company Inbox 8 format_size keyboard_arrow_down help se…" at bounding box center [338, 169] width 676 height 339
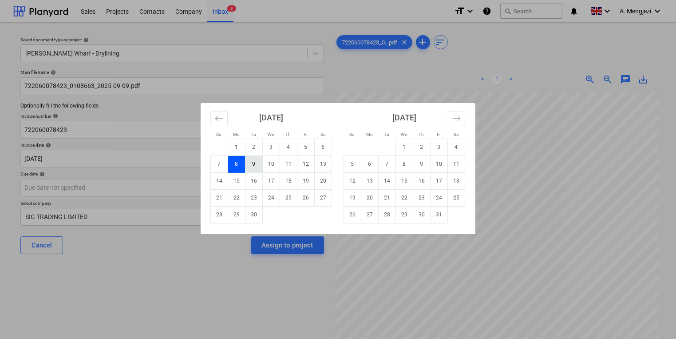
click at [250, 167] on td "9" at bounding box center [254, 163] width 17 height 17
type input "[DATE]"
click at [228, 186] on body "Sales Projects Contacts Company Inbox 8 format_size keyboard_arrow_down help se…" at bounding box center [338, 169] width 676 height 339
click at [450, 112] on button "Move forward to switch to the next month." at bounding box center [456, 118] width 17 height 15
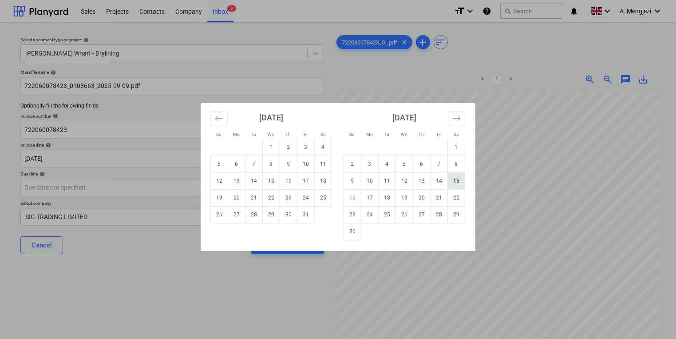
click at [462, 180] on td "15" at bounding box center [456, 180] width 17 height 17
type input "[DATE]"
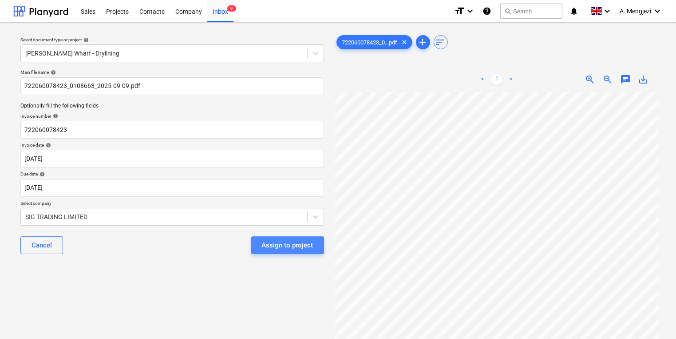
click at [304, 248] on div "Assign to project" at bounding box center [288, 245] width 52 height 12
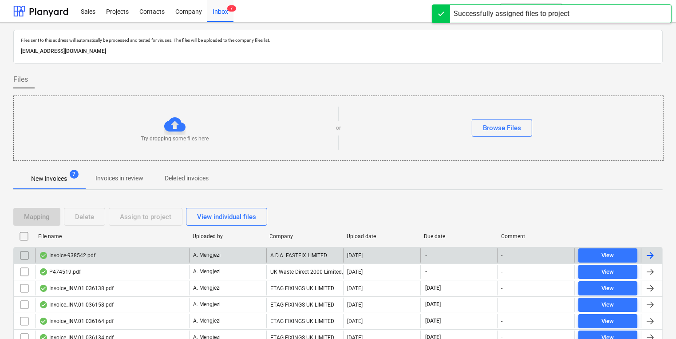
click at [207, 251] on p "A. Mengjezi" at bounding box center [207, 255] width 28 height 8
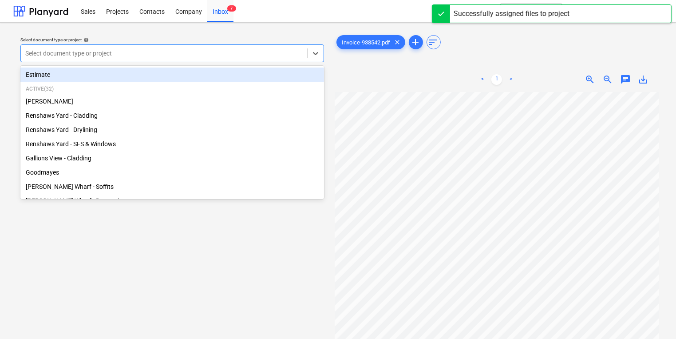
click at [130, 54] on div at bounding box center [164, 53] width 278 height 9
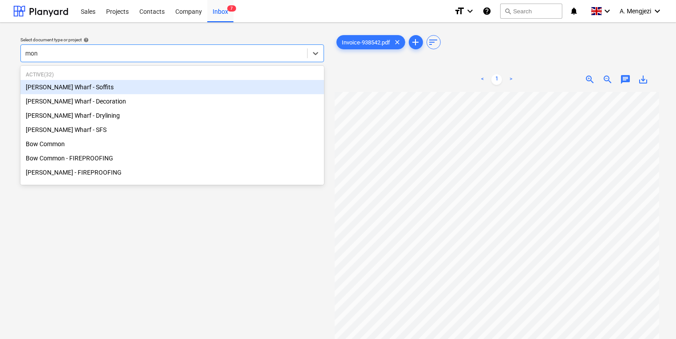
type input "mont"
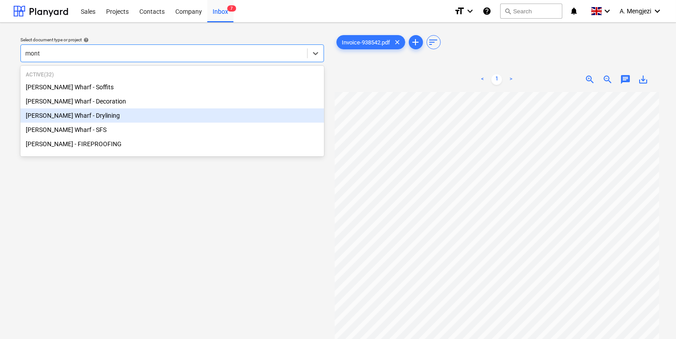
click at [179, 119] on div "[PERSON_NAME] Wharf - Drylining" at bounding box center [172, 115] width 304 height 14
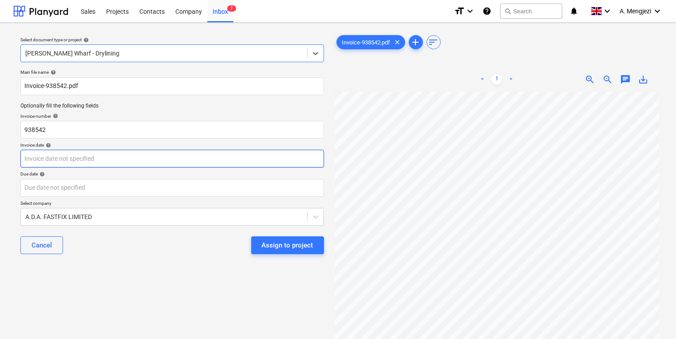
click at [188, 163] on body "Sales Projects Contacts Company Inbox 7 format_size keyboard_arrow_down help se…" at bounding box center [338, 169] width 676 height 339
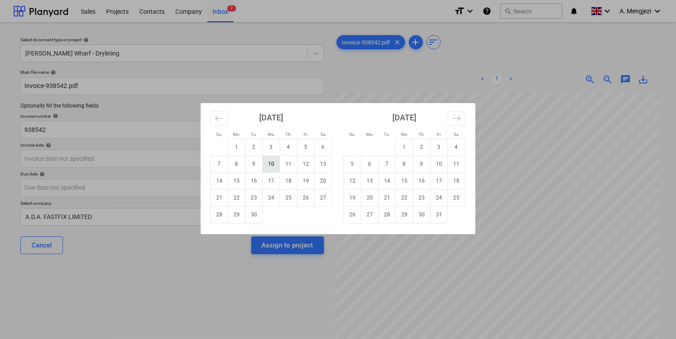
click at [270, 162] on td "10" at bounding box center [271, 163] width 17 height 17
type input "[DATE]"
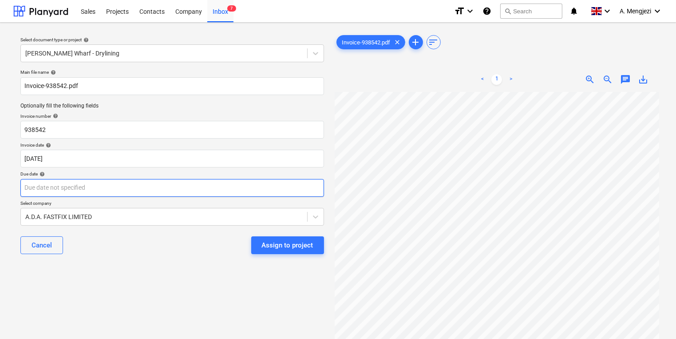
click at [272, 185] on body "Sales Projects Contacts Company Inbox 7 format_size keyboard_arrow_down help se…" at bounding box center [338, 169] width 676 height 339
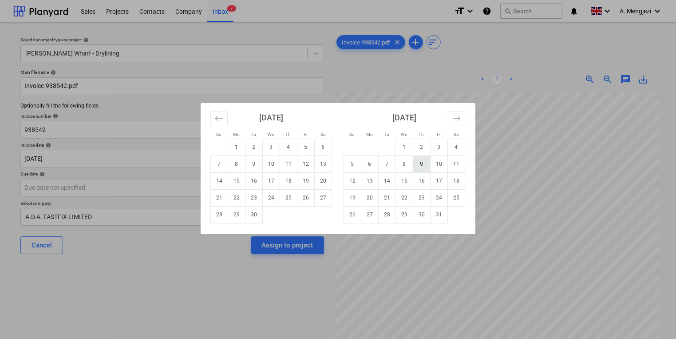
click at [423, 164] on td "9" at bounding box center [421, 163] width 17 height 17
type input "[DATE]"
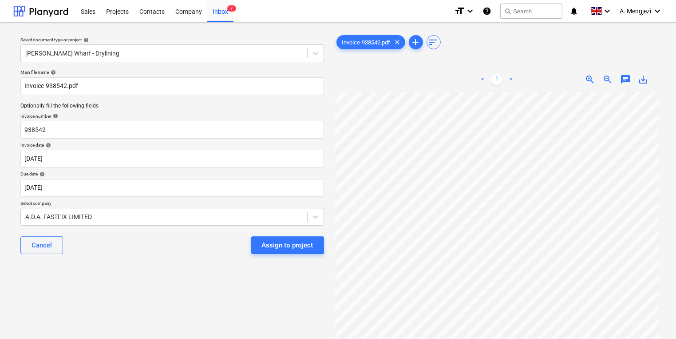
click at [295, 240] on div "Assign to project" at bounding box center [288, 245] width 52 height 12
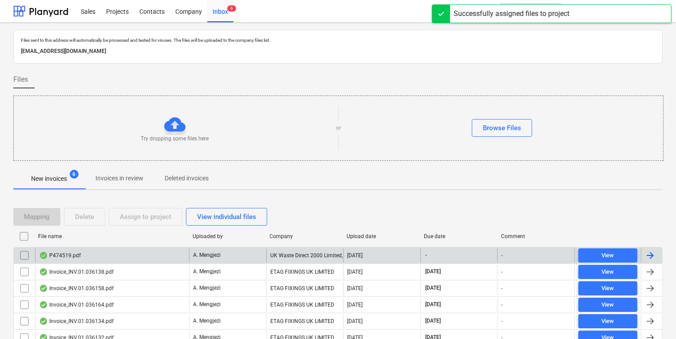
click at [250, 259] on div "A. Mengjezi" at bounding box center [227, 255] width 77 height 14
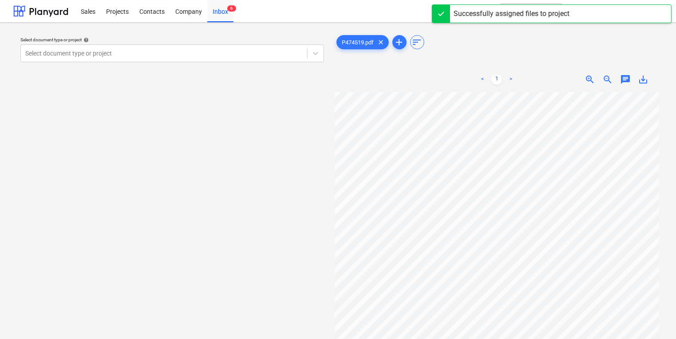
scroll to position [48, 10]
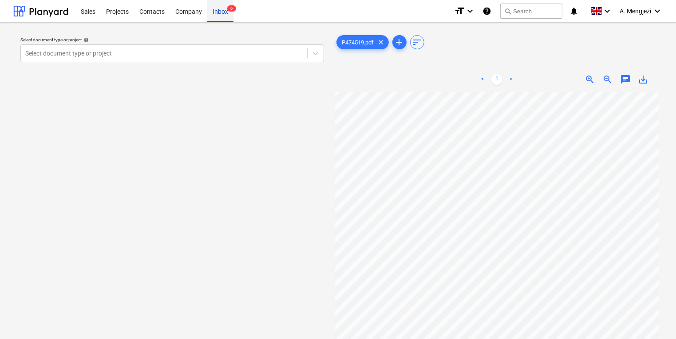
click at [214, 11] on div "Inbox 6" at bounding box center [220, 11] width 26 height 23
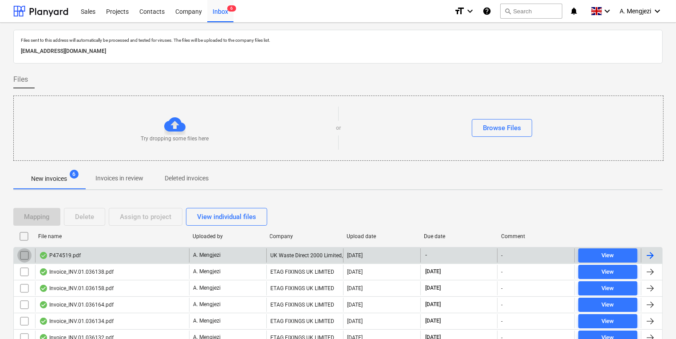
click at [23, 253] on input "checkbox" at bounding box center [24, 255] width 14 height 14
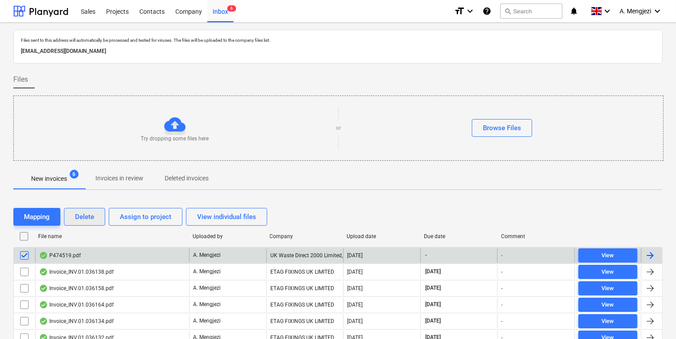
click at [85, 214] on div "Delete" at bounding box center [84, 217] width 19 height 12
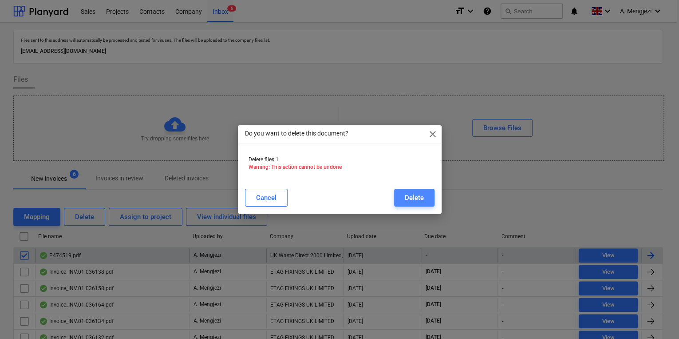
click at [425, 196] on button "Delete" at bounding box center [414, 198] width 40 height 18
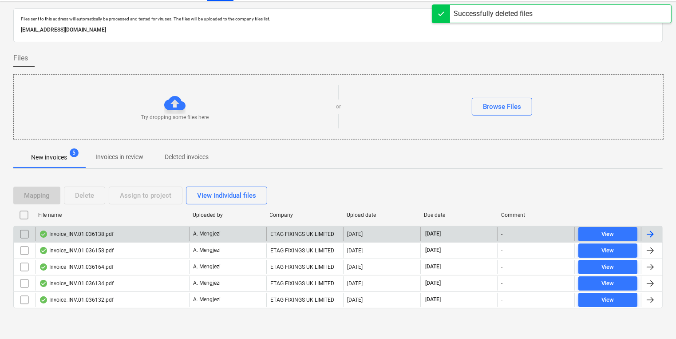
click at [302, 229] on div "ETAG FIXINGS UK LIMITED" at bounding box center [304, 234] width 77 height 14
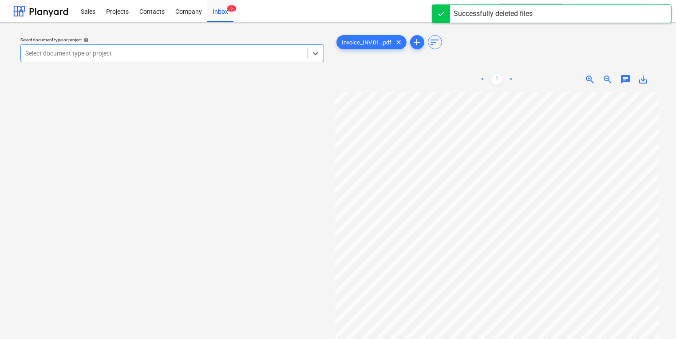
click at [216, 46] on div "Select document type or project" at bounding box center [172, 53] width 304 height 18
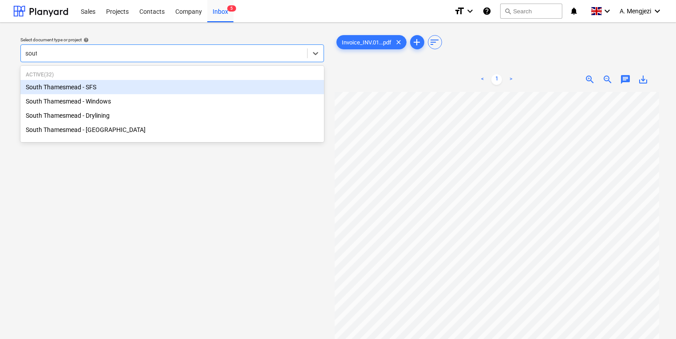
type input "south"
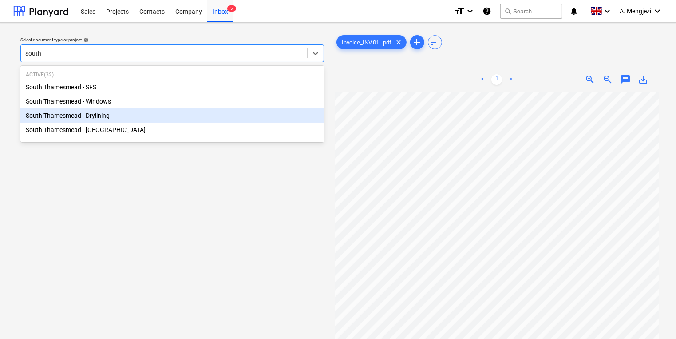
click at [212, 117] on div "South Thamesmead - Drylining" at bounding box center [172, 115] width 304 height 14
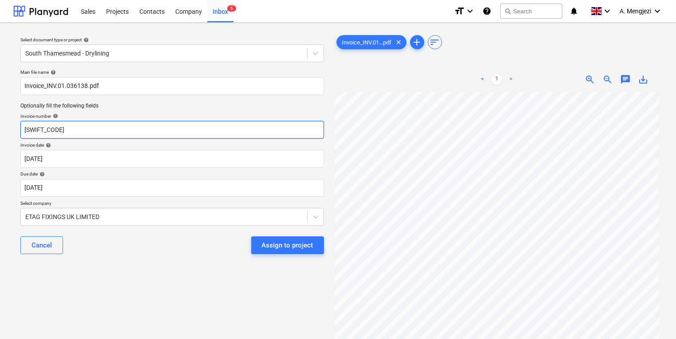
click at [197, 120] on p "Invoice number help" at bounding box center [172, 117] width 304 height 8
drag, startPoint x: 181, startPoint y: 129, endPoint x: -36, endPoint y: 122, distance: 217.3
click at [0, 122] on html "Sales Projects Contacts Company Inbox 5 format_size keyboard_arrow_down help se…" at bounding box center [338, 169] width 676 height 339
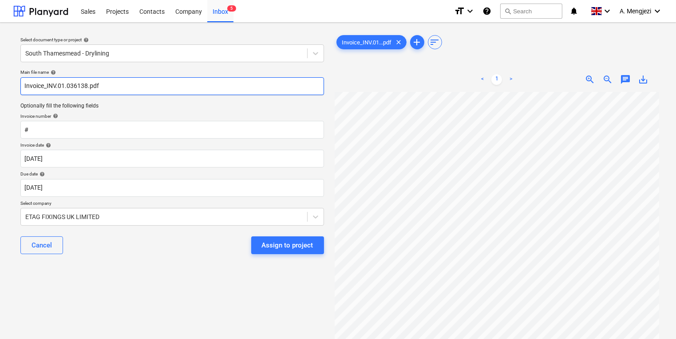
drag, startPoint x: 86, startPoint y: 86, endPoint x: 48, endPoint y: 84, distance: 38.2
click at [48, 84] on input "Invoice_INV.01.036138.pdf" at bounding box center [172, 86] width 304 height 18
drag, startPoint x: 47, startPoint y: 85, endPoint x: 87, endPoint y: 91, distance: 40.3
click at [87, 91] on input "Invoice_INV.01.036138.pdf" at bounding box center [172, 86] width 304 height 18
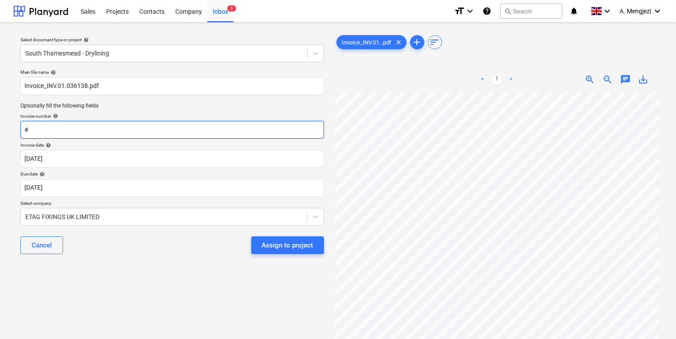
click at [81, 131] on input "#" at bounding box center [172, 130] width 304 height 18
paste input "INV.01.036138"
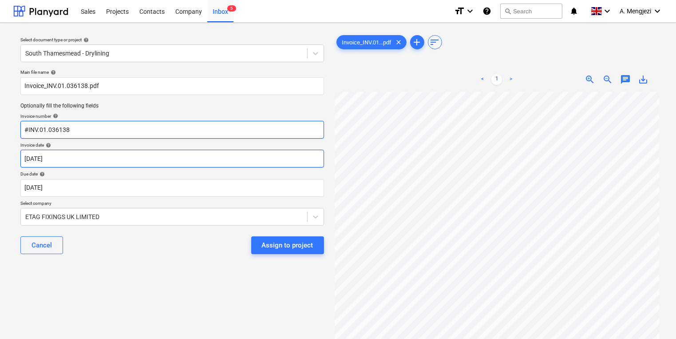
type input "#INV.01.036138"
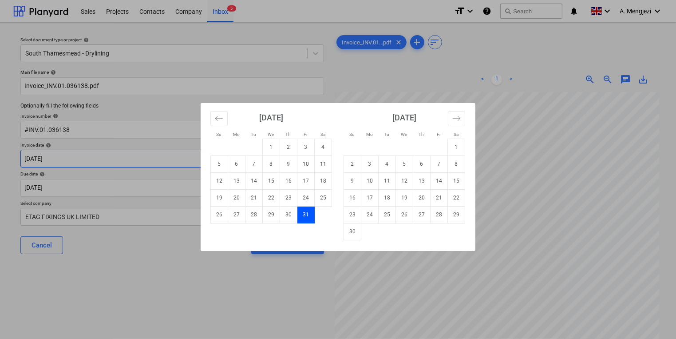
click at [110, 166] on body "Sales Projects Contacts Company Inbox 5 format_size keyboard_arrow_down help se…" at bounding box center [338, 169] width 676 height 339
click at [211, 122] on button "Move backward to switch to the previous month." at bounding box center [218, 118] width 17 height 15
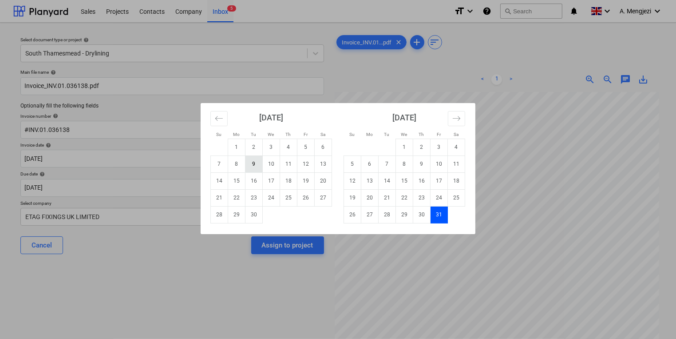
click at [255, 161] on td "9" at bounding box center [254, 163] width 17 height 17
type input "[DATE]"
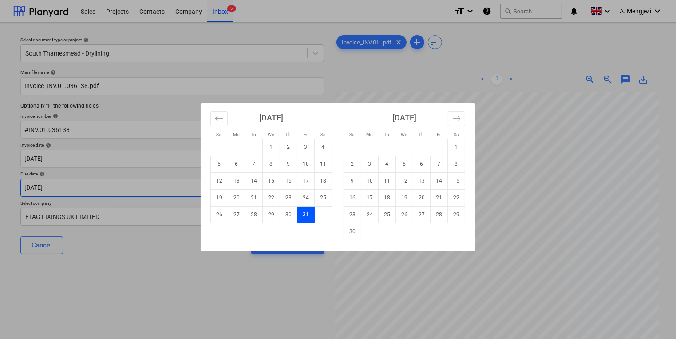
click at [225, 184] on body "Sales Projects Contacts Company Inbox 5 format_size keyboard_arrow_down help se…" at bounding box center [338, 169] width 676 height 339
click at [119, 181] on div "Su Mo Tu We Th Fr Sa Su Mo Tu We Th Fr Sa [DATE] 1 2 3 4 5 6 7 8 9 10 11 12 13 …" at bounding box center [338, 169] width 676 height 339
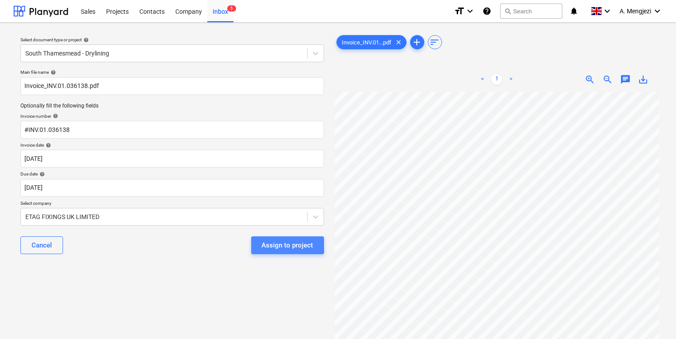
click at [270, 243] on div "Assign to project" at bounding box center [288, 245] width 52 height 12
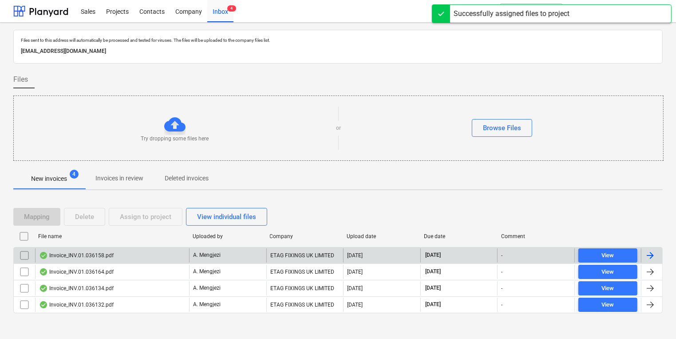
click at [265, 255] on div "A. Mengjezi" at bounding box center [227, 255] width 77 height 14
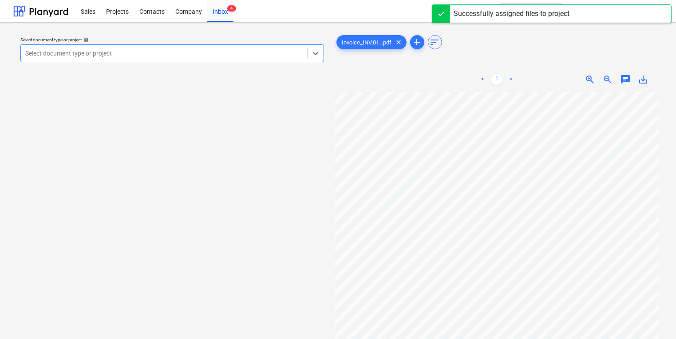
click at [212, 53] on div at bounding box center [164, 53] width 278 height 9
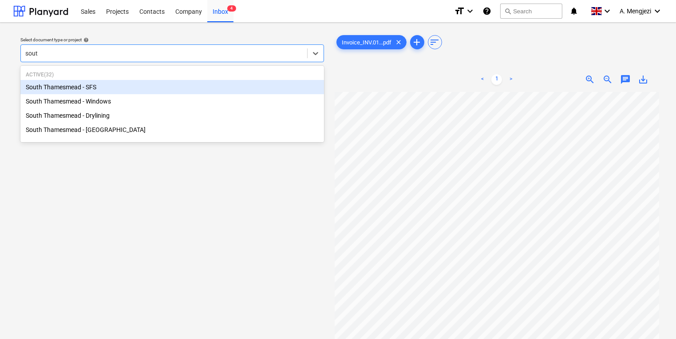
type input "south"
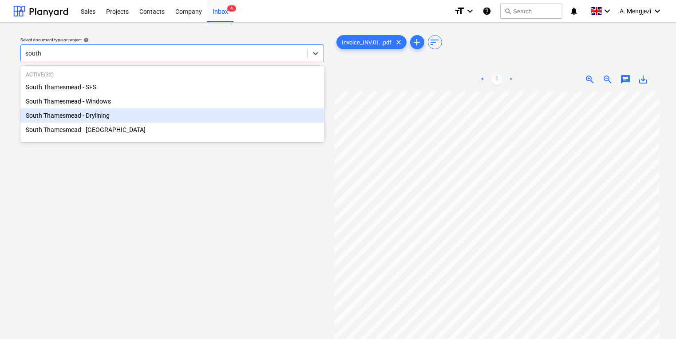
click at [210, 111] on div "South Thamesmead - Drylining" at bounding box center [172, 115] width 304 height 14
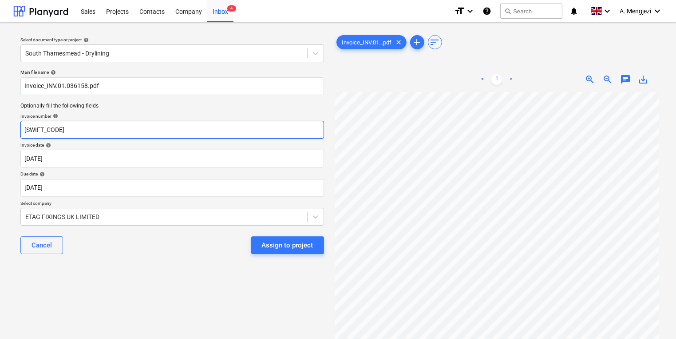
click at [28, 122] on input "[SWIFT_CODE]" at bounding box center [172, 130] width 304 height 18
type input "B"
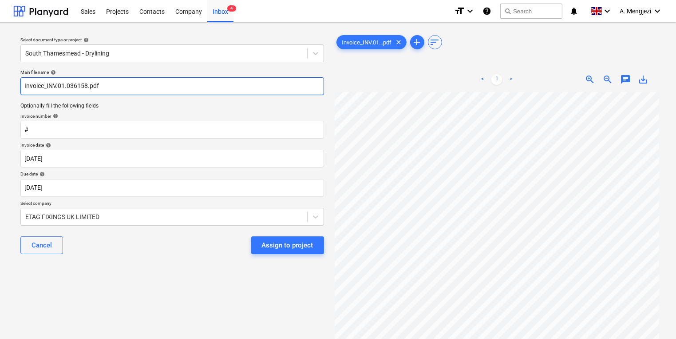
drag, startPoint x: 86, startPoint y: 86, endPoint x: 47, endPoint y: 84, distance: 39.6
click at [47, 84] on input "Invoice_INV.01.036158.pdf" at bounding box center [172, 86] width 304 height 18
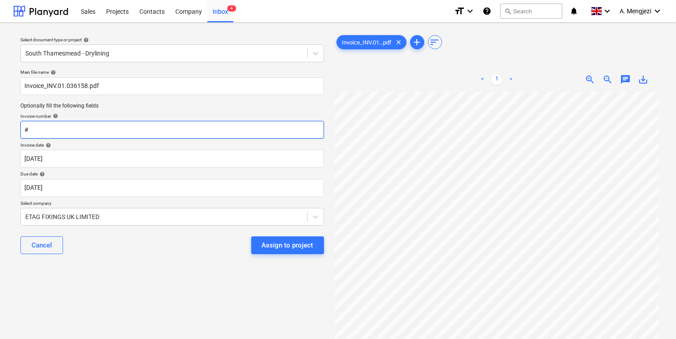
click at [52, 130] on input "#" at bounding box center [172, 130] width 304 height 18
paste input "INV.01.036158"
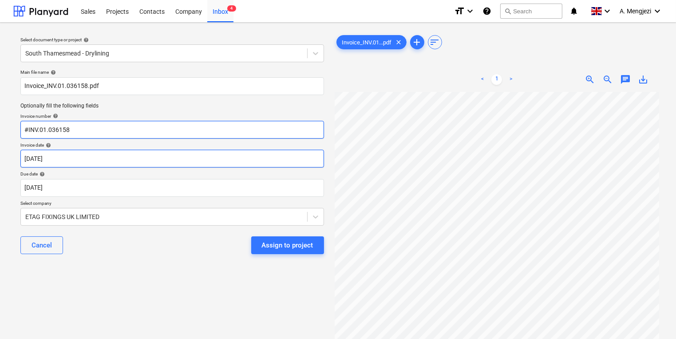
type input "#INV.01.036158"
click at [92, 163] on body "Sales Projects Contacts Company Inbox 4 format_size keyboard_arrow_down help se…" at bounding box center [338, 169] width 676 height 339
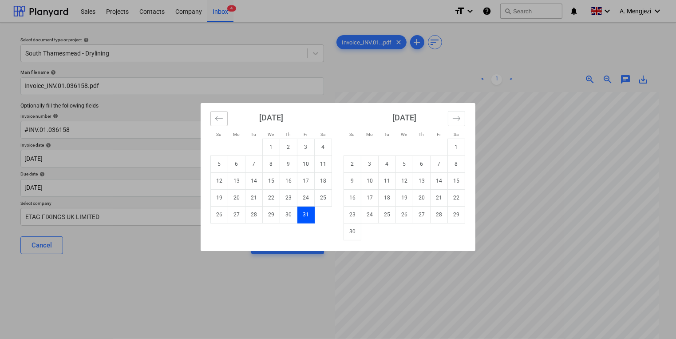
click at [214, 115] on button "Move backward to switch to the previous month." at bounding box center [218, 118] width 17 height 15
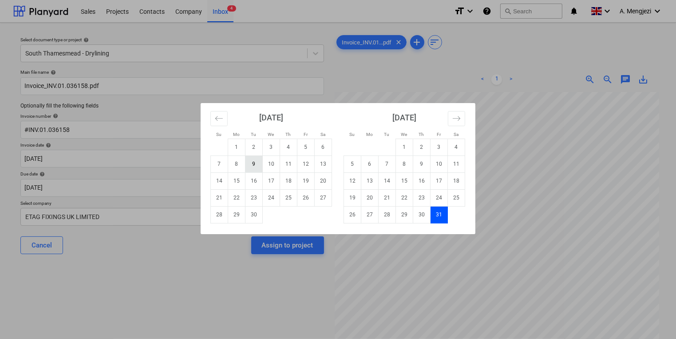
click at [252, 169] on td "9" at bounding box center [254, 163] width 17 height 17
type input "[DATE]"
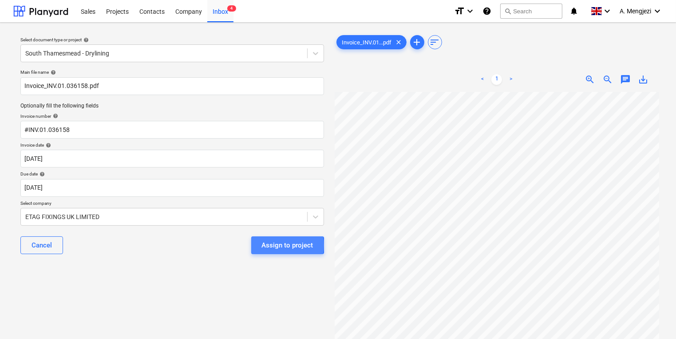
click at [268, 245] on div "Assign to project" at bounding box center [288, 245] width 52 height 12
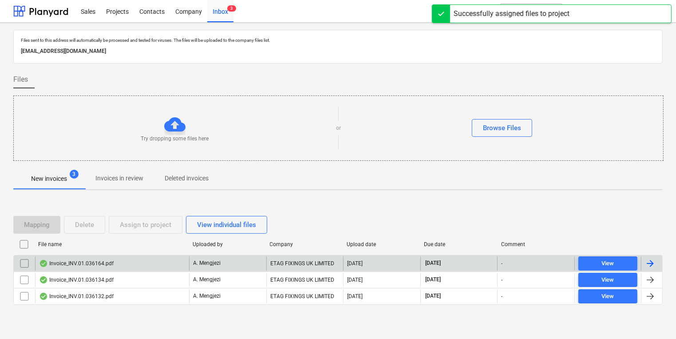
click at [243, 259] on div "A. Mengjezi" at bounding box center [227, 263] width 77 height 14
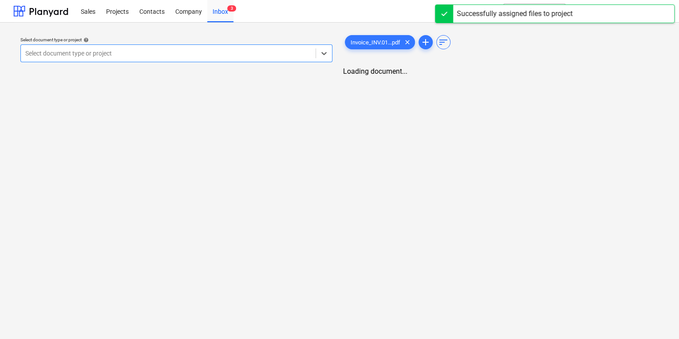
click at [70, 53] on div at bounding box center [168, 53] width 286 height 9
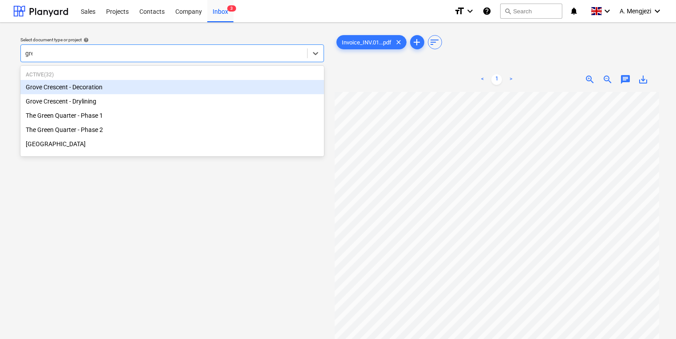
type input "gree"
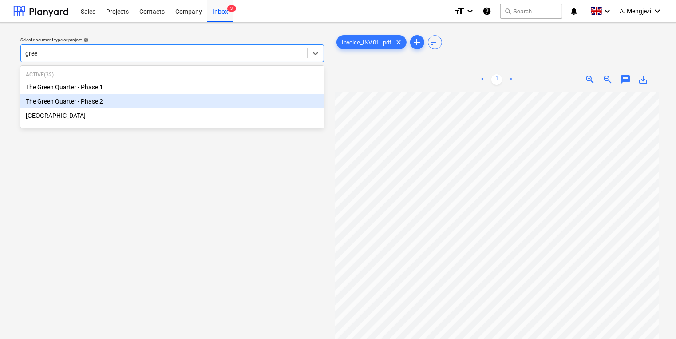
click at [127, 101] on div "The Green Quarter - Phase 2" at bounding box center [172, 101] width 304 height 14
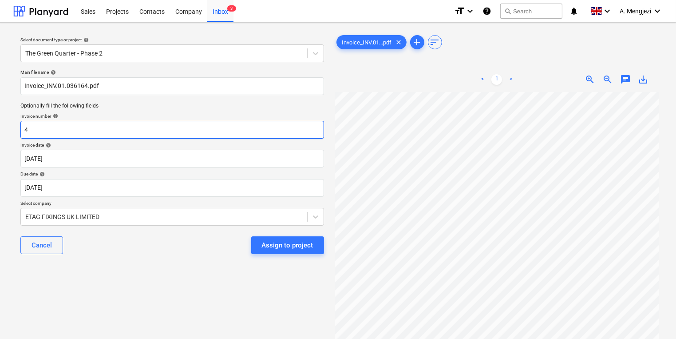
click at [125, 128] on input "4" at bounding box center [172, 130] width 304 height 18
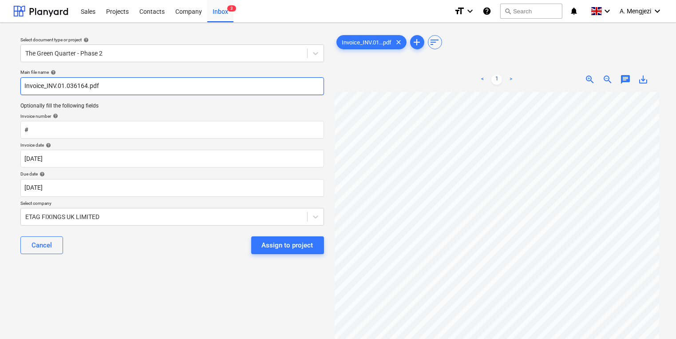
drag, startPoint x: 86, startPoint y: 87, endPoint x: 47, endPoint y: 88, distance: 39.1
click at [47, 88] on input "Invoice_INV.01.036164.pdf" at bounding box center [172, 86] width 304 height 18
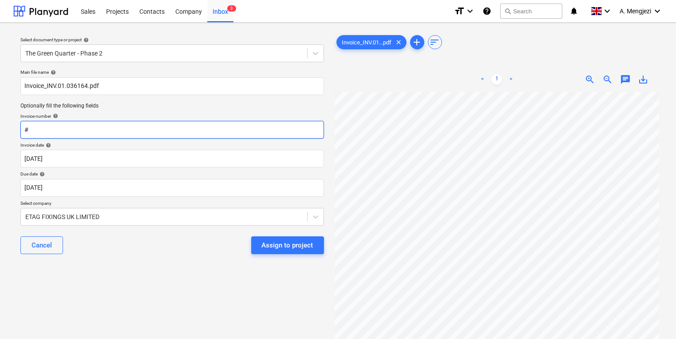
click at [57, 135] on input "#" at bounding box center [172, 130] width 304 height 18
paste input "INV.01.036164"
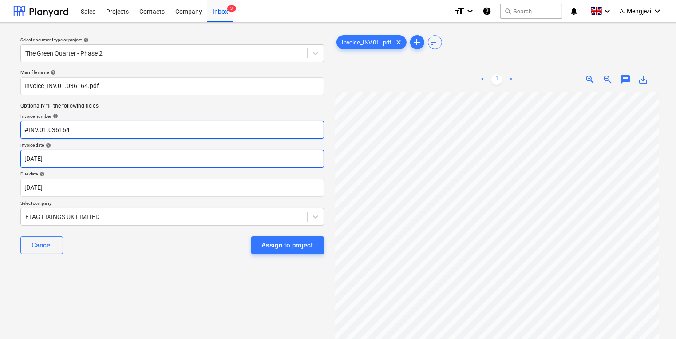
type input "#INV.01.036164"
click at [62, 156] on body "Sales Projects Contacts Company Inbox 3 format_size keyboard_arrow_down help se…" at bounding box center [338, 169] width 676 height 339
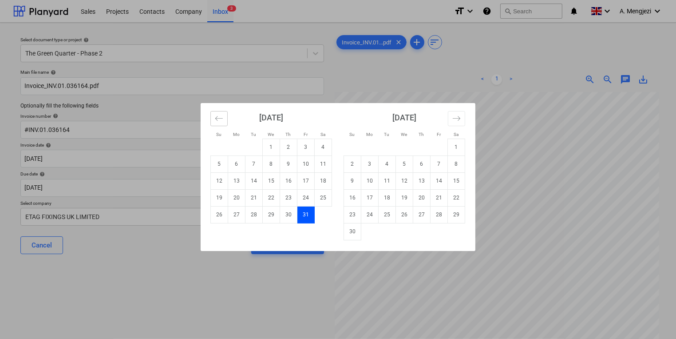
click at [215, 120] on icon "Move backward to switch to the previous month." at bounding box center [219, 118] width 8 height 8
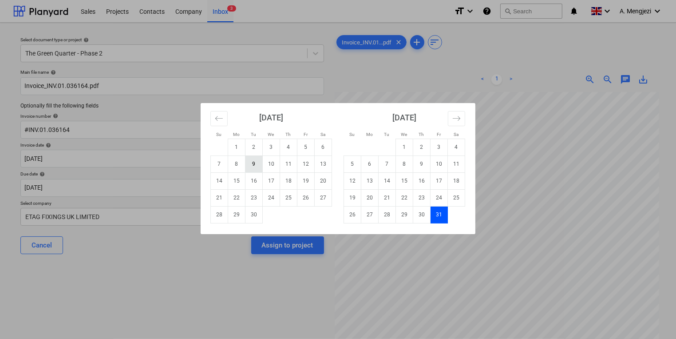
click at [255, 166] on td "9" at bounding box center [254, 163] width 17 height 17
type input "[DATE]"
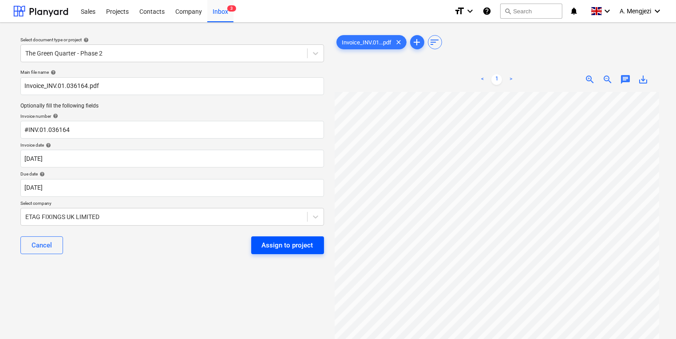
click at [278, 246] on div "Assign to project" at bounding box center [288, 245] width 52 height 12
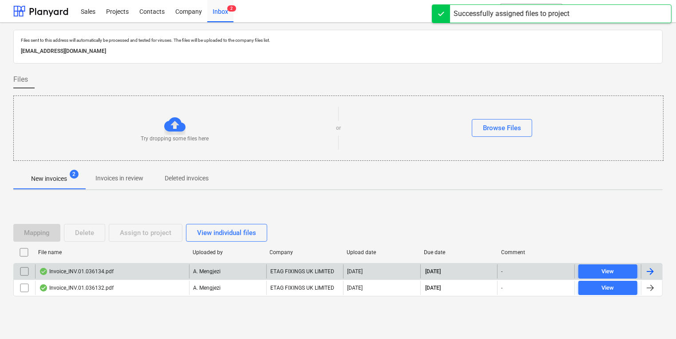
click at [267, 268] on div "ETAG FIXINGS UK LIMITED" at bounding box center [304, 271] width 77 height 14
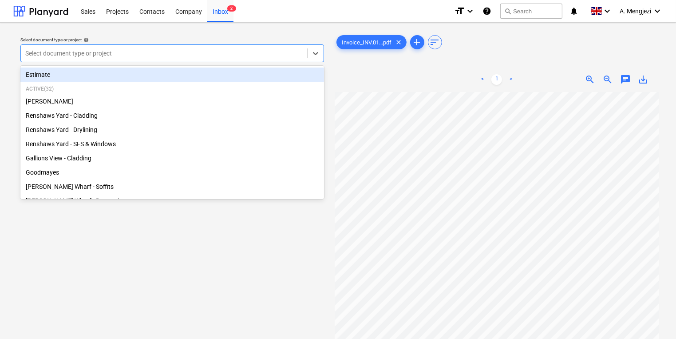
click at [214, 57] on div at bounding box center [164, 53] width 278 height 9
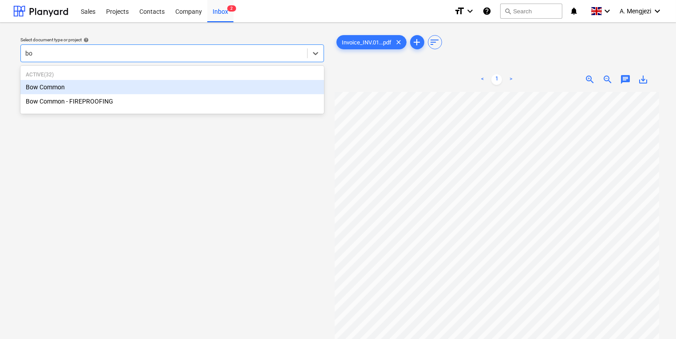
type input "bow"
click at [205, 88] on div "Bow Common" at bounding box center [172, 87] width 304 height 14
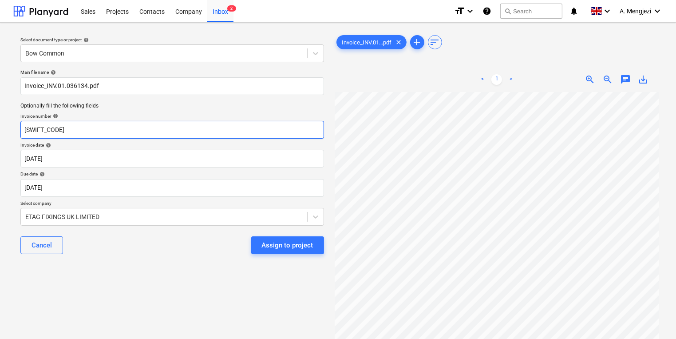
drag, startPoint x: 135, startPoint y: 130, endPoint x: 0, endPoint y: 127, distance: 135.5
click at [0, 127] on div "Select document type or project help Bow Common Main file name help Invoice_INV…" at bounding box center [338, 220] width 676 height 394
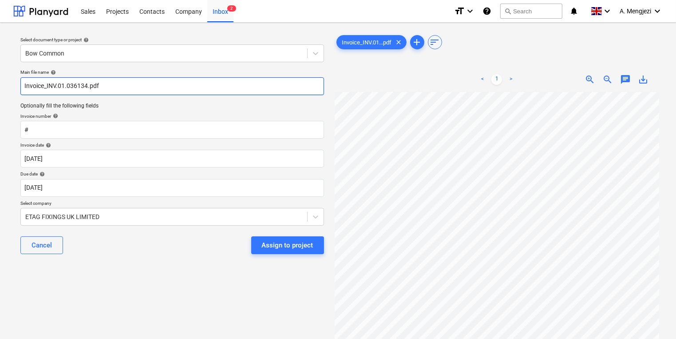
drag, startPoint x: 87, startPoint y: 87, endPoint x: 46, endPoint y: 87, distance: 41.3
click at [46, 87] on input "Invoice_INV.01.036134.pdf" at bounding box center [172, 86] width 304 height 18
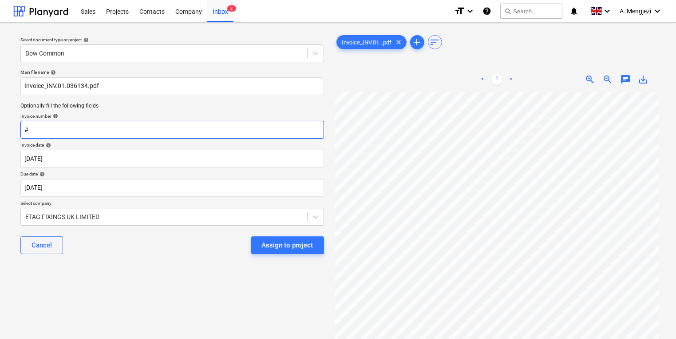
click at [69, 136] on input "#" at bounding box center [172, 130] width 304 height 18
paste input "INV.01.036134"
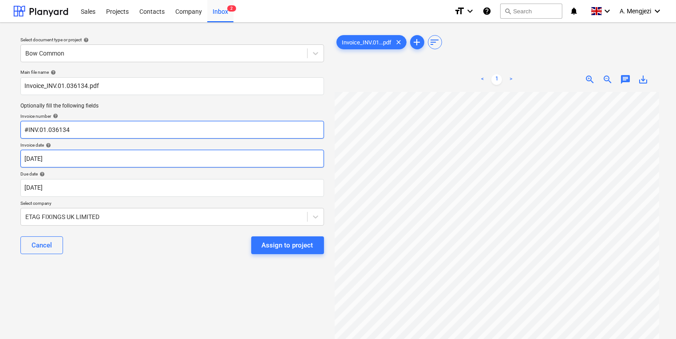
type input "#INV.01.036134"
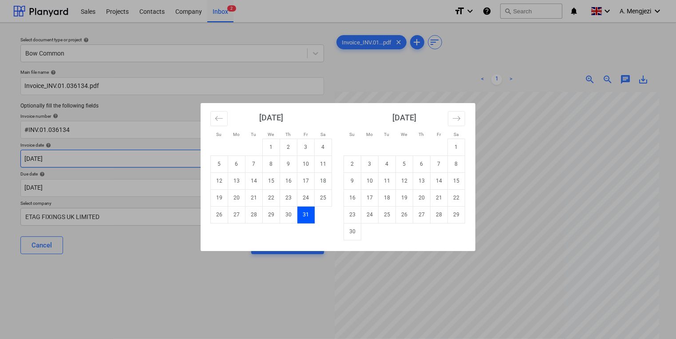
drag, startPoint x: 69, startPoint y: 161, endPoint x: 63, endPoint y: 161, distance: 5.8
click at [63, 161] on body "Sales Projects Contacts Company Inbox 2 format_size keyboard_arrow_down help se…" at bounding box center [338, 169] width 676 height 339
click at [217, 122] on icon "Move backward to switch to the previous month." at bounding box center [219, 118] width 8 height 8
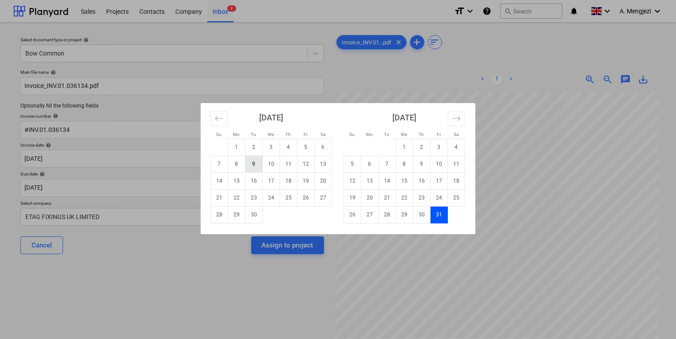
click at [247, 163] on td "9" at bounding box center [254, 163] width 17 height 17
type input "[DATE]"
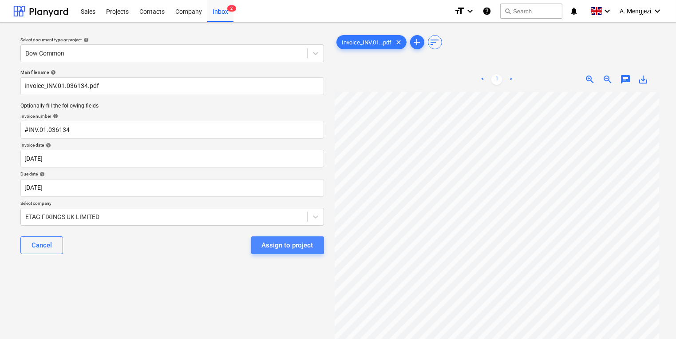
click at [263, 240] on div "Assign to project" at bounding box center [288, 245] width 52 height 12
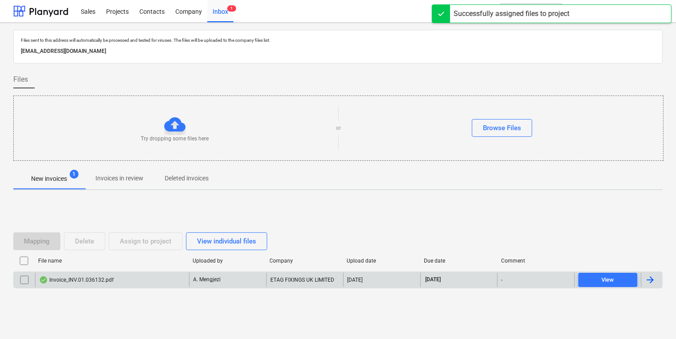
click at [426, 277] on span "[DATE]" at bounding box center [433, 280] width 17 height 8
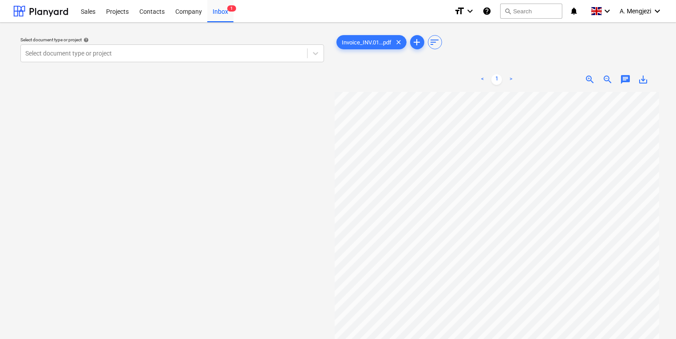
scroll to position [5, 7]
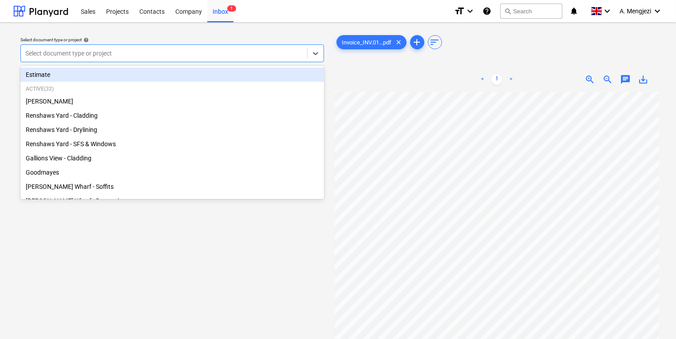
click at [240, 56] on div at bounding box center [164, 53] width 278 height 9
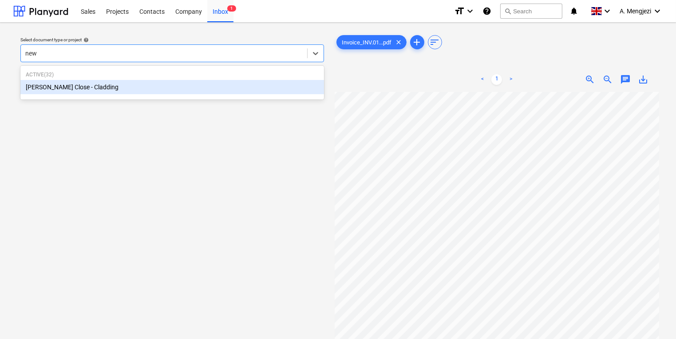
type input "newt"
click at [212, 88] on div "[PERSON_NAME] Close - Cladding" at bounding box center [172, 87] width 304 height 14
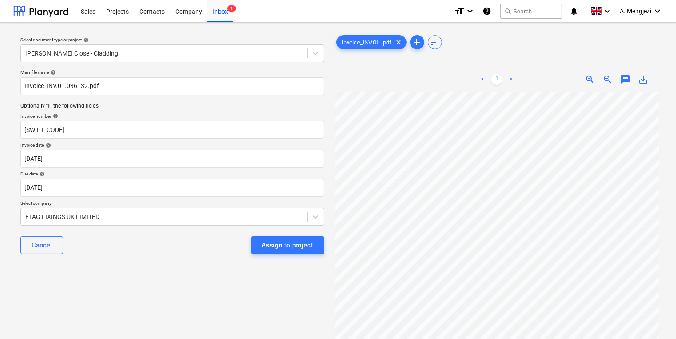
drag, startPoint x: 202, startPoint y: 110, endPoint x: 175, endPoint y: 112, distance: 27.1
click at [175, 112] on div "Main file name help Invoice_INV.01.036132.pdf Optionally fill the following fie…" at bounding box center [172, 165] width 311 height 199
click at [119, 131] on input "[SWIFT_CODE]" at bounding box center [172, 130] width 304 height 18
drag, startPoint x: 78, startPoint y: 131, endPoint x: -29, endPoint y: 127, distance: 106.6
click at [0, 127] on html "Sales Projects Contacts Company Inbox 1 format_size keyboard_arrow_down help se…" at bounding box center [338, 169] width 676 height 339
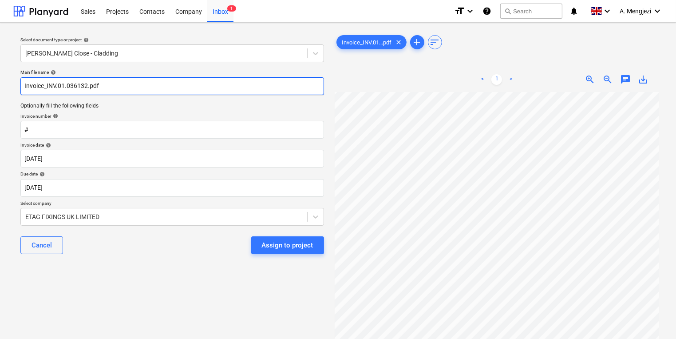
drag, startPoint x: 87, startPoint y: 85, endPoint x: 47, endPoint y: 83, distance: 40.4
click at [47, 83] on input "Invoice_INV.01.036132.pdf" at bounding box center [172, 86] width 304 height 18
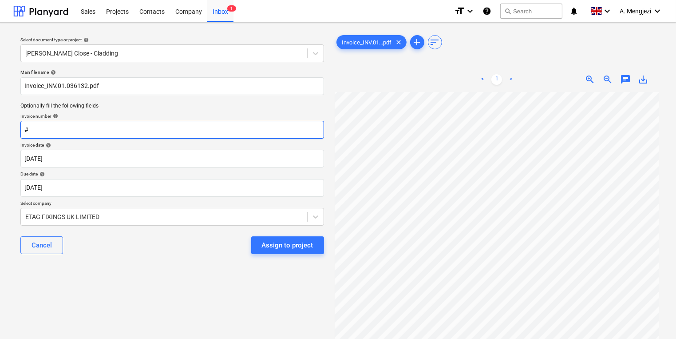
click at [83, 135] on input "#" at bounding box center [172, 130] width 304 height 18
paste input "INV.01.036132"
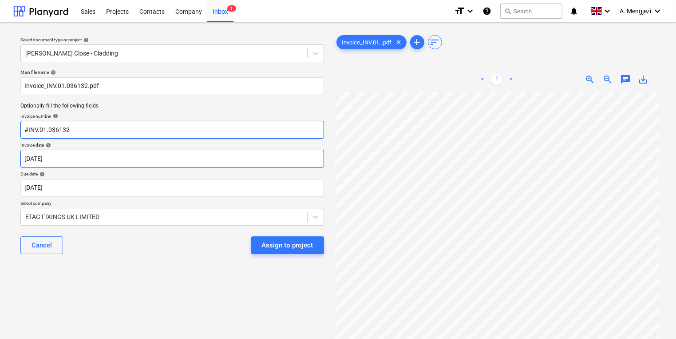
type input "#INV.01.036132"
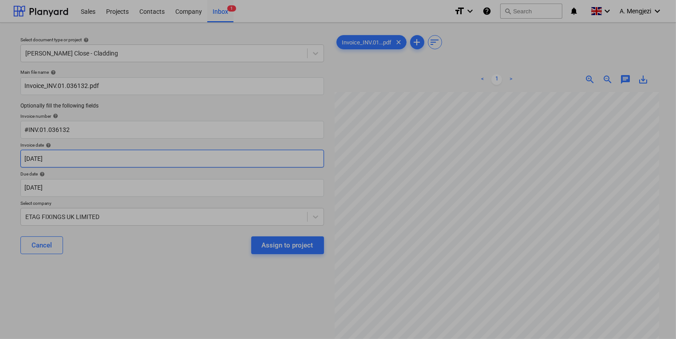
click at [89, 157] on body "Sales Projects Contacts Company Inbox 1 format_size keyboard_arrow_down help se…" at bounding box center [338, 169] width 676 height 339
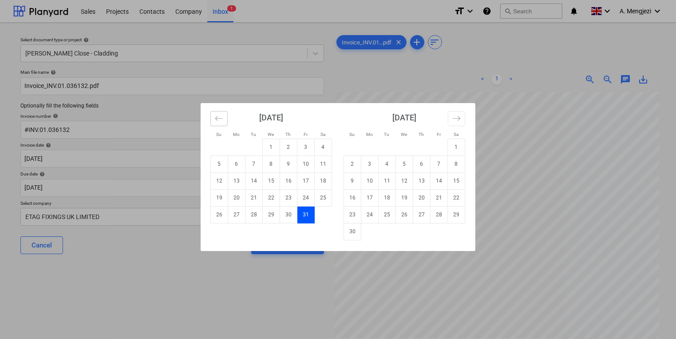
click at [217, 120] on icon "Move backward to switch to the previous month." at bounding box center [219, 118] width 8 height 8
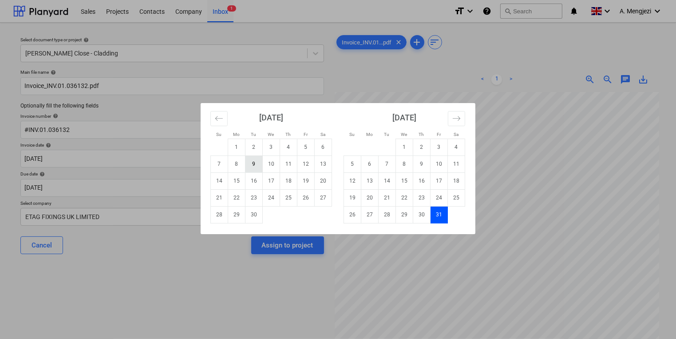
click at [250, 166] on td "9" at bounding box center [254, 163] width 17 height 17
type input "[DATE]"
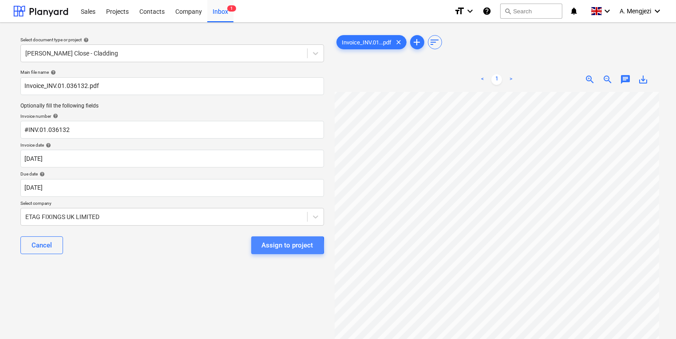
click at [266, 246] on div "Assign to project" at bounding box center [288, 245] width 52 height 12
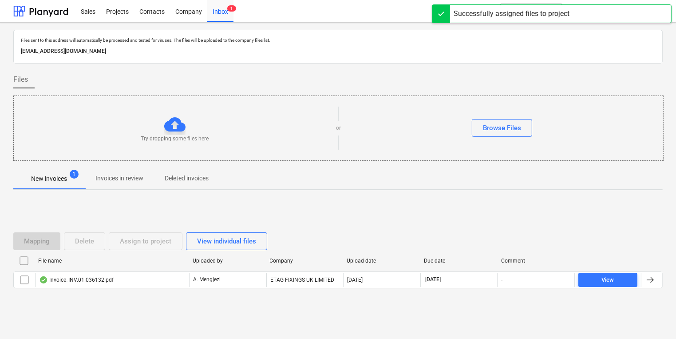
drag, startPoint x: 377, startPoint y: 318, endPoint x: 380, endPoint y: 332, distance: 14.0
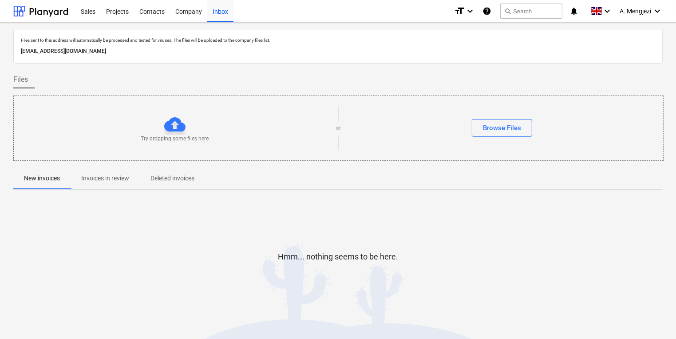
click at [437, 194] on div "Files sent to this address will automatically be processed and tested for virus…" at bounding box center [338, 180] width 650 height 301
click at [100, 179] on p "Invoices in review" at bounding box center [105, 178] width 48 height 9
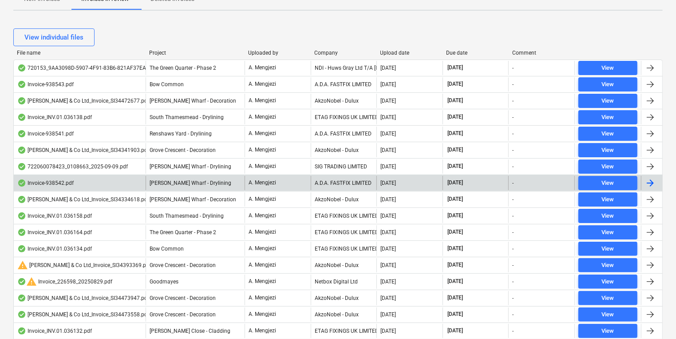
scroll to position [226, 0]
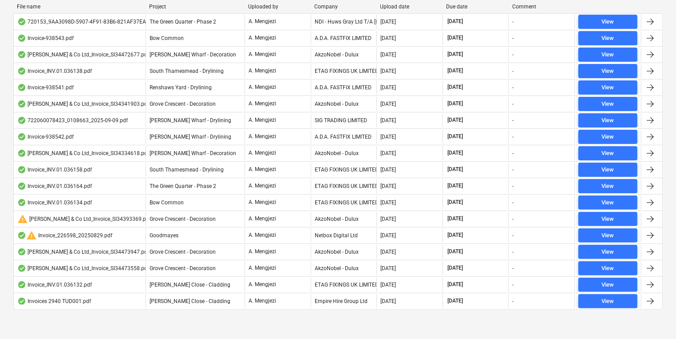
click at [333, 4] on div "Company" at bounding box center [343, 7] width 59 height 6
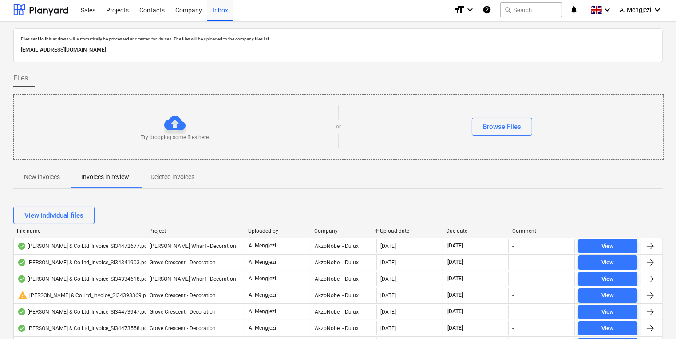
scroll to position [0, 0]
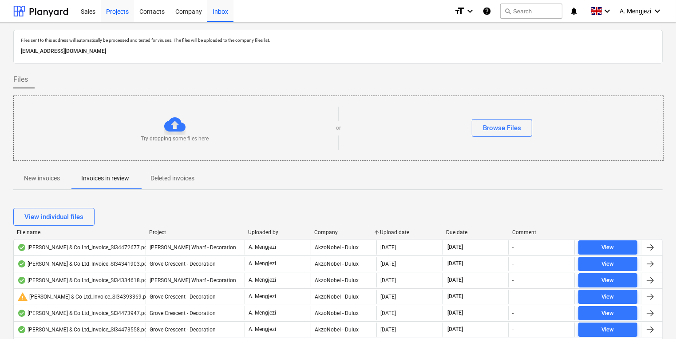
click at [115, 8] on div "Projects" at bounding box center [117, 11] width 33 height 23
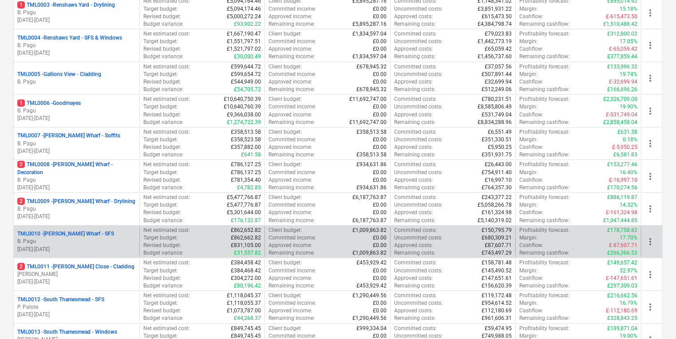
scroll to position [533, 0]
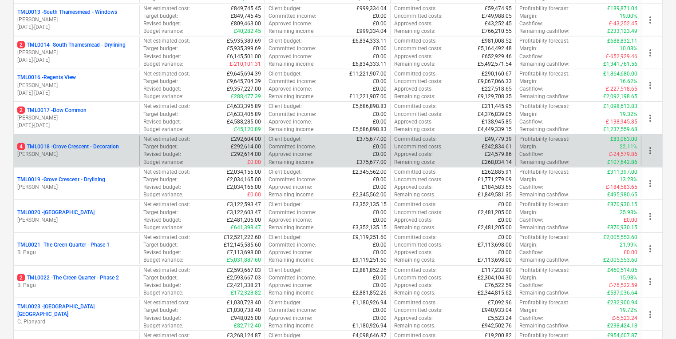
click at [86, 134] on div "4 TML0018 - Grove Crescent - Decoration [PERSON_NAME] Net estimated cost : £292…" at bounding box center [338, 150] width 650 height 33
click at [84, 153] on p "[PERSON_NAME]" at bounding box center [76, 155] width 119 height 8
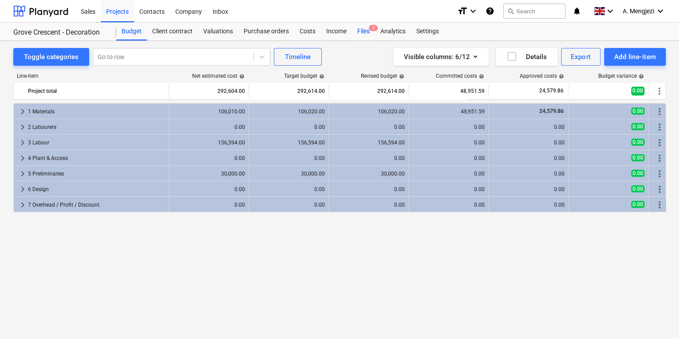
click at [369, 27] on span "4" at bounding box center [373, 28] width 9 height 6
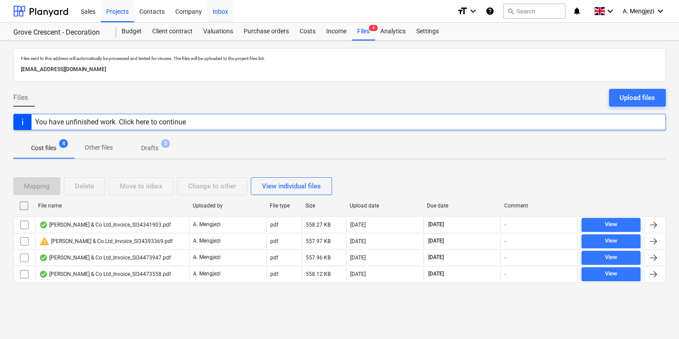
click at [221, 9] on div "Inbox" at bounding box center [220, 11] width 26 height 23
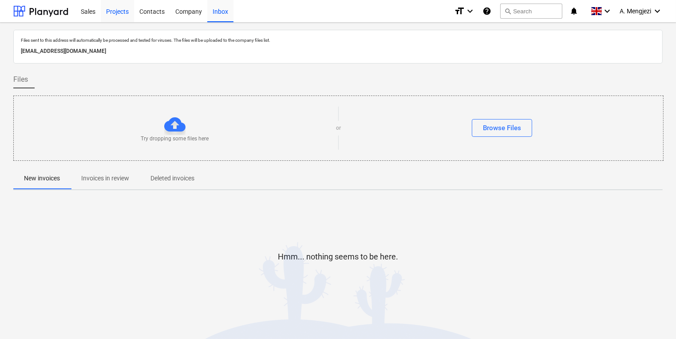
click at [120, 7] on div "Projects" at bounding box center [117, 11] width 33 height 23
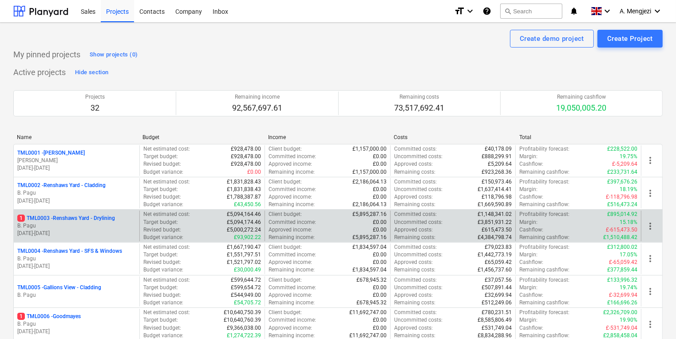
click at [65, 226] on p "B. Pagu" at bounding box center [76, 226] width 119 height 8
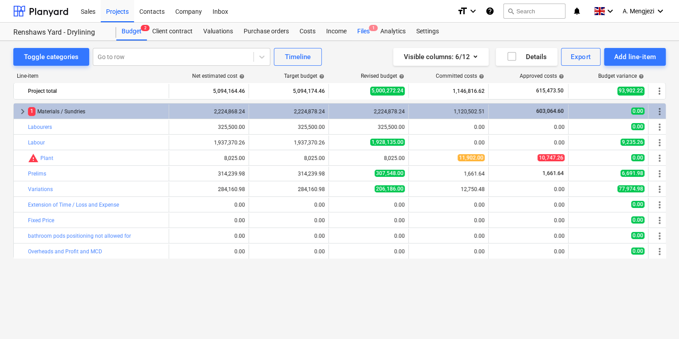
click at [371, 30] on span "1" at bounding box center [373, 28] width 9 height 6
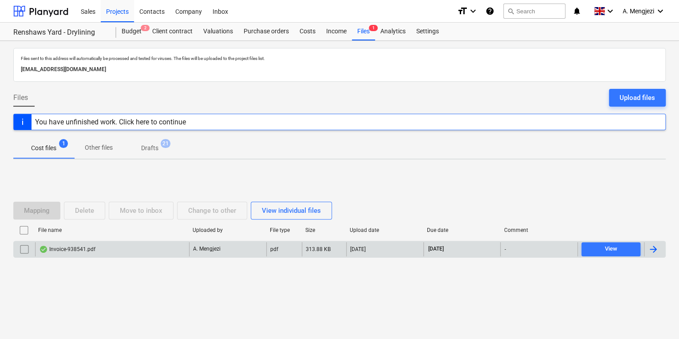
click at [649, 249] on div at bounding box center [653, 249] width 11 height 11
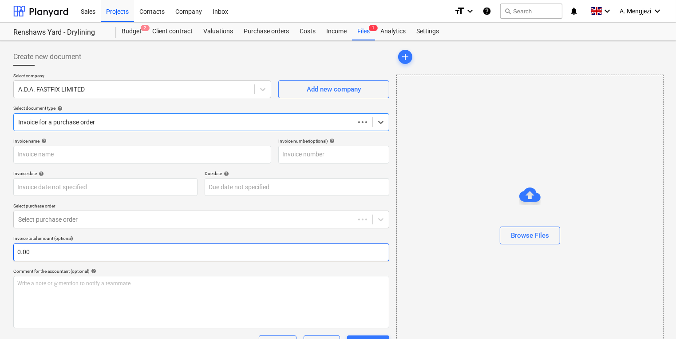
type input "938541"
type input "[DATE]"
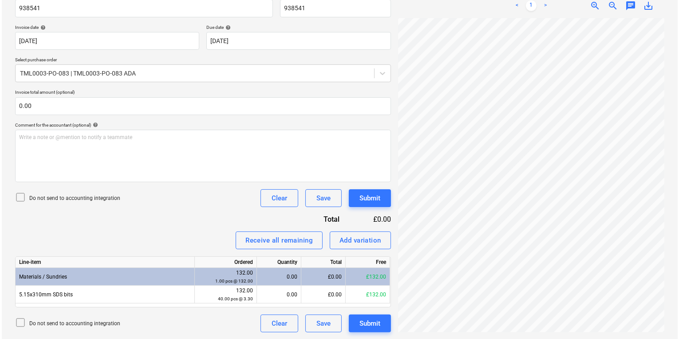
scroll to position [0, 7]
click at [267, 274] on div "0.00" at bounding box center [277, 277] width 37 height 18
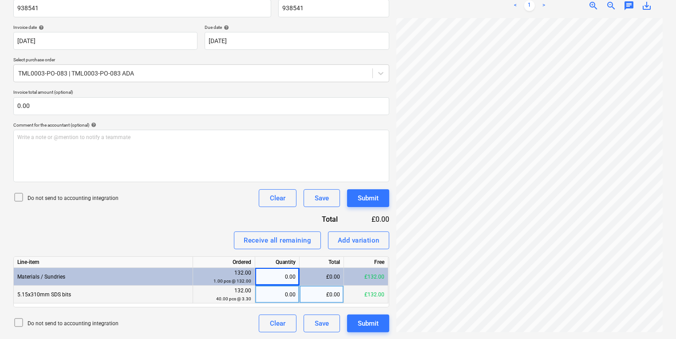
click at [298, 286] on div "0.00" at bounding box center [277, 295] width 44 height 18
type input "0"
type input "40"
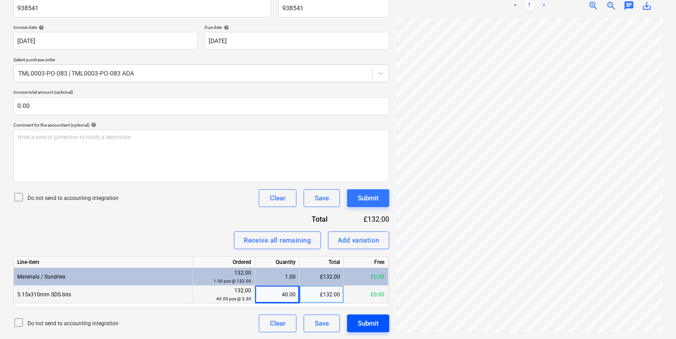
click at [376, 324] on div "Submit" at bounding box center [368, 323] width 21 height 12
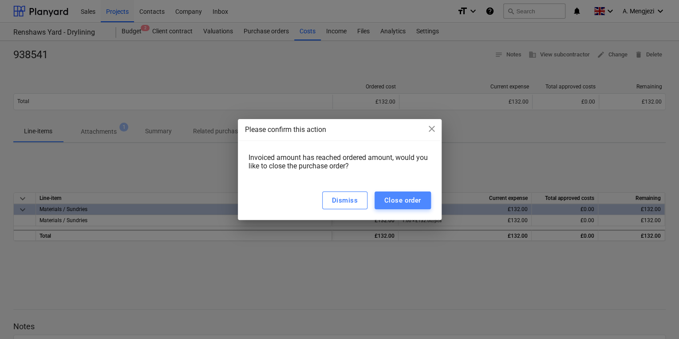
click at [385, 198] on div "Close order" at bounding box center [403, 200] width 37 height 12
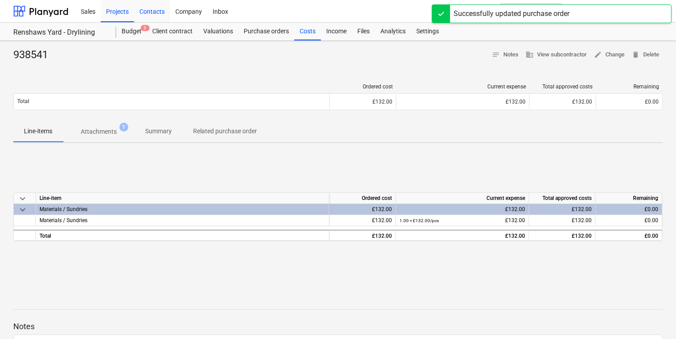
drag, startPoint x: 129, startPoint y: 13, endPoint x: 165, endPoint y: 10, distance: 36.1
click at [129, 13] on div "Projects" at bounding box center [117, 11] width 33 height 23
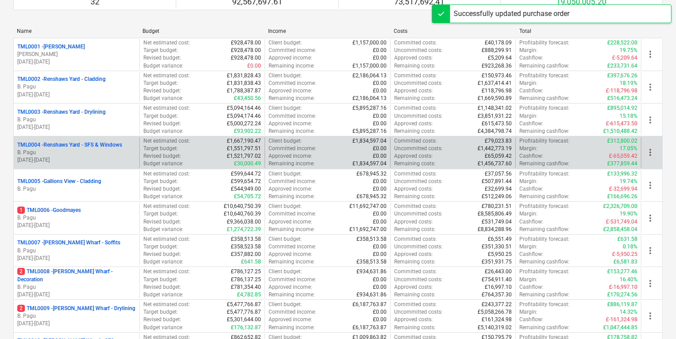
scroll to position [107, 0]
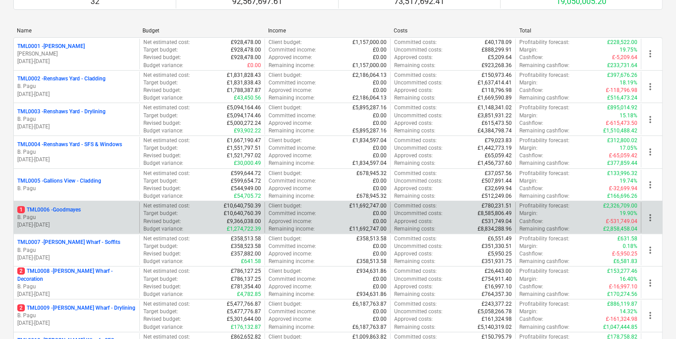
click at [99, 227] on p "[DATE] - [DATE]" at bounding box center [76, 225] width 119 height 8
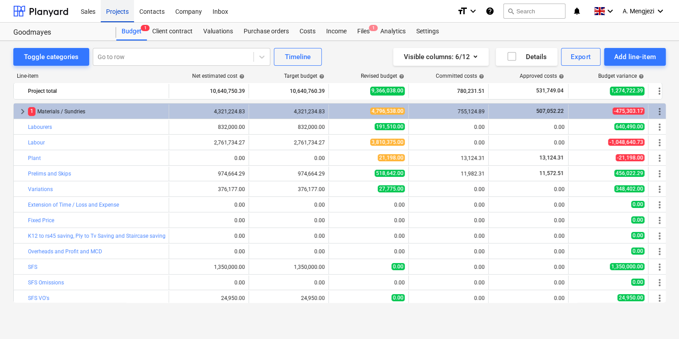
click at [118, 13] on div "Projects" at bounding box center [117, 11] width 33 height 23
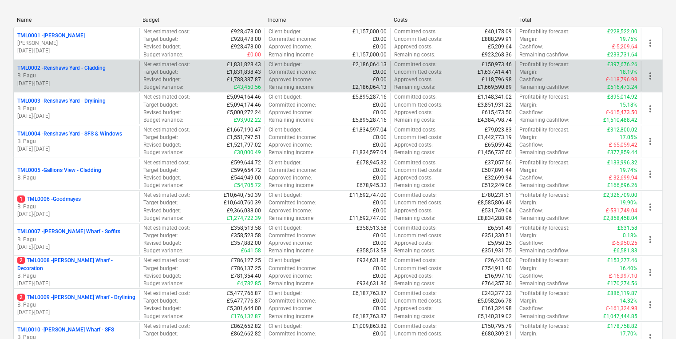
scroll to position [142, 0]
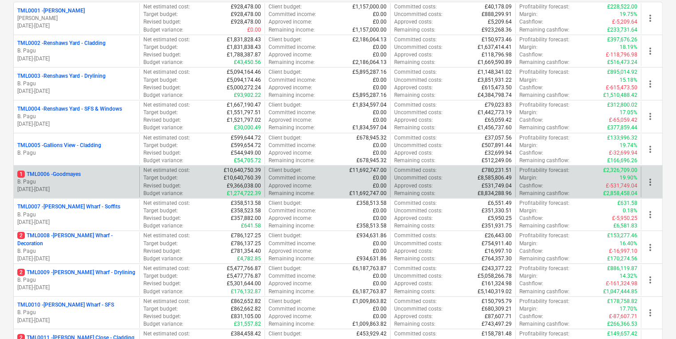
click at [107, 167] on div "1 TML0006 - Goodmayes B. Pagu [DATE] - [DATE]" at bounding box center [77, 182] width 126 height 31
click at [112, 172] on div "1 TML0006 - Goodmayes" at bounding box center [76, 175] width 119 height 8
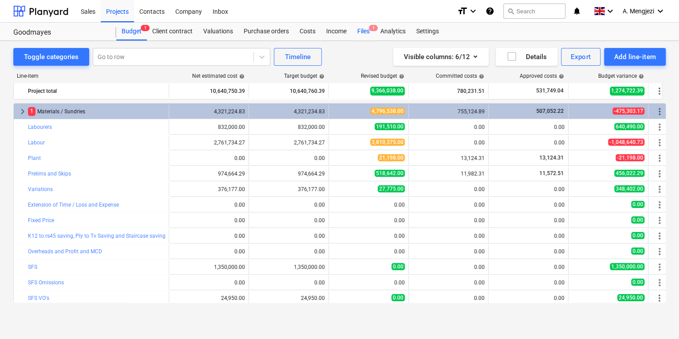
click at [368, 31] on div "Files 1" at bounding box center [363, 32] width 23 height 18
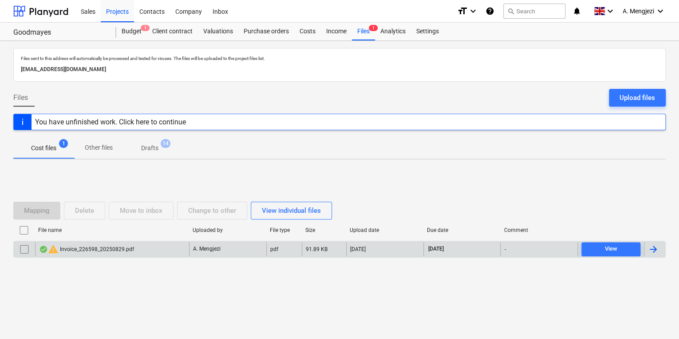
click at [248, 249] on div "A. Mengjezi" at bounding box center [227, 249] width 77 height 14
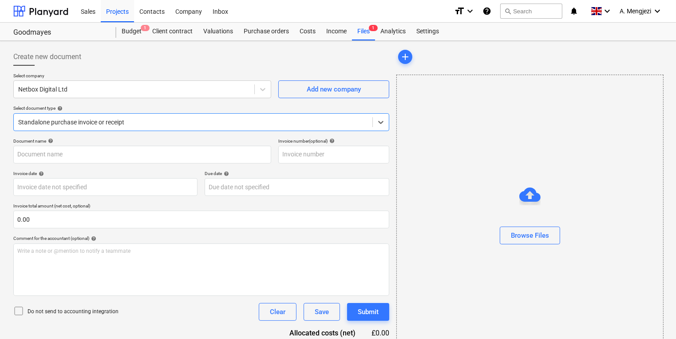
type input "226598"
type input "[DATE]"
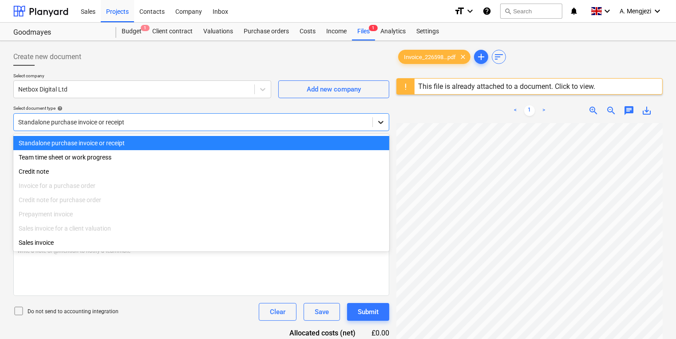
click at [377, 126] on icon at bounding box center [381, 122] width 9 height 9
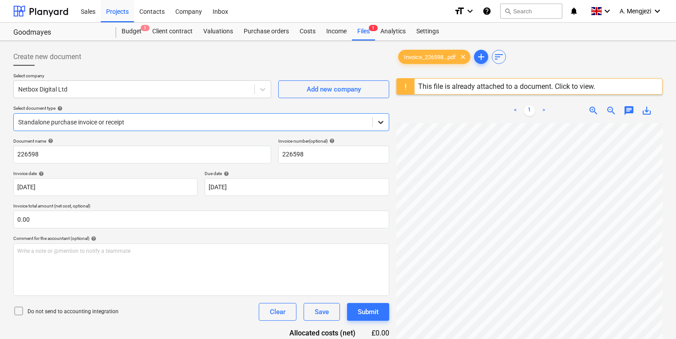
click at [377, 126] on icon at bounding box center [381, 122] width 9 height 9
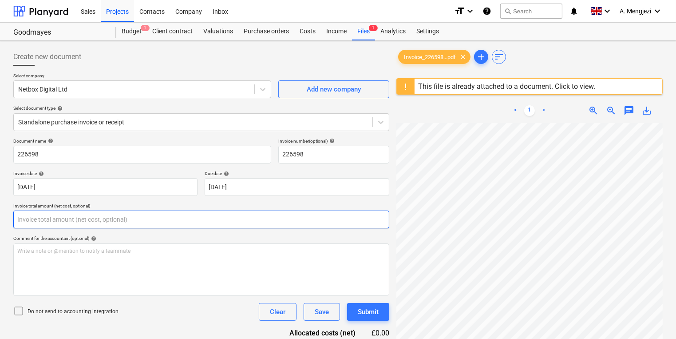
click at [106, 220] on input "text" at bounding box center [201, 219] width 376 height 18
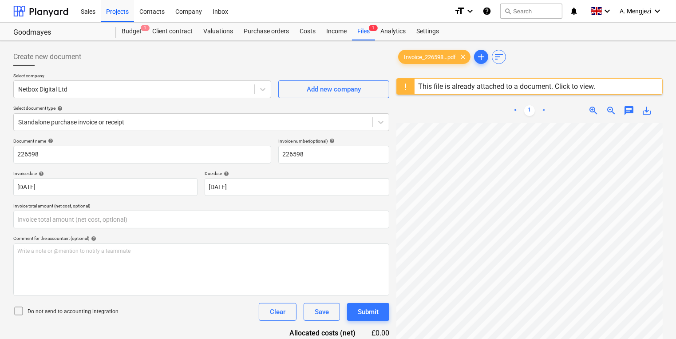
type input "0.00"
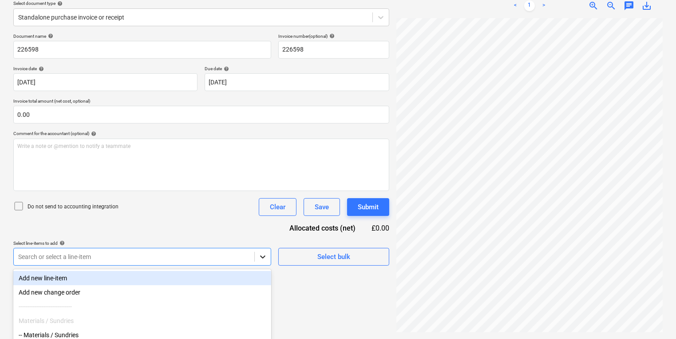
scroll to position [168, 0]
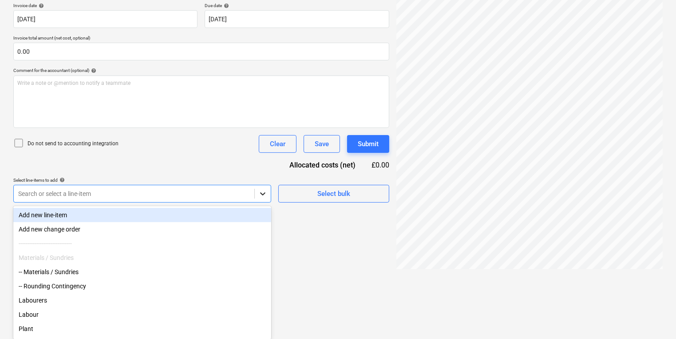
click at [266, 171] on body "Sales Projects Contacts Company Inbox format_size keyboard_arrow_down help sear…" at bounding box center [338, 1] width 676 height 339
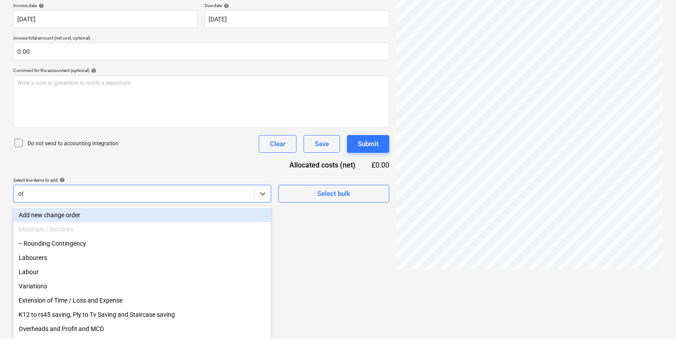
scroll to position [105, 0]
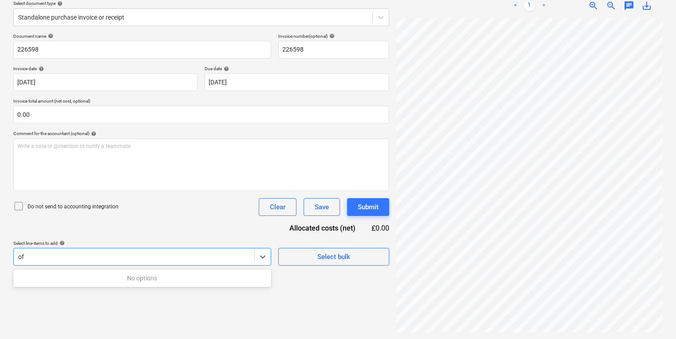
type input "o"
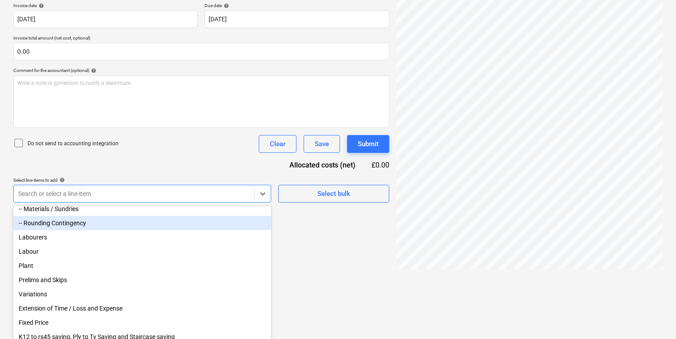
scroll to position [132, 0]
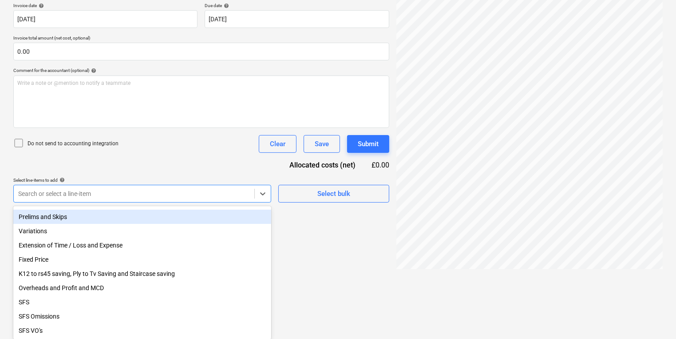
click at [101, 213] on div "Prelims and Skips" at bounding box center [142, 217] width 258 height 14
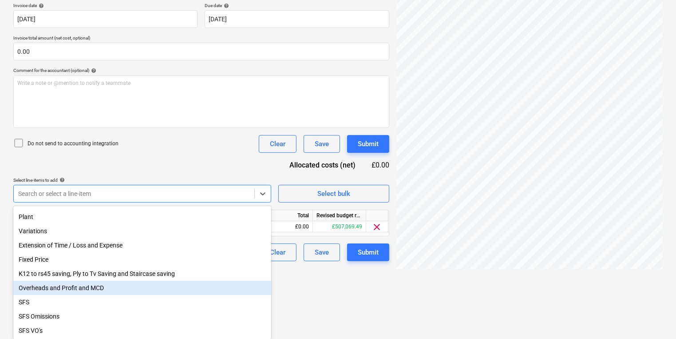
click at [124, 288] on div "Overheads and Profit and MCD" at bounding box center [142, 288] width 258 height 14
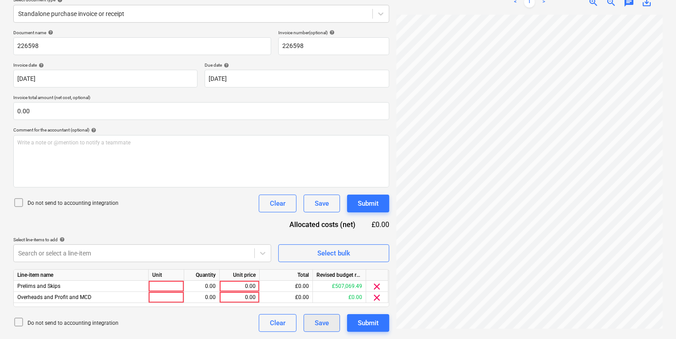
scroll to position [108, 0]
click at [320, 231] on html "Sales Projects Contacts Company Inbox format_size keyboard_arrow_down help sear…" at bounding box center [338, 61] width 676 height 339
click at [377, 284] on span "clear" at bounding box center [377, 287] width 11 height 11
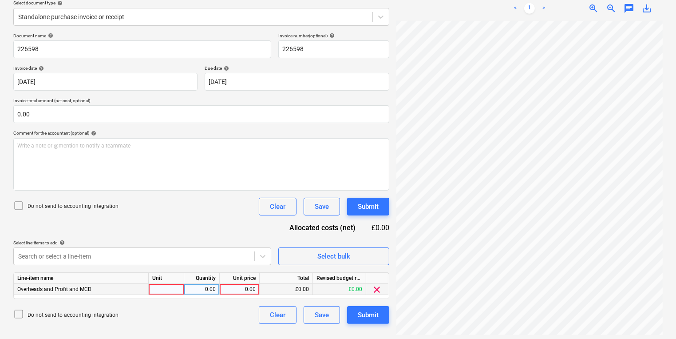
scroll to position [105, 0]
click at [377, 285] on span "clear" at bounding box center [377, 290] width 11 height 11
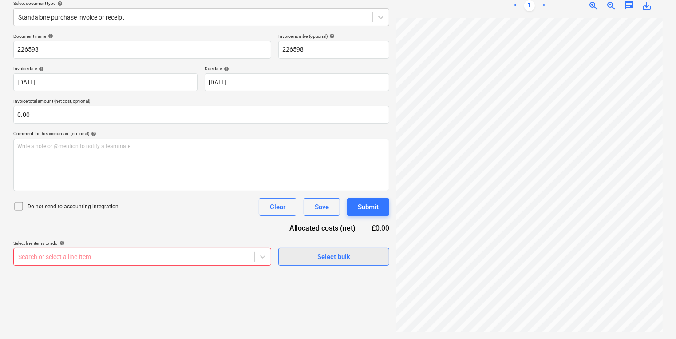
click at [310, 257] on span "Select bulk" at bounding box center [334, 257] width 89 height 12
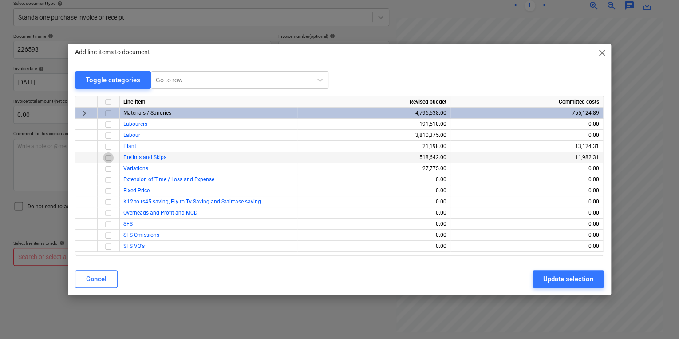
click at [110, 161] on input "checkbox" at bounding box center [108, 157] width 11 height 11
click at [596, 285] on button "Update selection" at bounding box center [568, 279] width 71 height 18
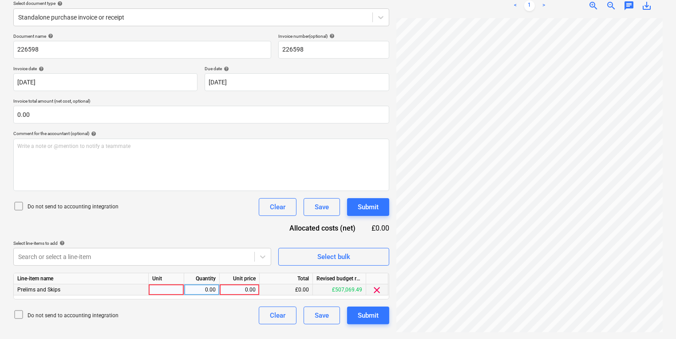
click at [297, 290] on div "£0.00" at bounding box center [286, 289] width 53 height 11
click at [176, 312] on div "Do not send to accounting integration Clear Save Submit" at bounding box center [201, 315] width 376 height 18
click at [198, 279] on div "Quantity" at bounding box center [202, 278] width 36 height 11
click at [199, 283] on div "Quantity" at bounding box center [202, 278] width 36 height 11
click at [199, 288] on div "0.00" at bounding box center [202, 289] width 28 height 11
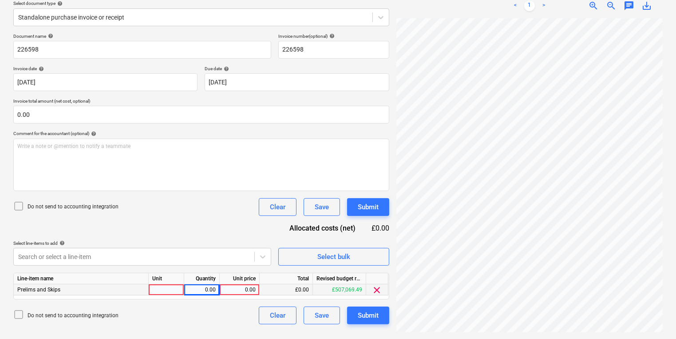
scroll to position [78, 37]
click at [156, 290] on div at bounding box center [167, 289] width 36 height 11
type input "1"
type input "pcs"
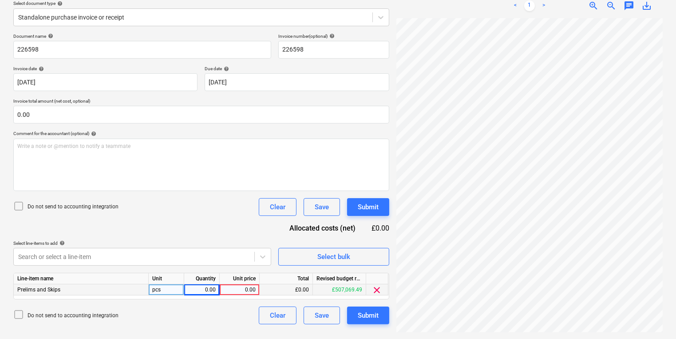
click at [163, 283] on div "Unit" at bounding box center [167, 278] width 36 height 11
click at [163, 286] on div "pcs" at bounding box center [167, 289] width 36 height 11
type input "internet usage"
click at [181, 285] on div "internet usage" at bounding box center [167, 289] width 36 height 11
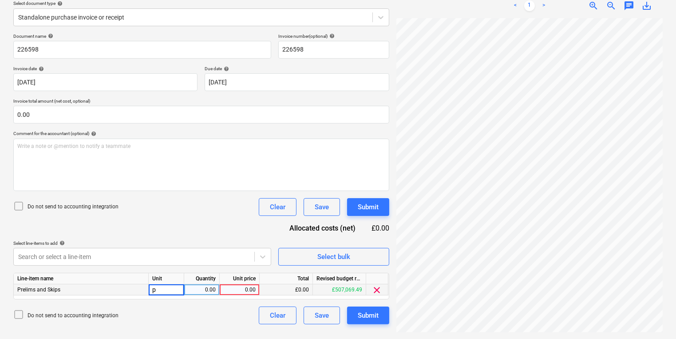
scroll to position [0, 0]
type input "printer"
click at [214, 286] on div "0.00" at bounding box center [202, 289] width 28 height 11
type input "1"
click at [369, 262] on div "Create new document Select company Netbox Digital Ltd Add new company Select do…" at bounding box center [338, 138] width 657 height 396
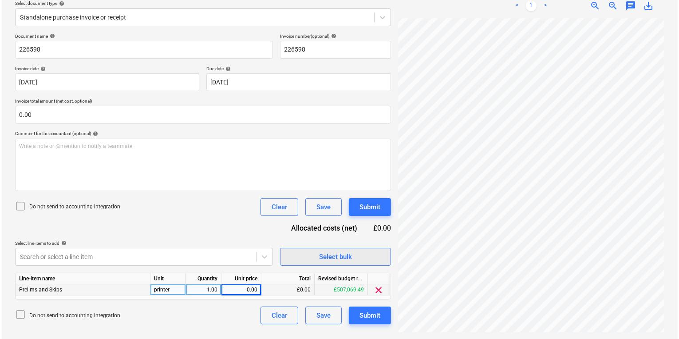
scroll to position [159, 68]
click at [241, 289] on div "0.00" at bounding box center [239, 289] width 32 height 11
type input "209.45"
click at [371, 320] on div "Submit" at bounding box center [368, 316] width 21 height 12
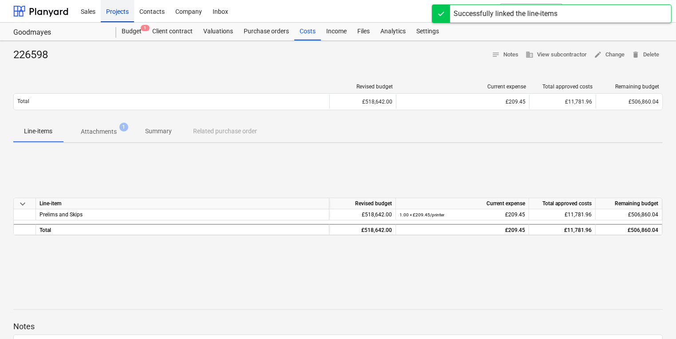
drag, startPoint x: 138, startPoint y: 15, endPoint x: 127, endPoint y: 16, distance: 10.8
click at [138, 15] on div "Contacts" at bounding box center [152, 11] width 36 height 23
click at [130, 15] on div "Projects" at bounding box center [117, 11] width 33 height 23
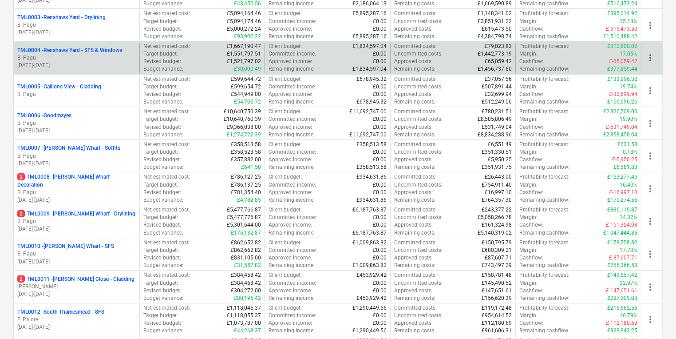
scroll to position [213, 0]
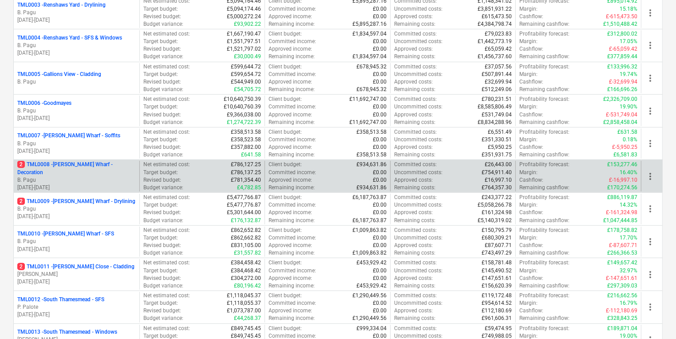
click at [121, 185] on p "[DATE] - [DATE]" at bounding box center [76, 188] width 119 height 8
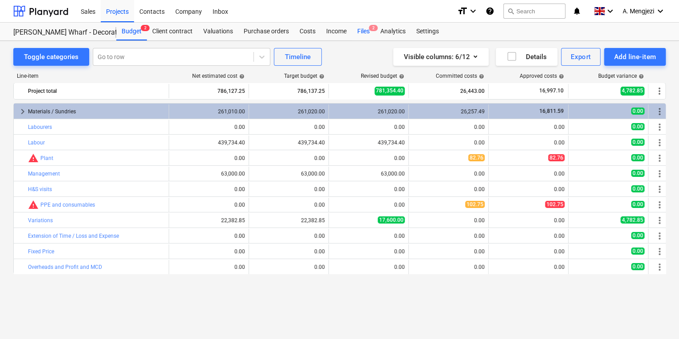
click at [360, 31] on div "Files 2" at bounding box center [363, 32] width 23 height 18
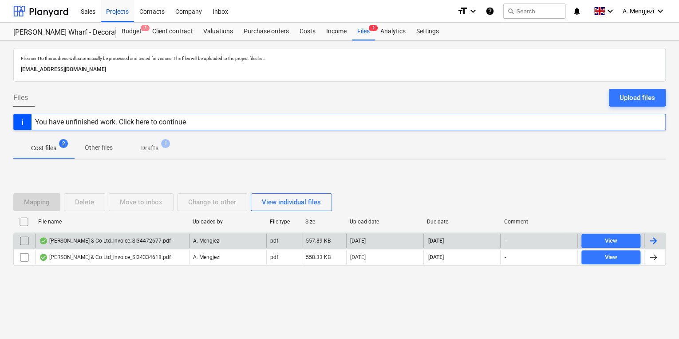
click at [212, 240] on p "A. Mengjezi" at bounding box center [207, 241] width 28 height 8
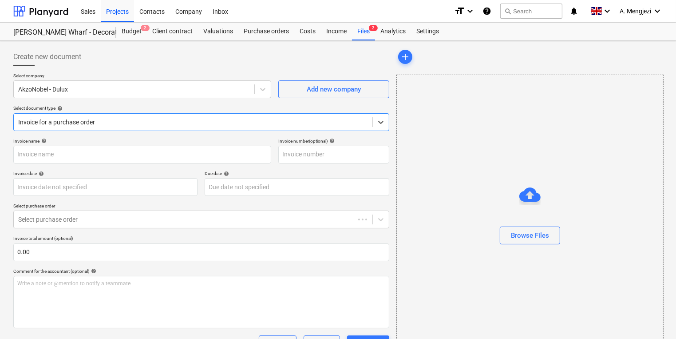
type input "S134472677"
type input "[DATE]"
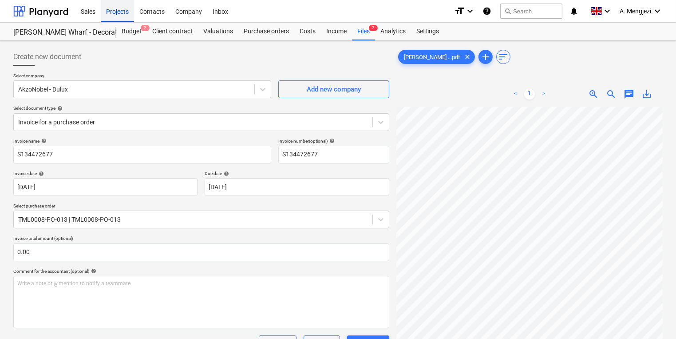
click at [129, 16] on div "Projects" at bounding box center [117, 11] width 33 height 23
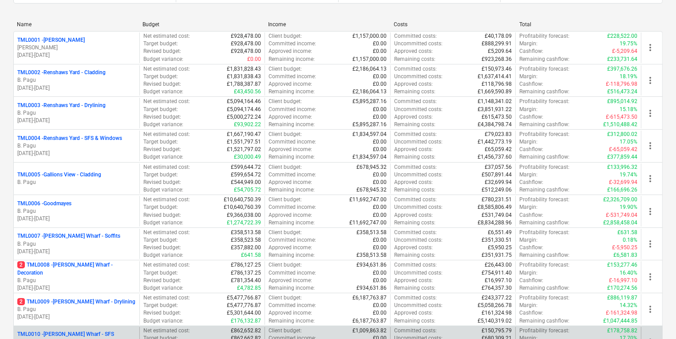
scroll to position [249, 0]
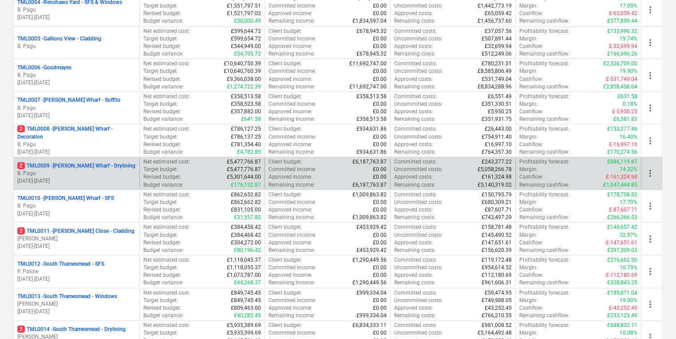
click at [89, 158] on div "2 TML0009 - [PERSON_NAME] Wharf - Drylining B. Pagu [DATE] - [DATE]" at bounding box center [77, 173] width 126 height 31
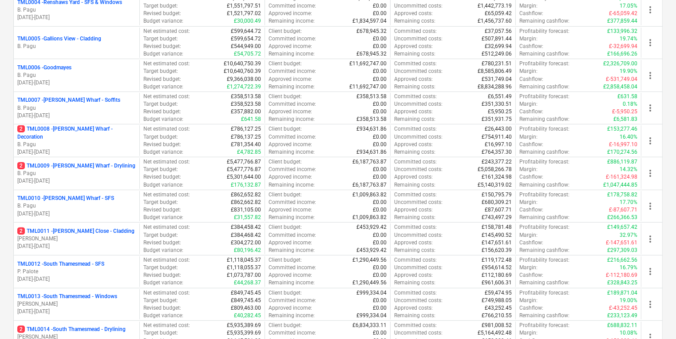
click at [89, 171] on p "B. Pagu" at bounding box center [76, 174] width 119 height 8
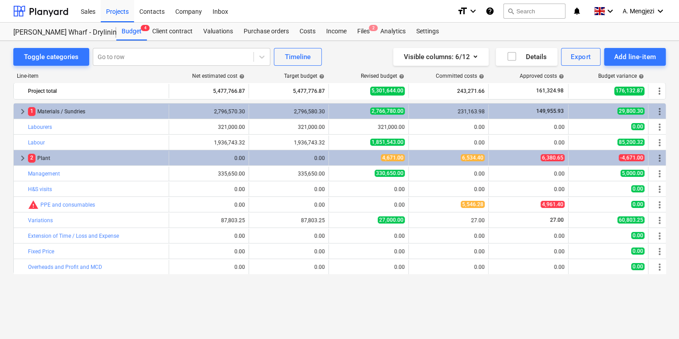
click at [367, 19] on div "Sales Projects Contacts Company Inbox" at bounding box center [262, 11] width 375 height 22
click at [369, 25] on div "Files 2" at bounding box center [363, 32] width 23 height 18
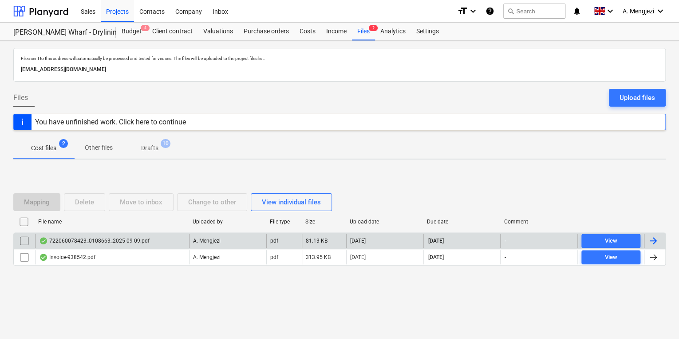
click at [131, 238] on div "722060078423_0108663_2025-09-09.pdf" at bounding box center [94, 240] width 111 height 7
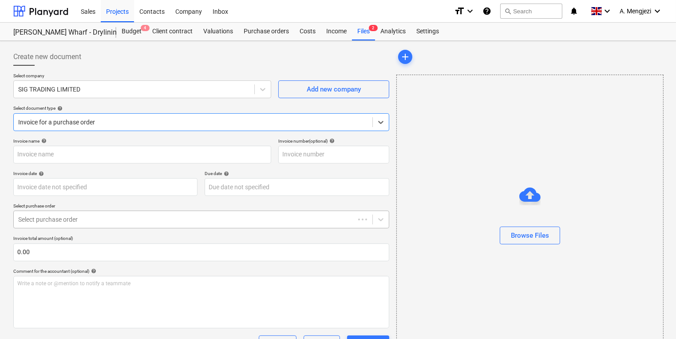
type input "722060078423"
type input "[DATE]"
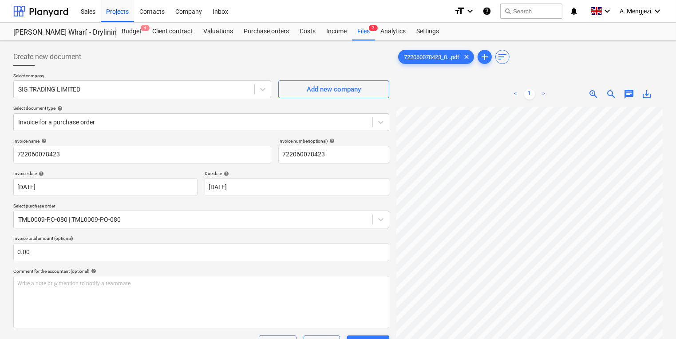
scroll to position [19, 2]
click at [556, 94] on div "< 1 > zoom_in zoom_out chat 0 save_alt" at bounding box center [530, 251] width 266 height 339
click at [124, 18] on div "Projects" at bounding box center [117, 11] width 33 height 23
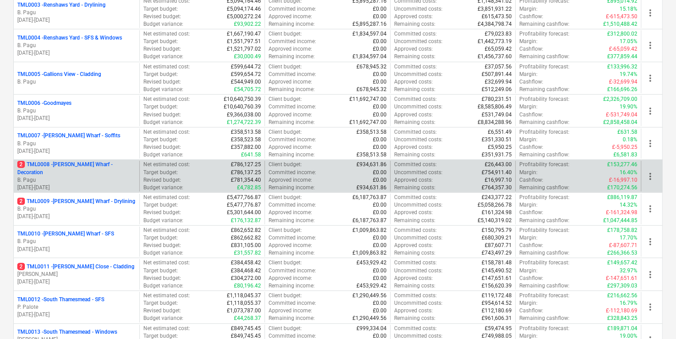
scroll to position [284, 0]
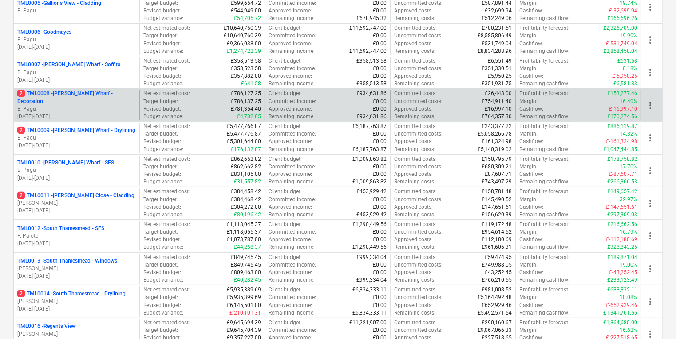
click at [102, 119] on div "2 TML0008 - [PERSON_NAME] Wharf - Decoration B. Pagu [DATE] - [DATE]" at bounding box center [77, 105] width 126 height 31
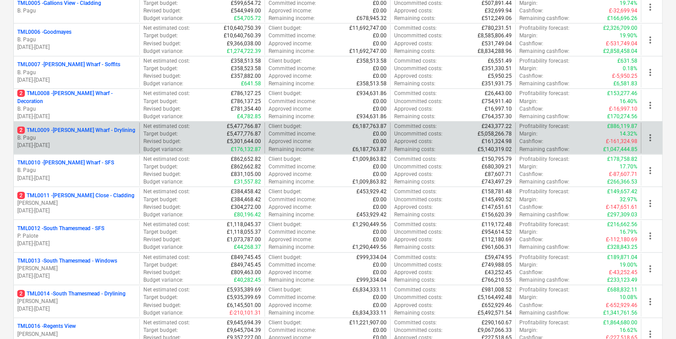
click at [100, 127] on p "2 TML0009 - [PERSON_NAME] Wharf - Drylining" at bounding box center [76, 131] width 118 height 8
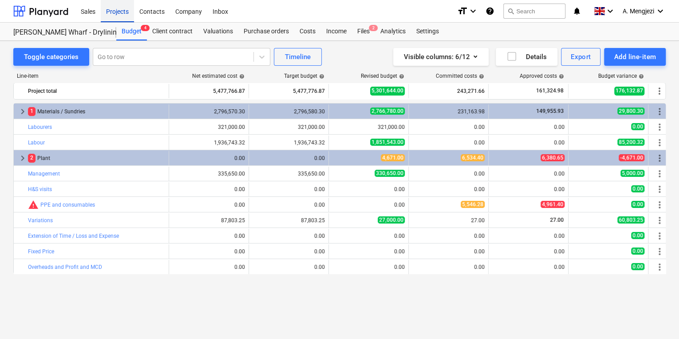
click at [119, 15] on div "Projects" at bounding box center [117, 11] width 33 height 23
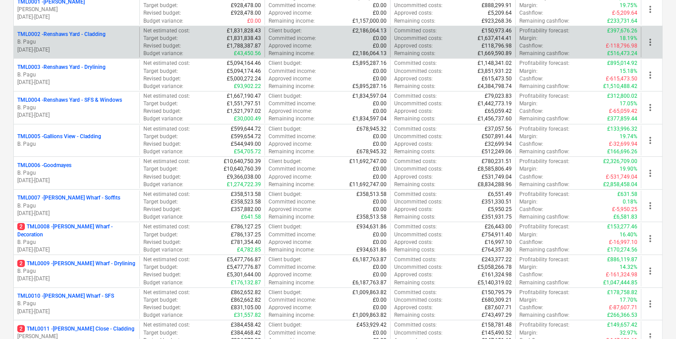
scroll to position [178, 0]
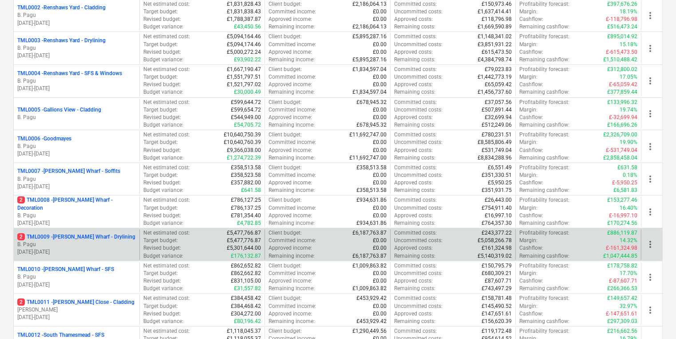
click at [103, 238] on p "2 TML0009 - [PERSON_NAME] Wharf - Drylining" at bounding box center [76, 237] width 118 height 8
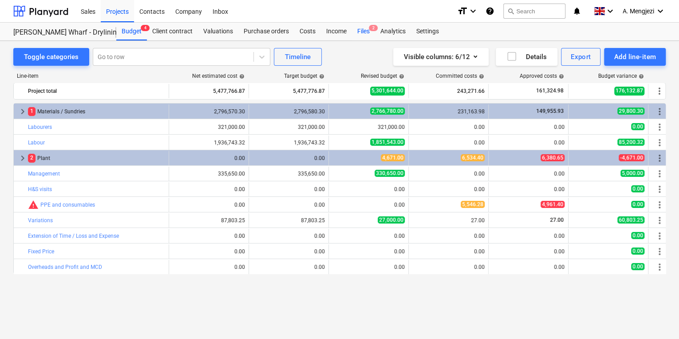
click at [373, 35] on div "Files 2" at bounding box center [363, 32] width 23 height 18
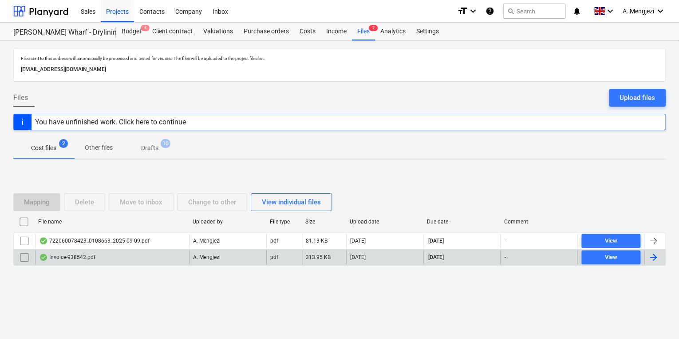
click at [145, 261] on div "Invoice-938542.pdf" at bounding box center [112, 257] width 154 height 14
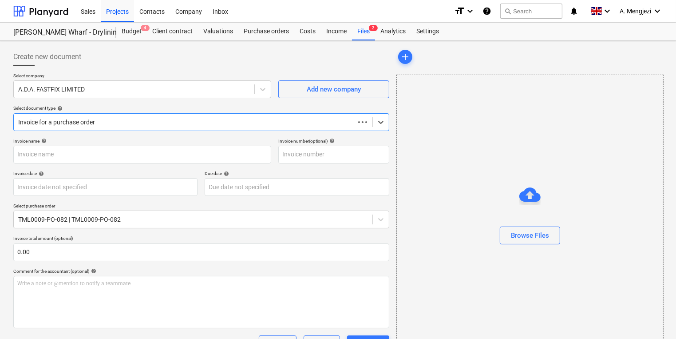
type input "938542"
type input "[DATE]"
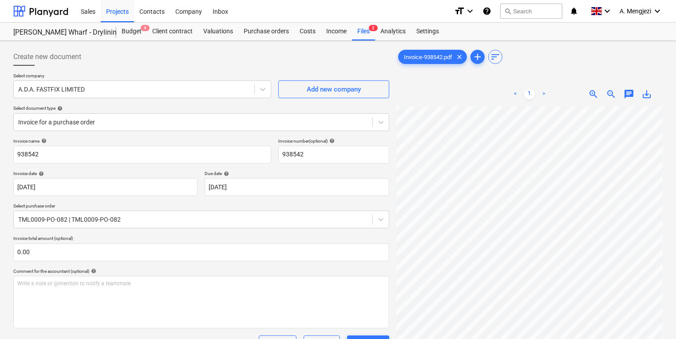
scroll to position [11, 0]
click at [121, 9] on div "Projects" at bounding box center [117, 11] width 33 height 23
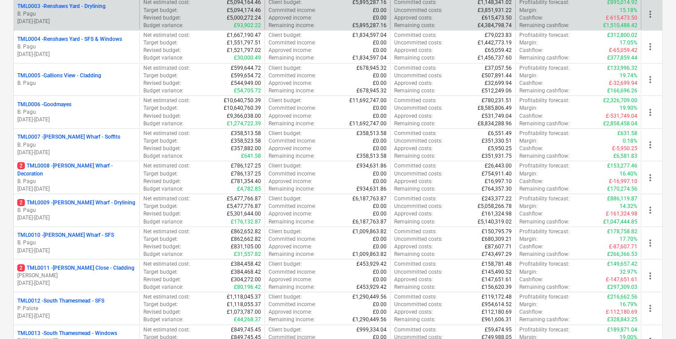
scroll to position [320, 0]
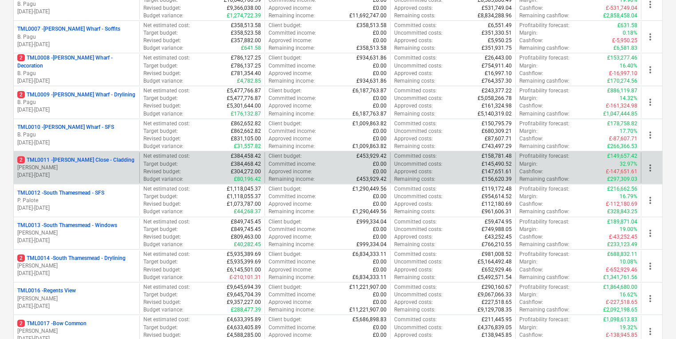
click at [99, 176] on p "[DATE] - [DATE]" at bounding box center [76, 175] width 119 height 8
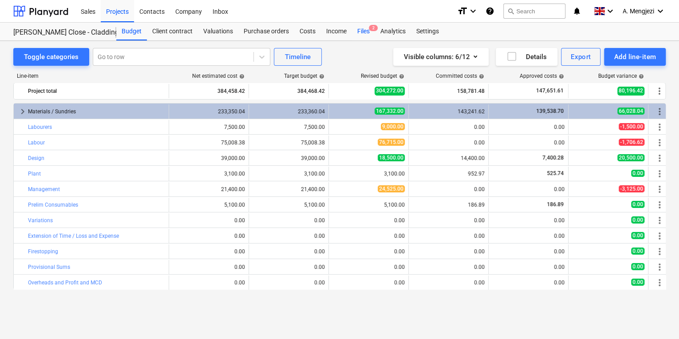
click at [365, 37] on div "Files 2" at bounding box center [363, 32] width 23 height 18
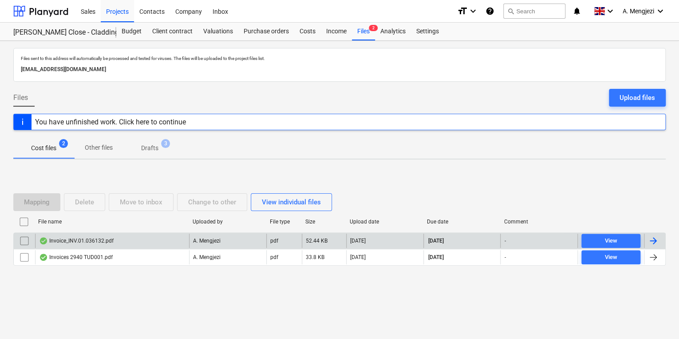
click at [140, 244] on div "Invoice_INV.01.036132.pdf" at bounding box center [112, 241] width 154 height 14
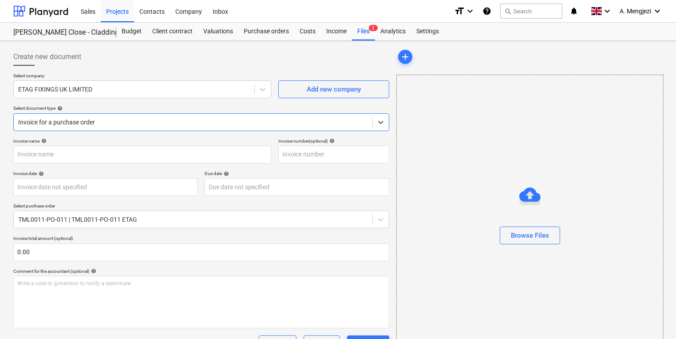
type input "#INV.01.036132"
type input "[DATE]"
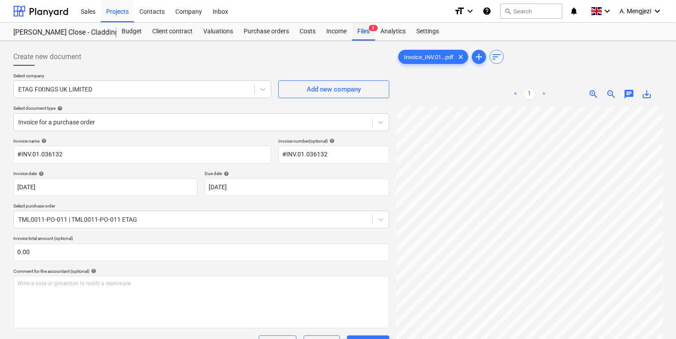
click at [359, 28] on div "Files 2" at bounding box center [363, 32] width 23 height 18
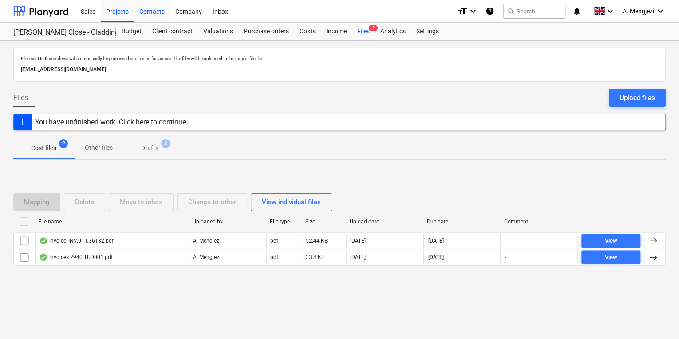
drag, startPoint x: 129, startPoint y: 15, endPoint x: 135, endPoint y: 21, distance: 8.5
click at [129, 15] on div "Projects" at bounding box center [117, 11] width 33 height 23
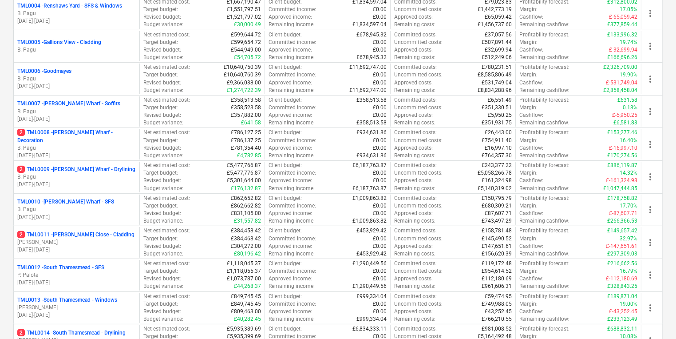
scroll to position [249, 0]
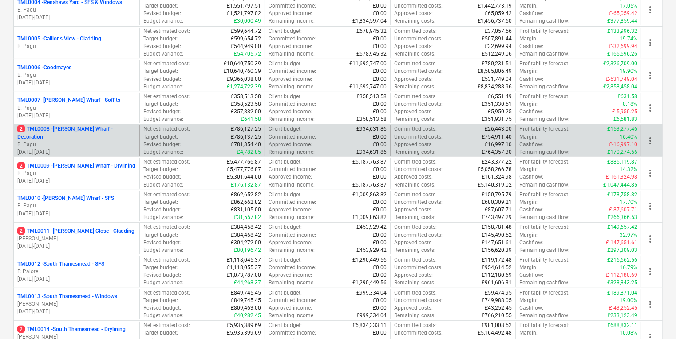
click at [110, 133] on p "2 TML0008 - [PERSON_NAME] Wharf - Decoration" at bounding box center [76, 132] width 119 height 15
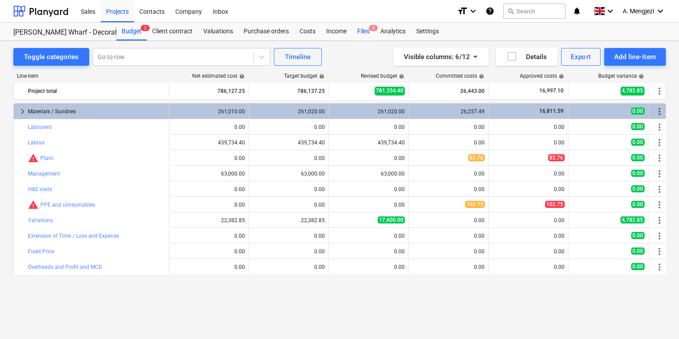
click at [359, 30] on div "Files 2" at bounding box center [363, 32] width 23 height 18
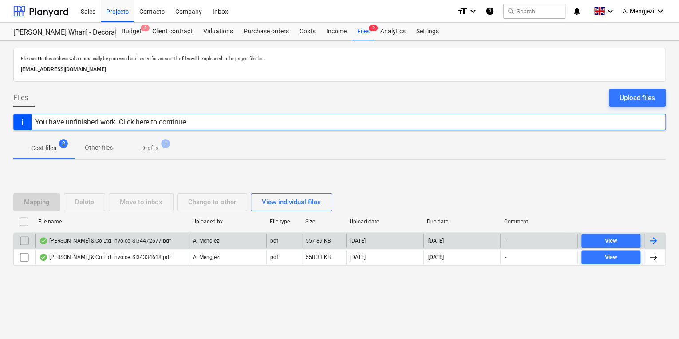
click at [295, 243] on div "pdf" at bounding box center [284, 241] width 36 height 14
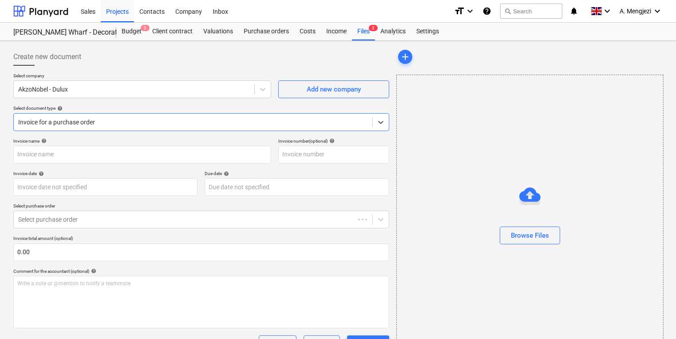
type input "S134472677"
type input "[DATE]"
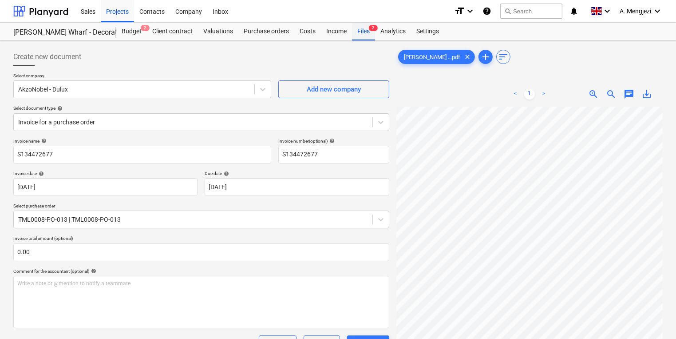
click at [360, 34] on div "Files 2" at bounding box center [363, 32] width 23 height 18
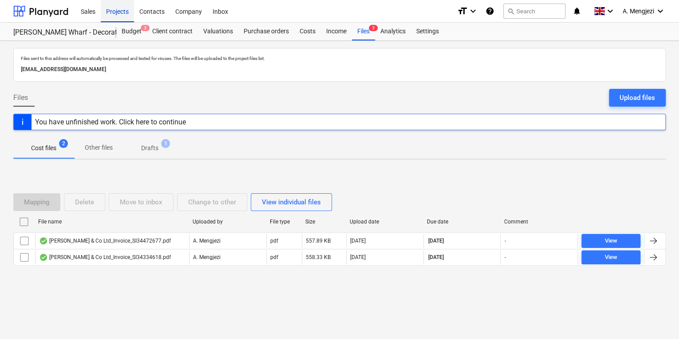
click at [121, 12] on div "Projects" at bounding box center [117, 11] width 33 height 23
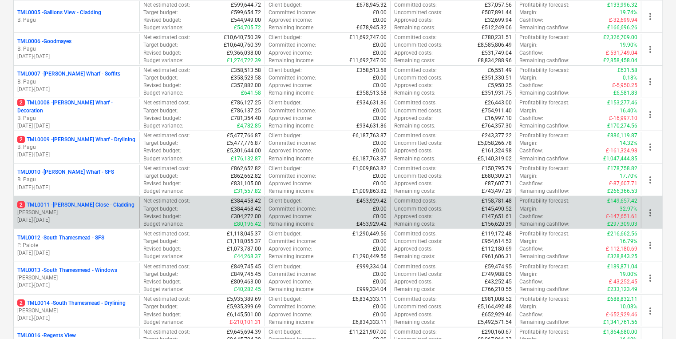
scroll to position [284, 0]
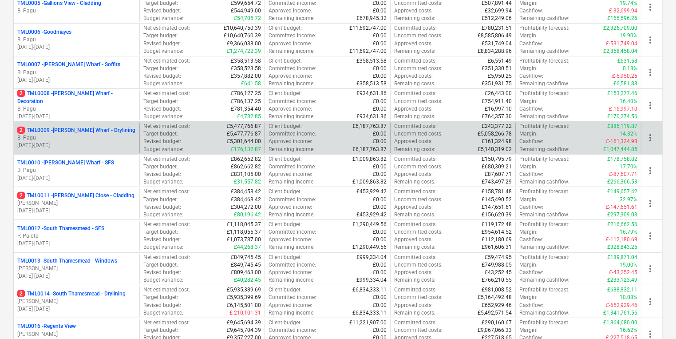
click at [99, 134] on p "B. Pagu" at bounding box center [76, 138] width 119 height 8
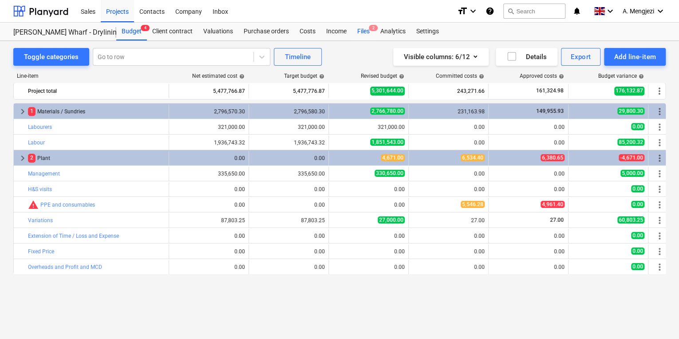
click at [369, 32] on div "Files 2" at bounding box center [363, 32] width 23 height 18
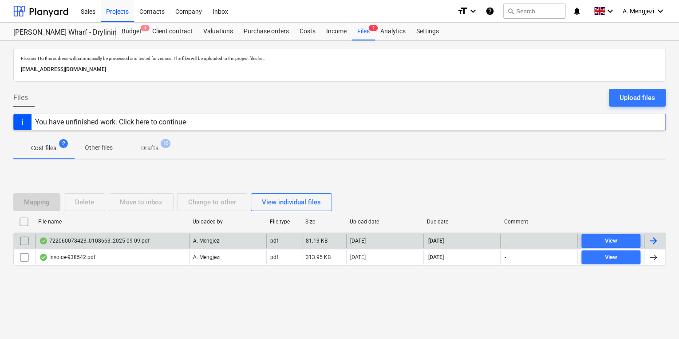
click at [389, 242] on div "[DATE]" at bounding box center [384, 241] width 77 height 14
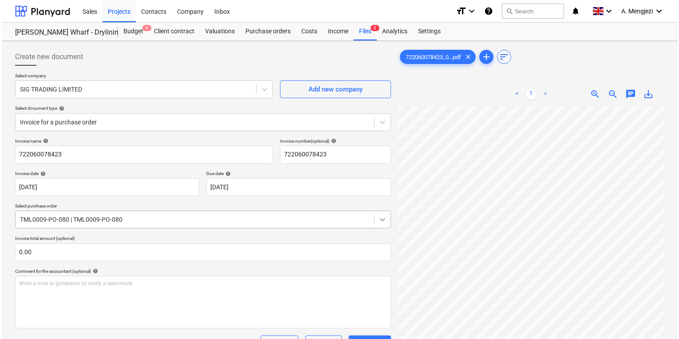
scroll to position [121, 9]
click at [123, 9] on div "Projects" at bounding box center [117, 11] width 33 height 23
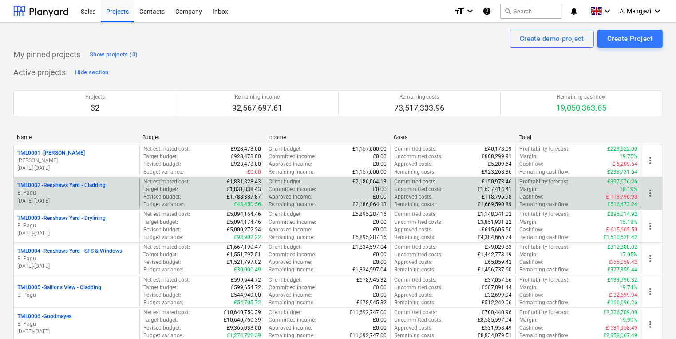
click at [101, 204] on p "[DATE] - [DATE]" at bounding box center [76, 201] width 119 height 8
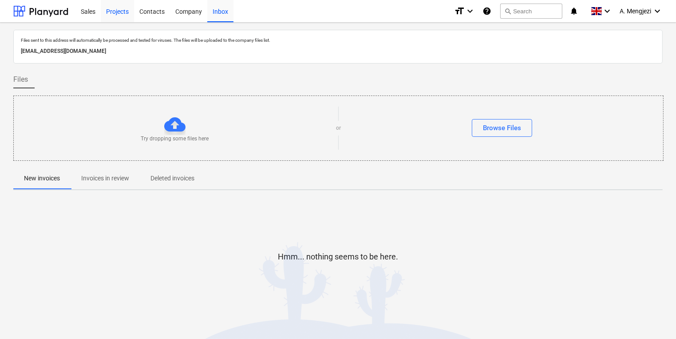
click at [111, 18] on div "Projects" at bounding box center [117, 11] width 33 height 23
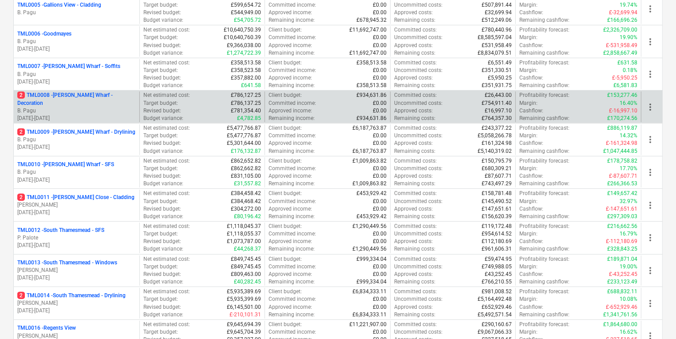
scroll to position [284, 0]
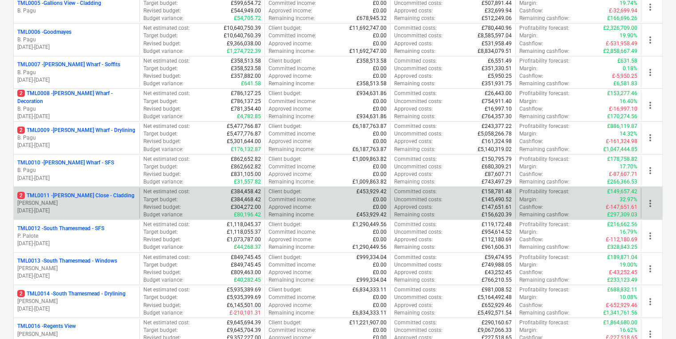
click at [87, 207] on p "[DATE] - [DATE]" at bounding box center [76, 211] width 119 height 8
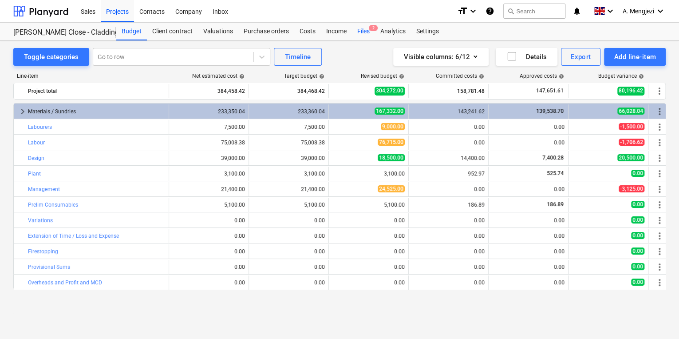
click at [363, 34] on div "Files 2" at bounding box center [363, 32] width 23 height 18
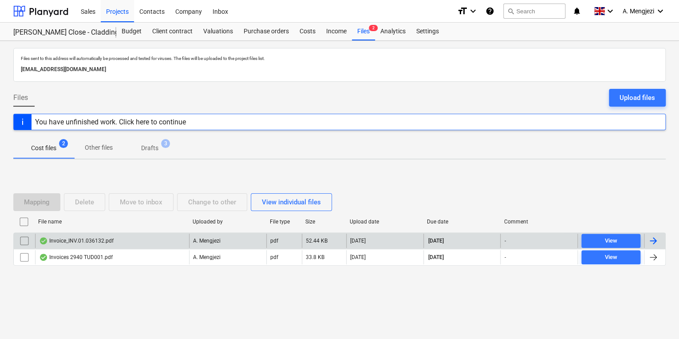
click at [174, 242] on div "Invoice_INV.01.036132.pdf" at bounding box center [112, 241] width 154 height 14
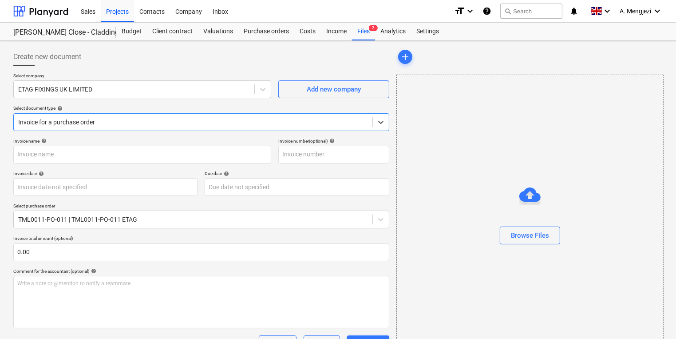
type input "#INV.01.036132"
type input "[DATE]"
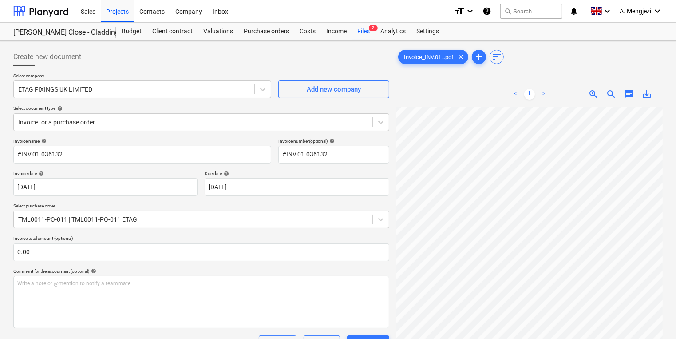
scroll to position [80, 0]
click at [374, 28] on span "2" at bounding box center [373, 28] width 9 height 6
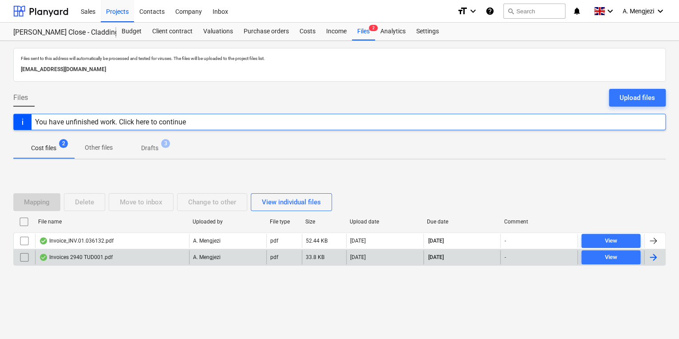
click at [293, 259] on div "pdf" at bounding box center [284, 257] width 36 height 14
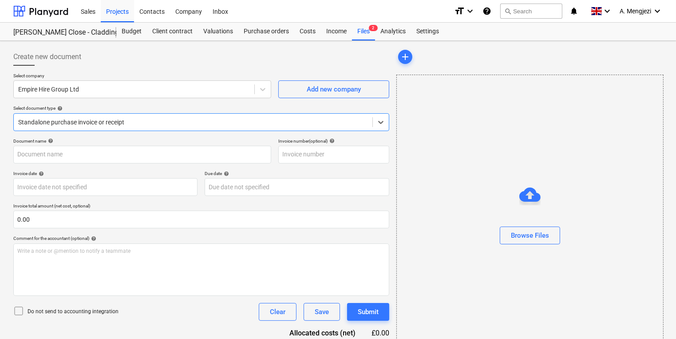
type input "IN75825"
type input "[DATE]"
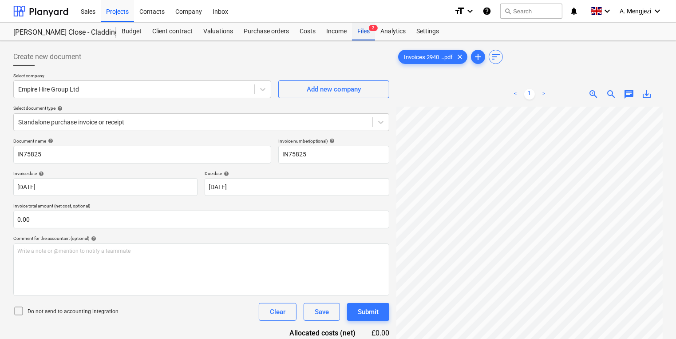
click at [357, 33] on div "Files 2" at bounding box center [363, 32] width 23 height 18
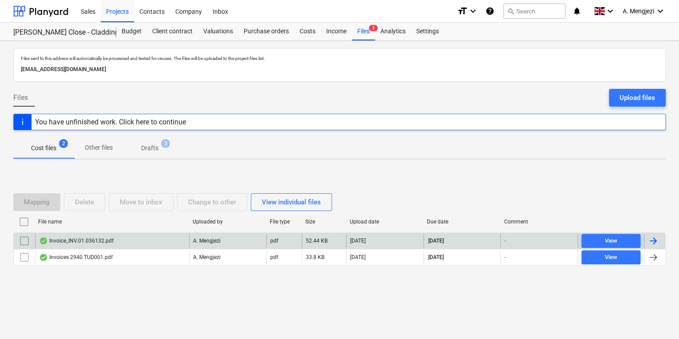
click at [100, 243] on div "Invoice_INV.01.036132.pdf" at bounding box center [76, 240] width 75 height 7
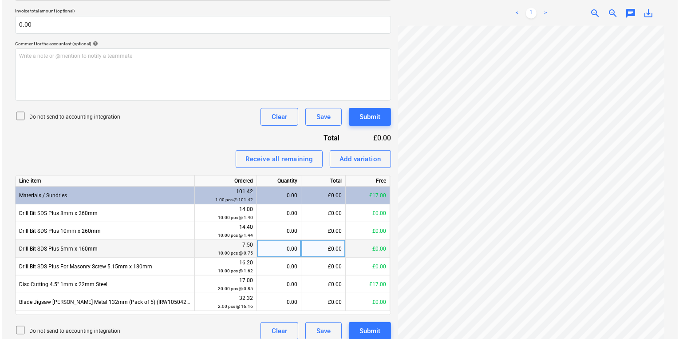
scroll to position [235, 0]
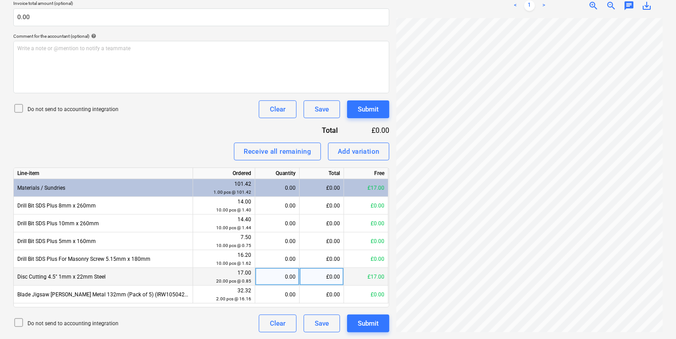
click at [287, 277] on div "0.00" at bounding box center [277, 277] width 37 height 18
type input "20"
click at [375, 324] on div "Submit" at bounding box center [368, 323] width 21 height 12
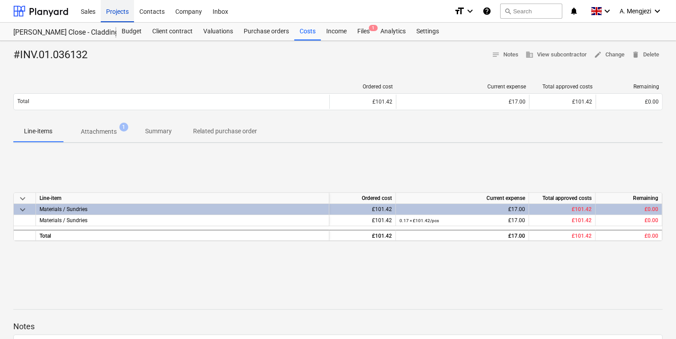
drag, startPoint x: 116, startPoint y: 15, endPoint x: 116, endPoint y: 20, distance: 4.9
click at [116, 15] on div "Projects" at bounding box center [117, 11] width 33 height 23
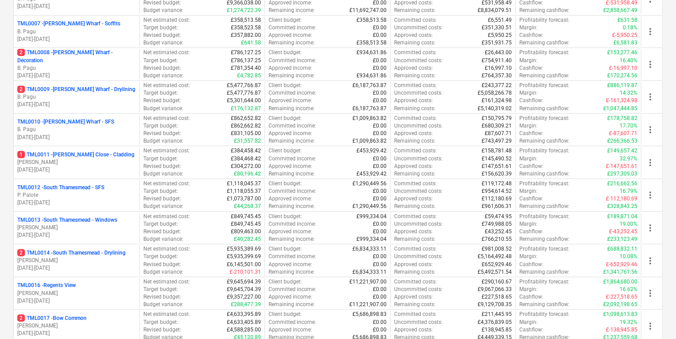
scroll to position [391, 0]
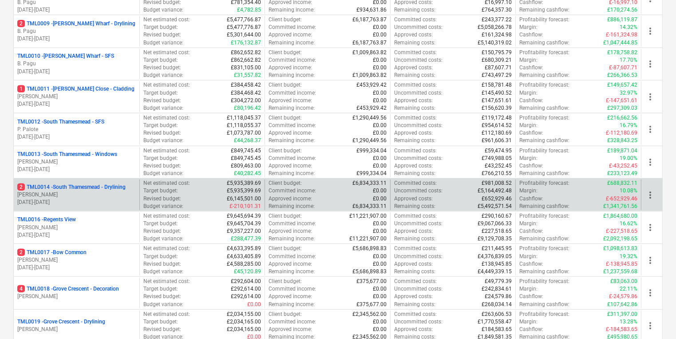
click at [114, 187] on p "2 TML0014 - South Thamesmead - Drylining" at bounding box center [71, 187] width 108 height 8
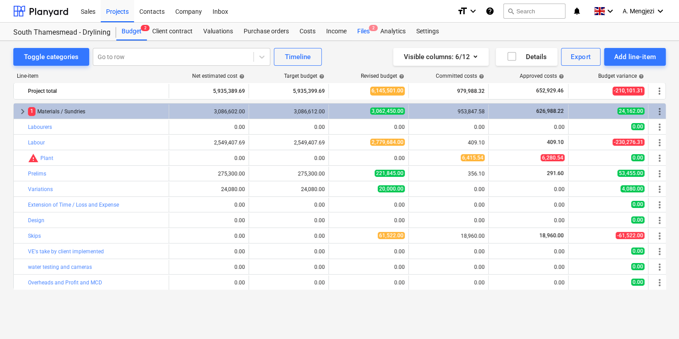
click at [368, 28] on div "Files 2" at bounding box center [363, 32] width 23 height 18
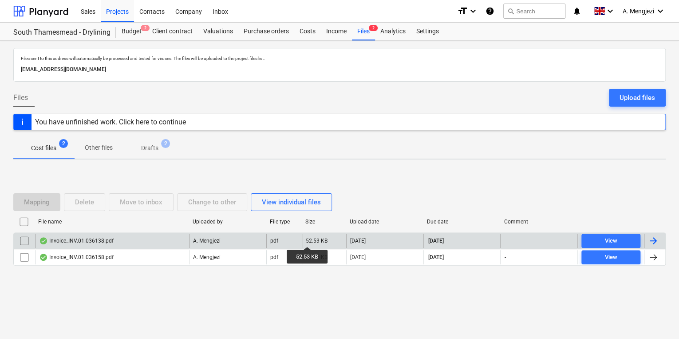
click at [308, 238] on div "52.53 KB" at bounding box center [317, 241] width 22 height 6
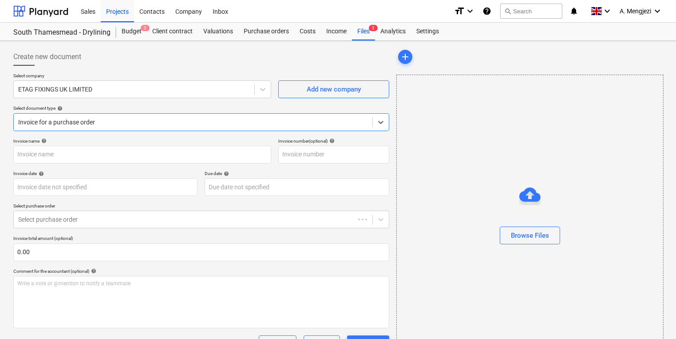
type input "#INV.01.036138"
type input "[DATE]"
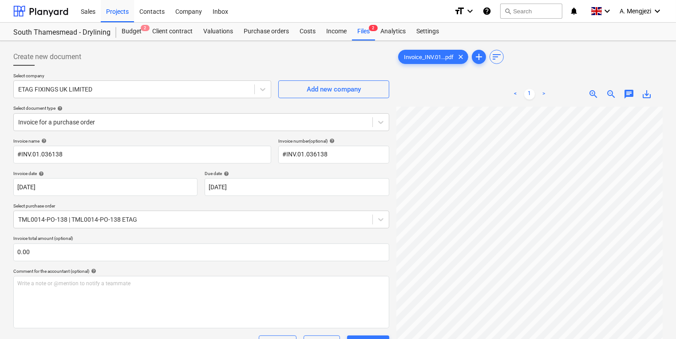
scroll to position [41, 78]
click at [360, 160] on div "Create new document Select company ETAG FIXINGS UK LIMITED Add new company Sele…" at bounding box center [338, 298] width 657 height 508
click at [131, 15] on div "Projects" at bounding box center [117, 11] width 33 height 23
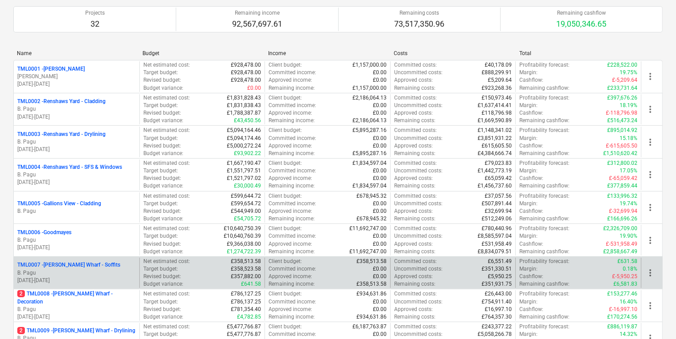
scroll to position [213, 0]
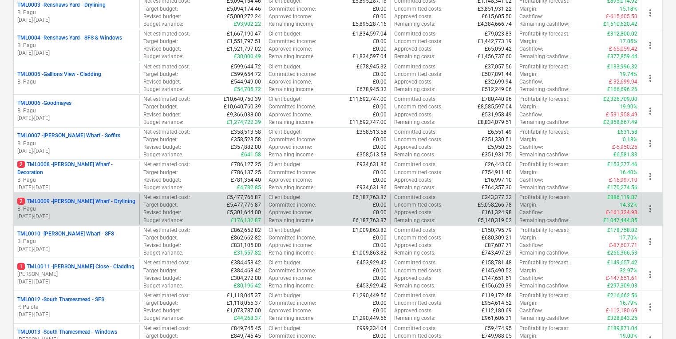
click at [113, 210] on p "B. Pagu" at bounding box center [76, 209] width 119 height 8
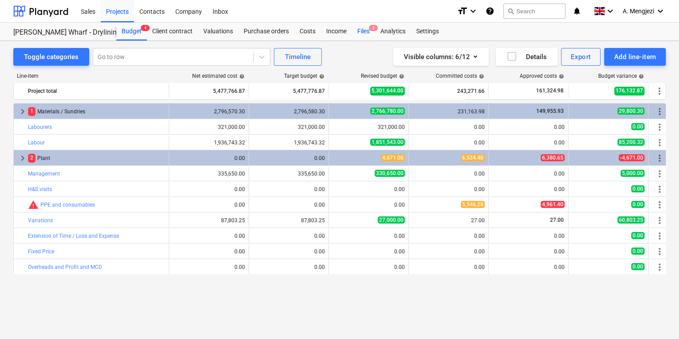
click at [371, 32] on div "Files 2" at bounding box center [363, 32] width 23 height 18
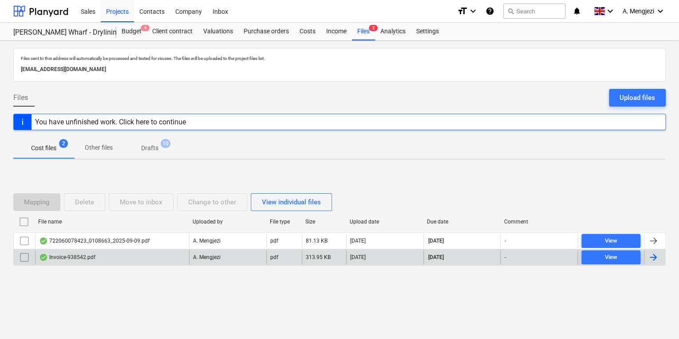
click at [195, 254] on p "A. Mengjezi" at bounding box center [207, 258] width 28 height 8
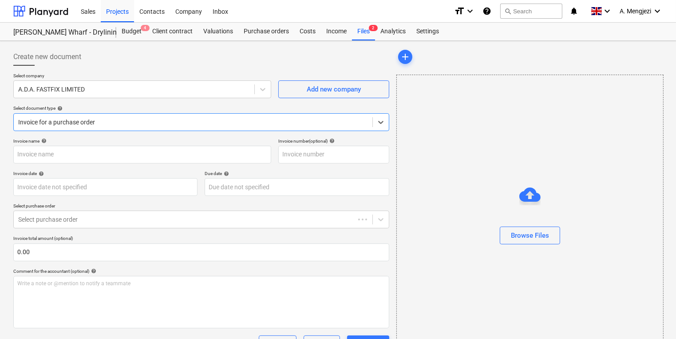
type input "938542"
type input "[DATE]"
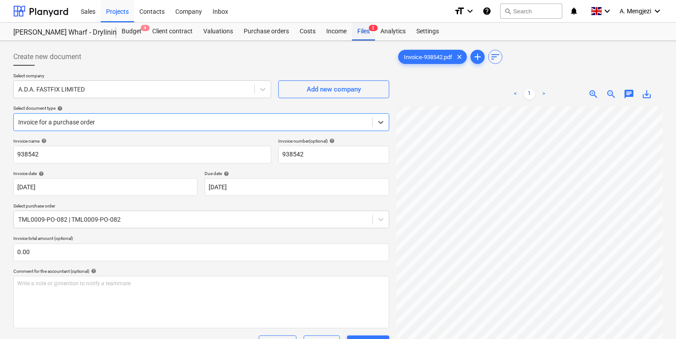
click at [368, 31] on div "Files 2" at bounding box center [363, 32] width 23 height 18
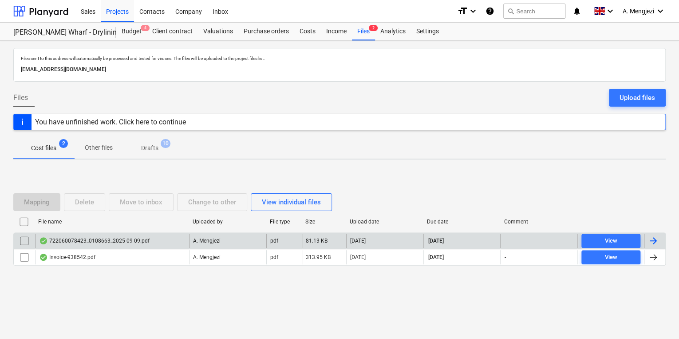
click at [110, 238] on div "722060078423_0108663_2025-09-09.pdf" at bounding box center [94, 240] width 111 height 7
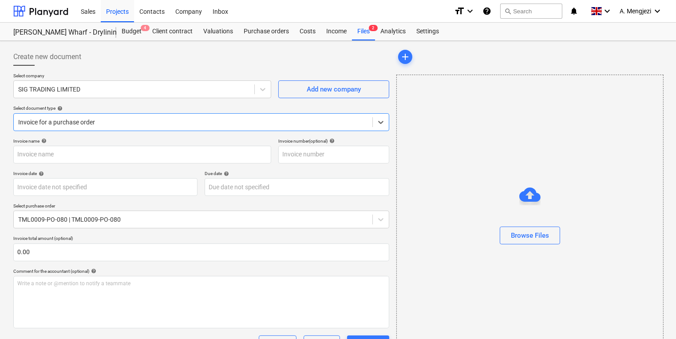
type input "722060078423"
type input "[DATE]"
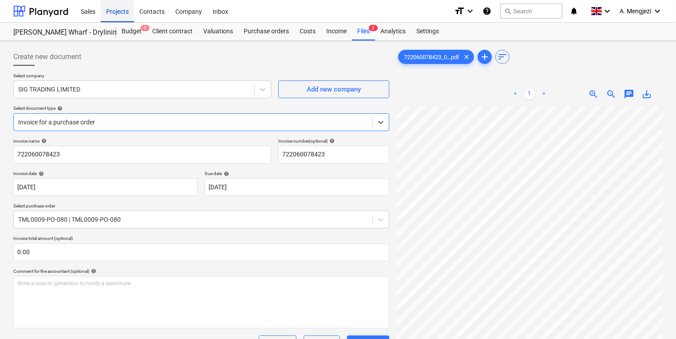
click at [122, 17] on div "Projects" at bounding box center [117, 11] width 33 height 23
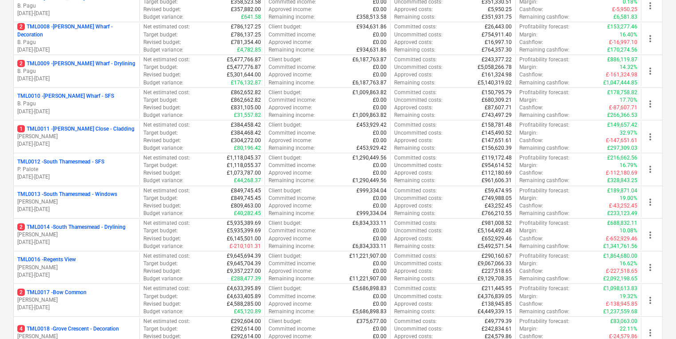
scroll to position [355, 0]
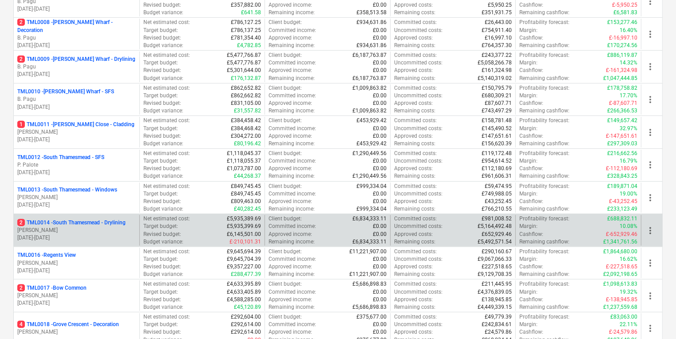
click at [107, 226] on p "[PERSON_NAME]" at bounding box center [76, 230] width 119 height 8
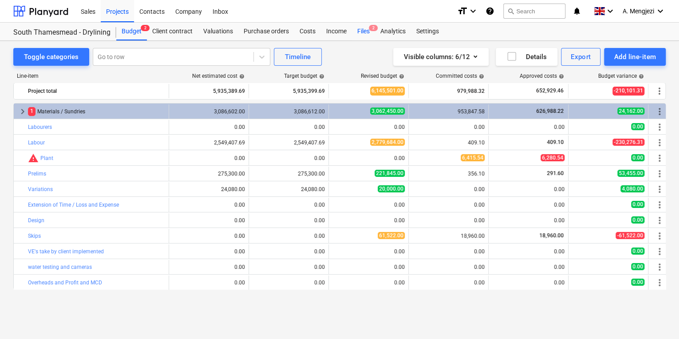
click at [366, 29] on div "Files 2" at bounding box center [363, 32] width 23 height 18
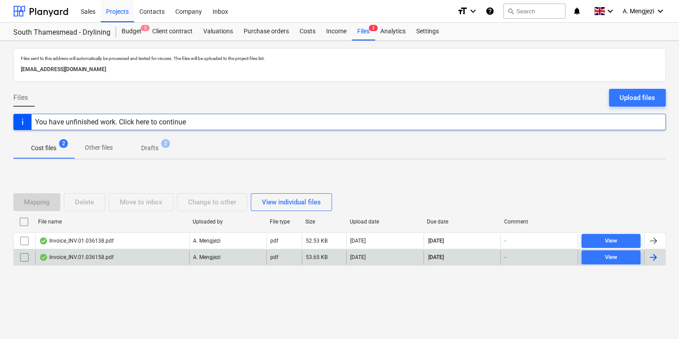
click at [147, 249] on div "Invoice_INV.01.036158.pdf A. Mengjezi pdf 53.65 KB 10.09.2025 31.10.2025 - View" at bounding box center [339, 257] width 653 height 17
click at [147, 250] on div "Invoice_INV.01.036158.pdf" at bounding box center [112, 257] width 154 height 14
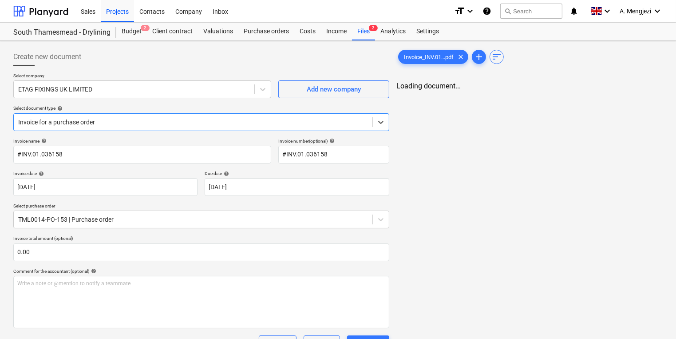
type input "#INV.01.036158"
type input "[DATE]"
click at [361, 38] on div "Files 2" at bounding box center [363, 32] width 23 height 18
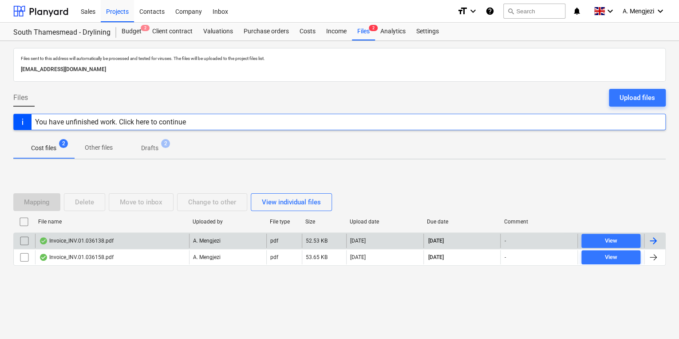
click at [108, 246] on div "Invoice_INV.01.036138.pdf" at bounding box center [112, 241] width 154 height 14
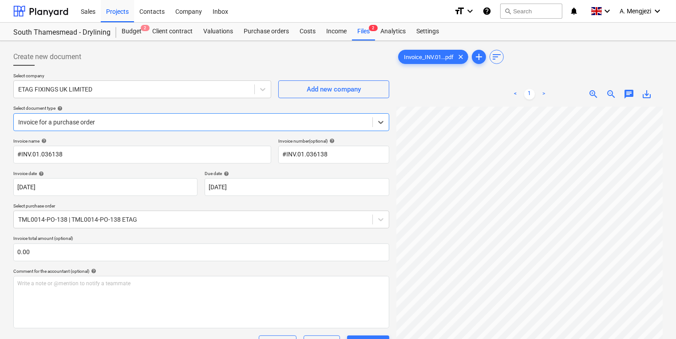
scroll to position [71, 0]
click at [365, 264] on div "Create new document Select company ETAG FIXINGS UK LIMITED Add new company Sele…" at bounding box center [338, 298] width 657 height 508
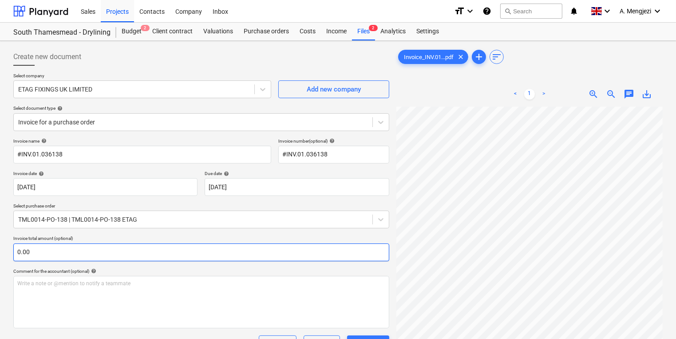
scroll to position [0, 78]
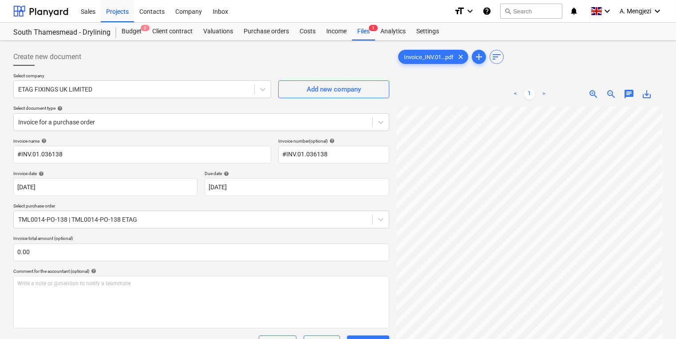
click at [365, 41] on div "Create new document Select company ETAG FIXINGS UK LIMITED Add new company Sele…" at bounding box center [338, 299] width 676 height 516
click at [358, 31] on div "Files 2" at bounding box center [363, 32] width 23 height 18
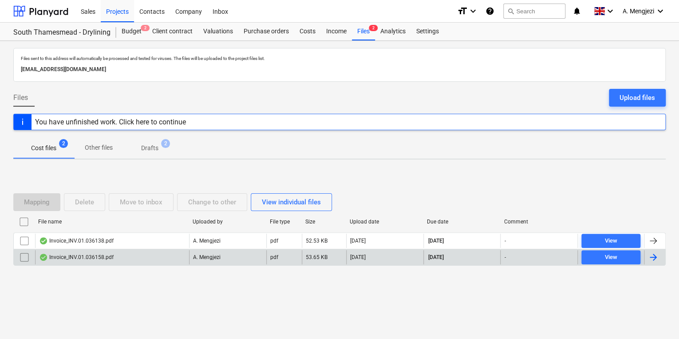
click at [92, 261] on div "Invoice_INV.01.036158.pdf" at bounding box center [112, 257] width 154 height 14
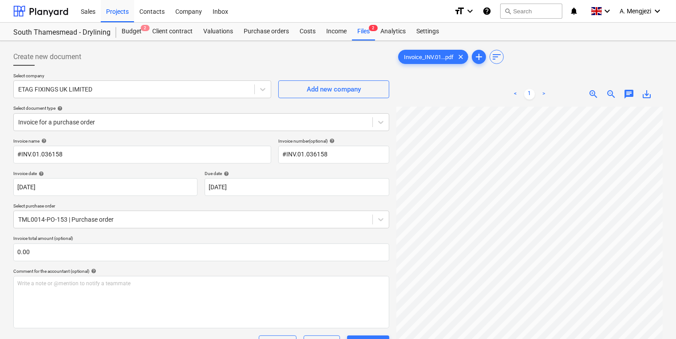
scroll to position [49, 19]
